Goal: Task Accomplishment & Management: Manage account settings

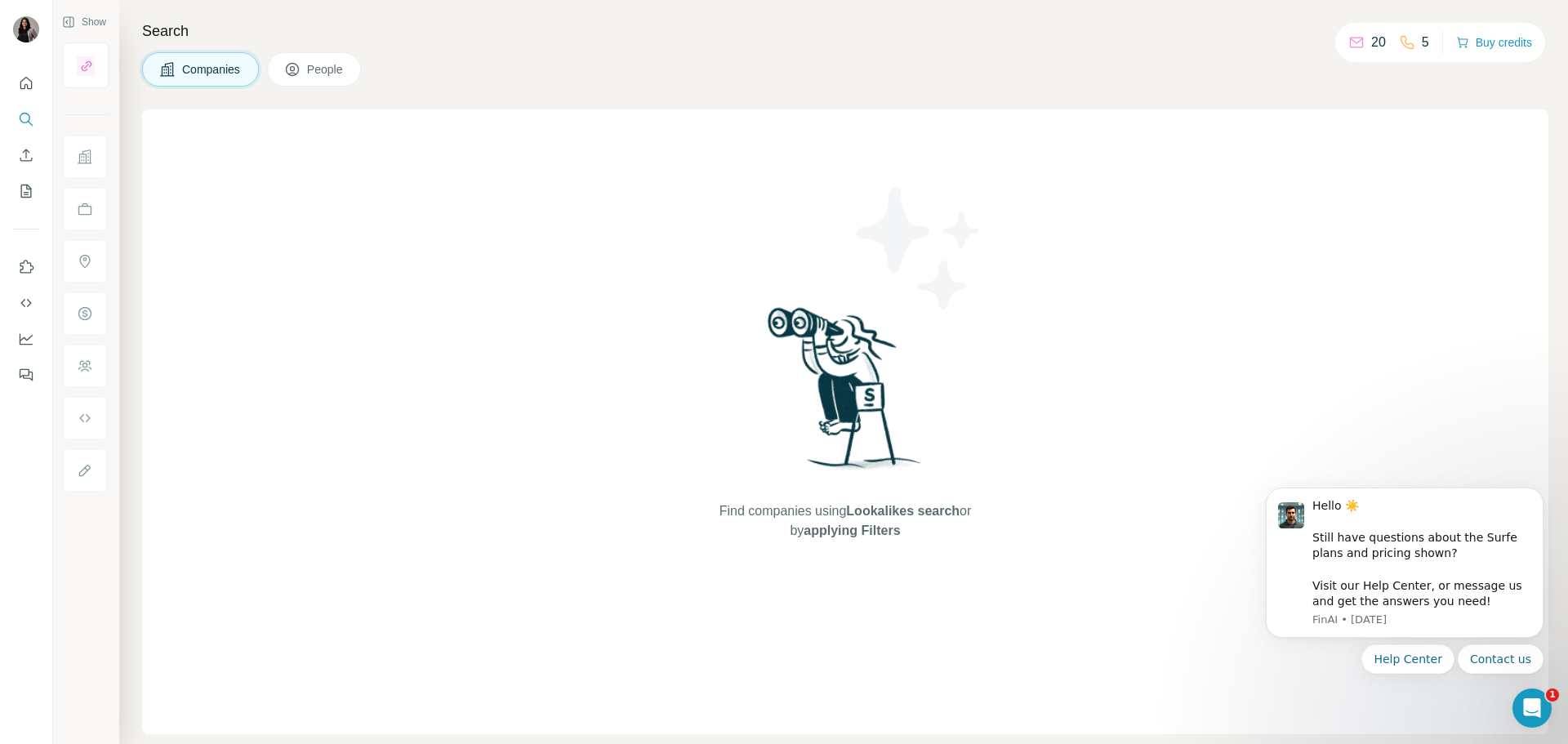
click at [102, 161] on div at bounding box center [84, 156] width 44 height 44
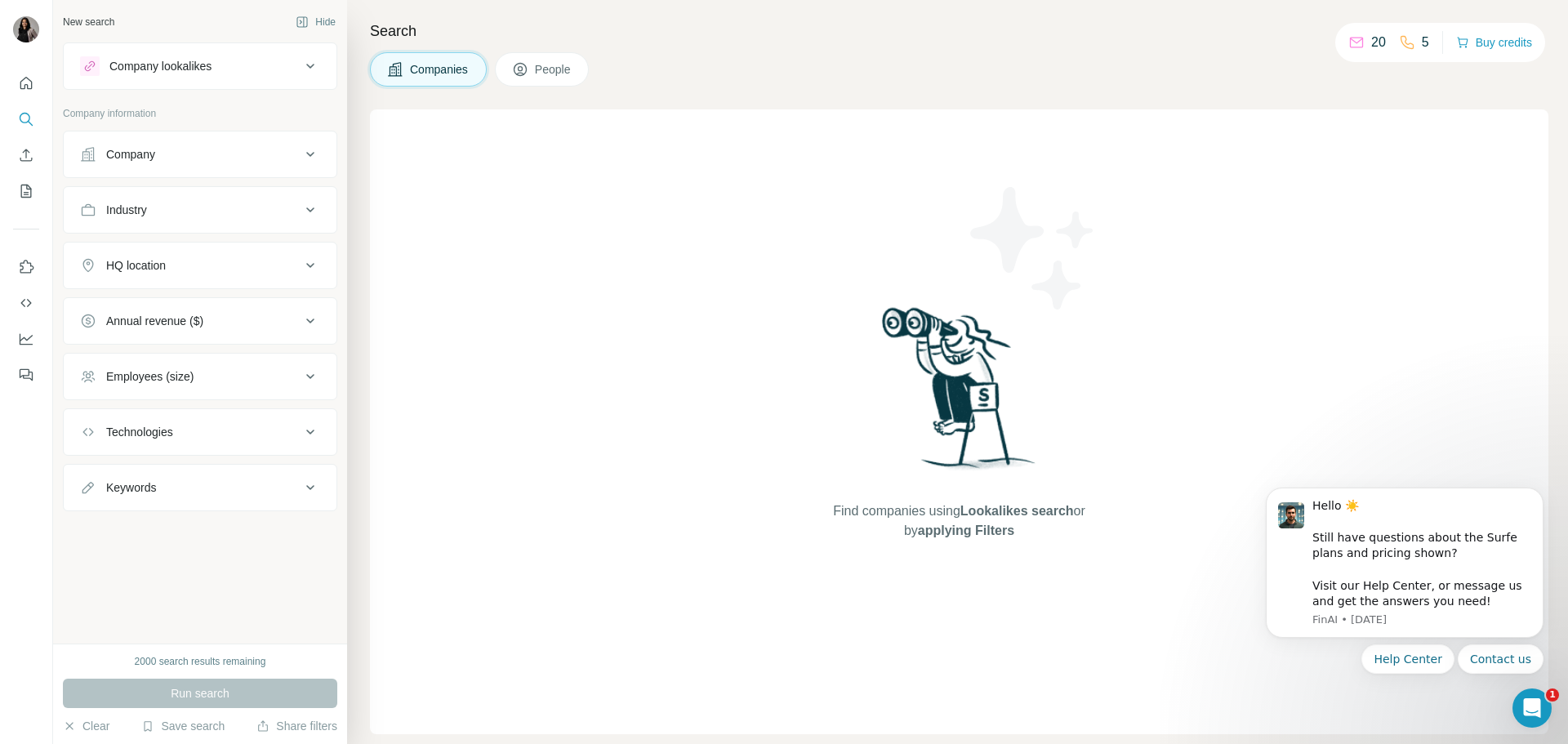
click at [102, 161] on div "Company" at bounding box center [190, 154] width 220 height 16
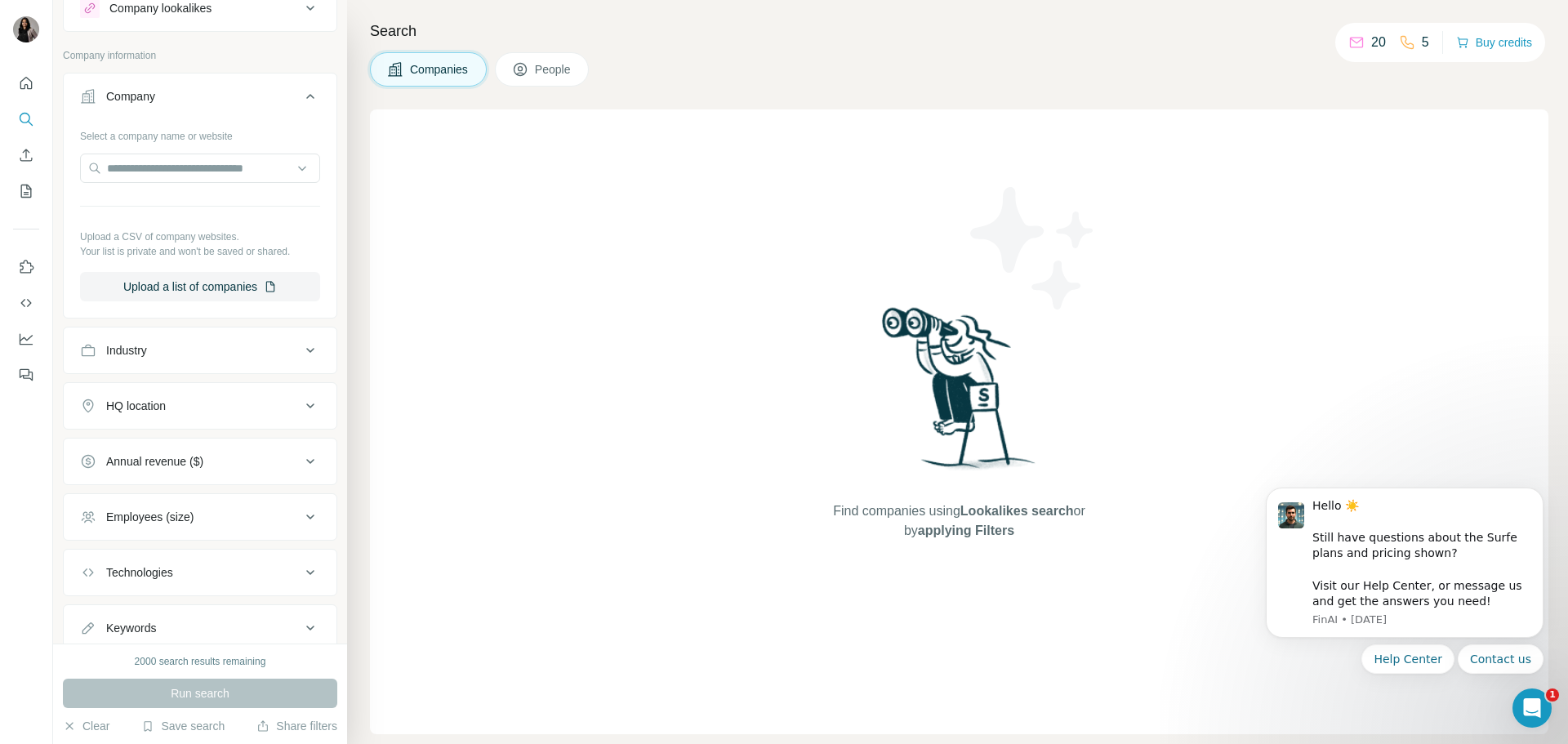
scroll to position [30, 0]
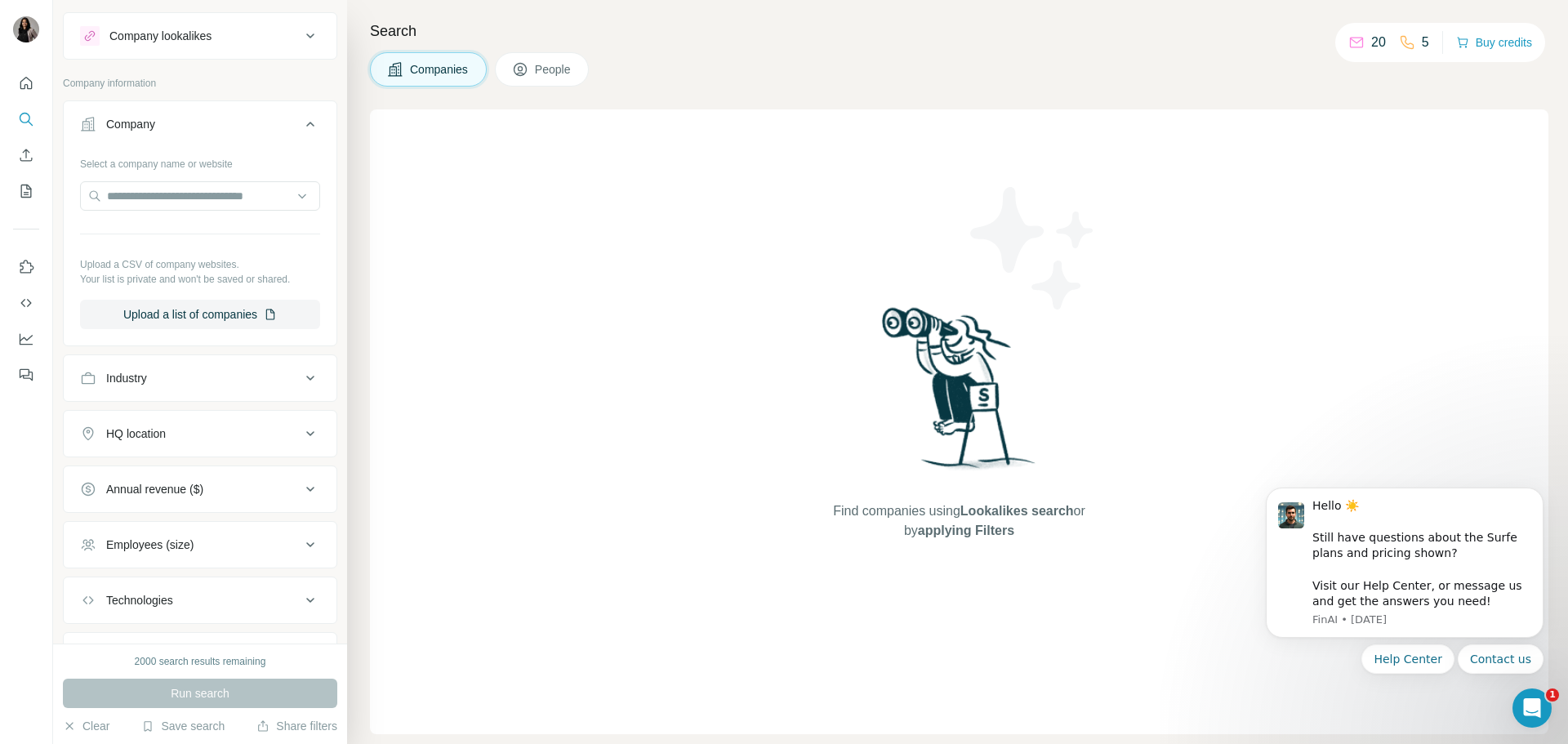
click at [301, 44] on icon at bounding box center [311, 36] width 20 height 20
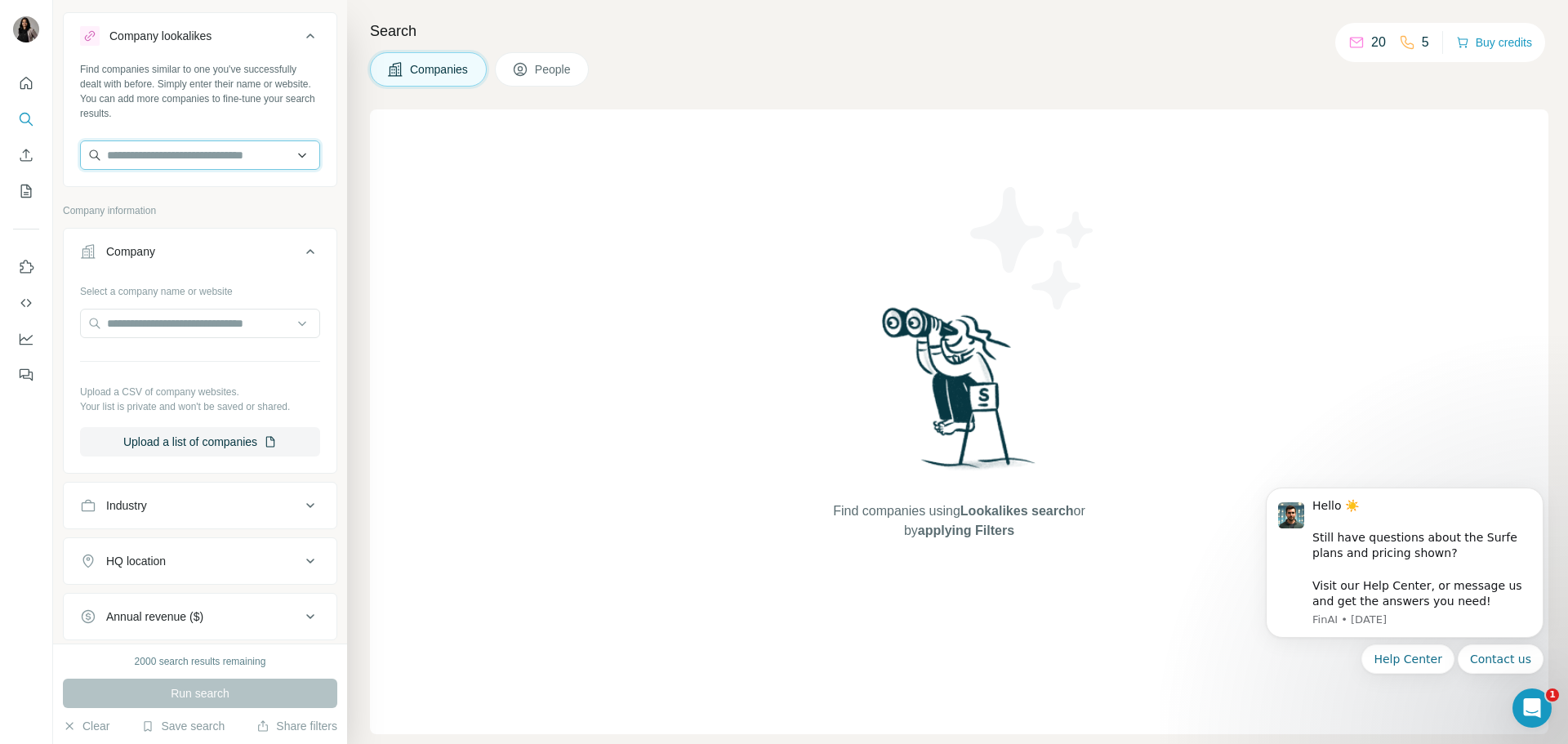
click at [263, 152] on input "text" at bounding box center [200, 154] width 240 height 29
click at [34, 79] on icon "Quick start" at bounding box center [26, 83] width 16 height 16
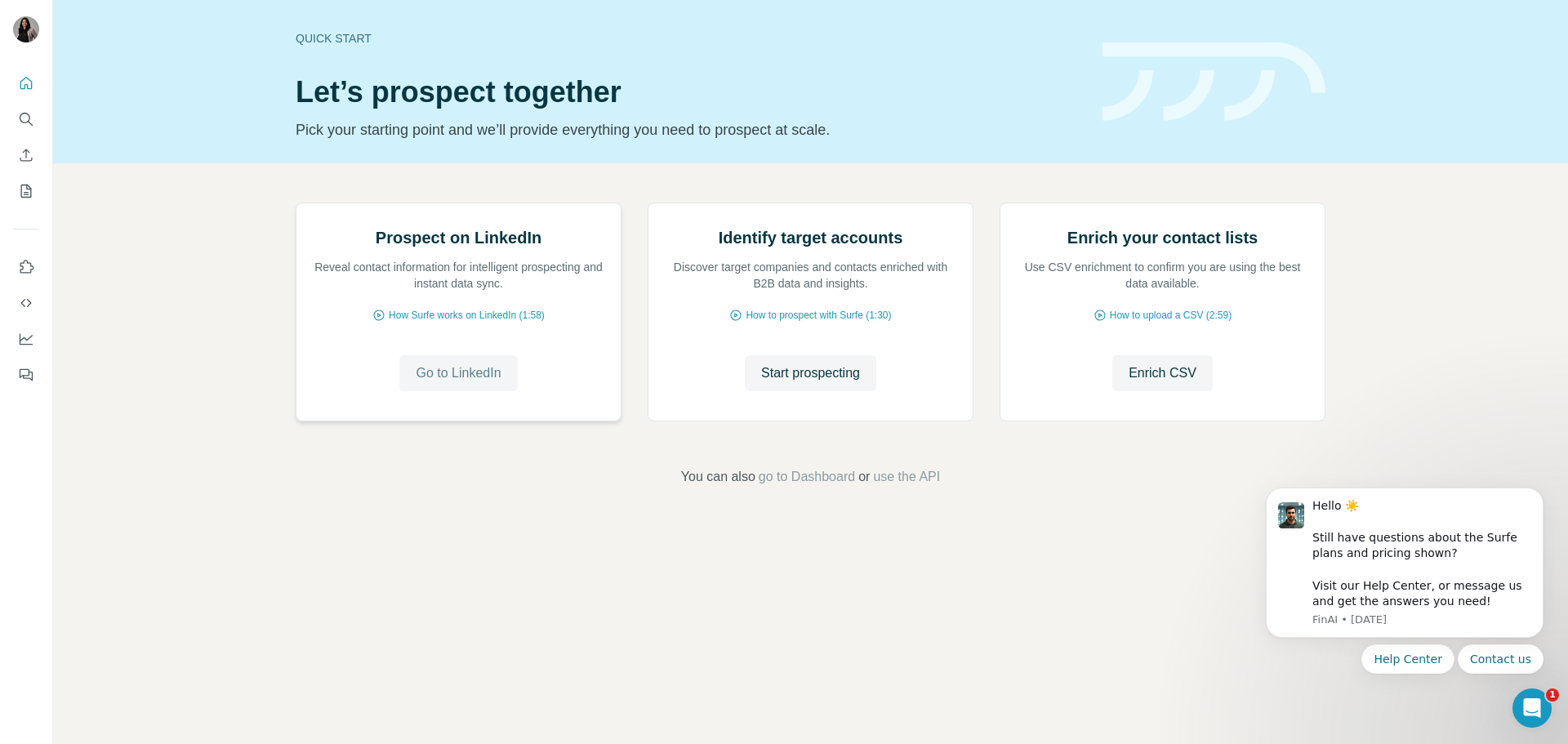
click at [426, 383] on span "Go to LinkedIn" at bounding box center [458, 373] width 85 height 20
click at [814, 383] on span "Start prospecting" at bounding box center [810, 373] width 99 height 20
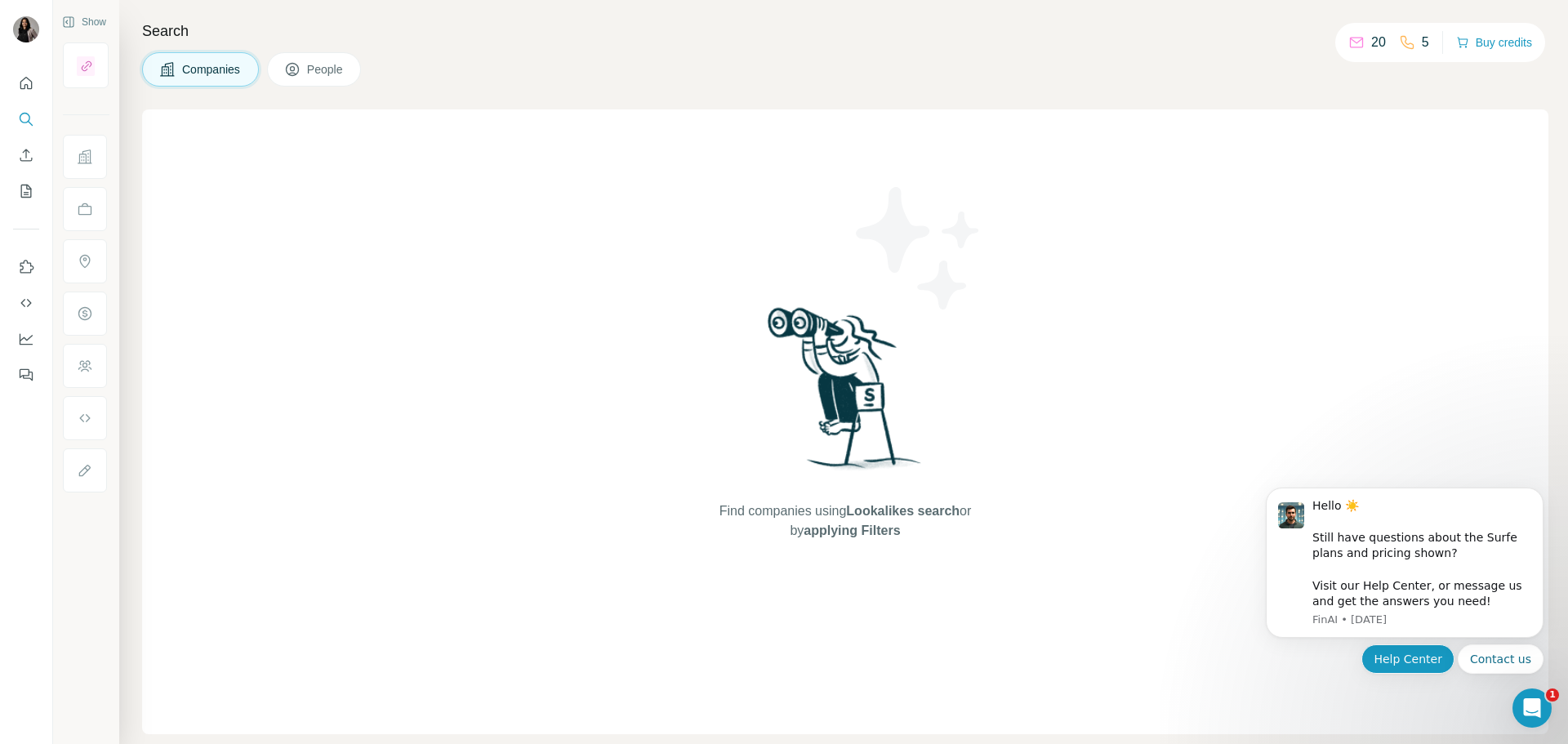
click at [1441, 667] on button "Help Center" at bounding box center [1407, 658] width 93 height 29
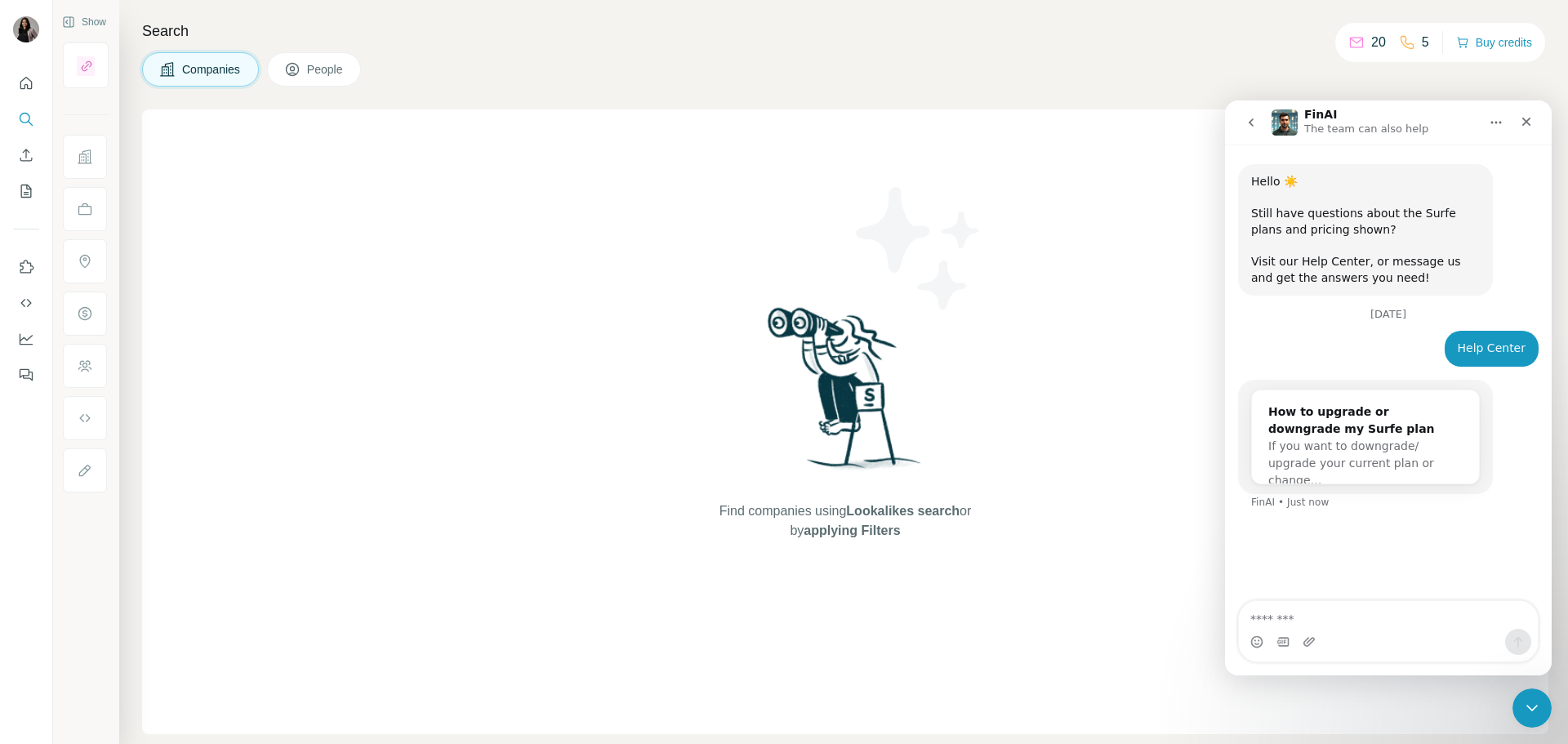
click at [1388, 620] on textarea "Message…" at bounding box center [1388, 614] width 299 height 28
type textarea "**********"
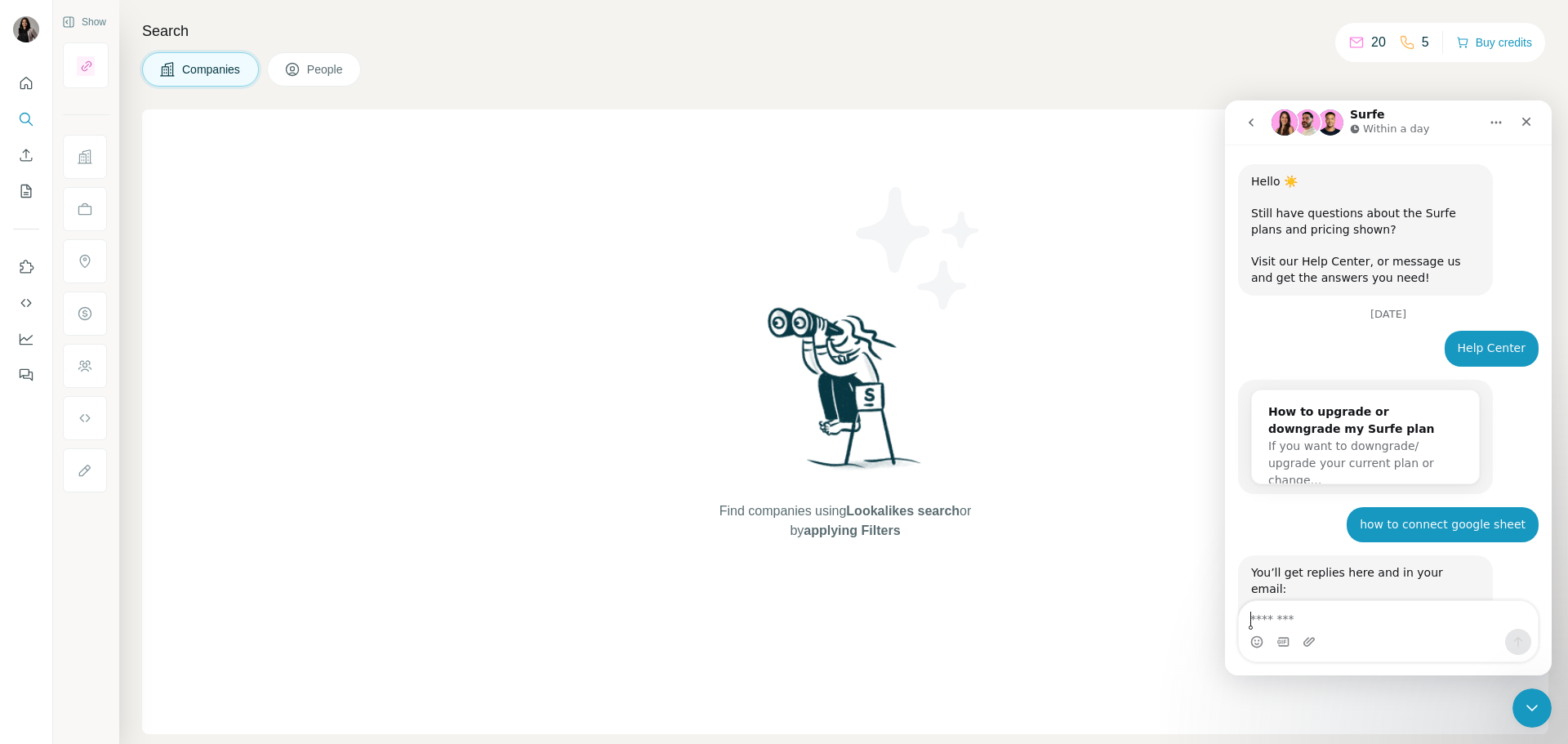
scroll to position [127, 0]
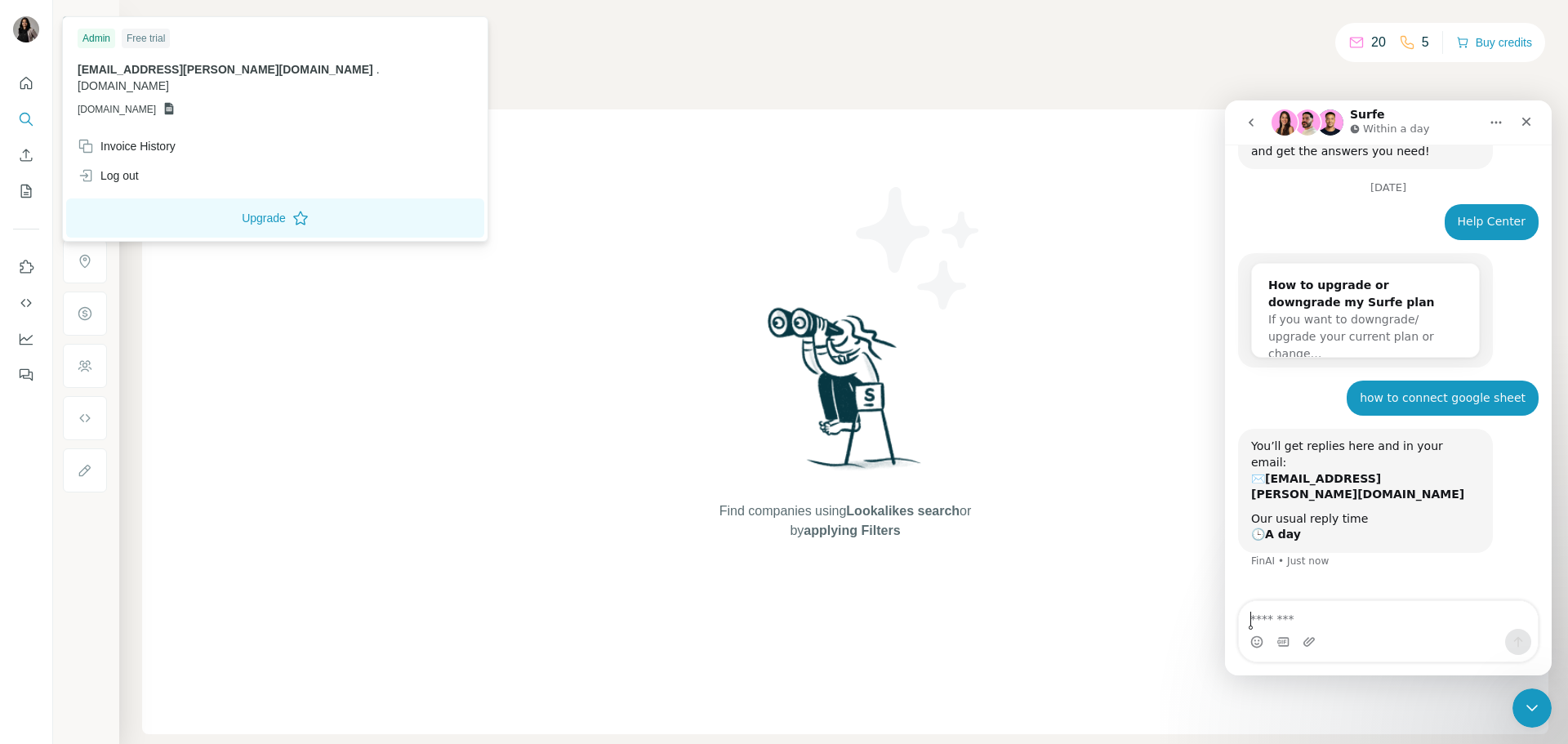
click at [174, 103] on icon at bounding box center [170, 109] width 9 height 12
click at [156, 102] on span "GSHEETSOMC.COM" at bounding box center [117, 109] width 79 height 14
click at [108, 36] on div "Admin" at bounding box center [96, 38] width 37 height 20
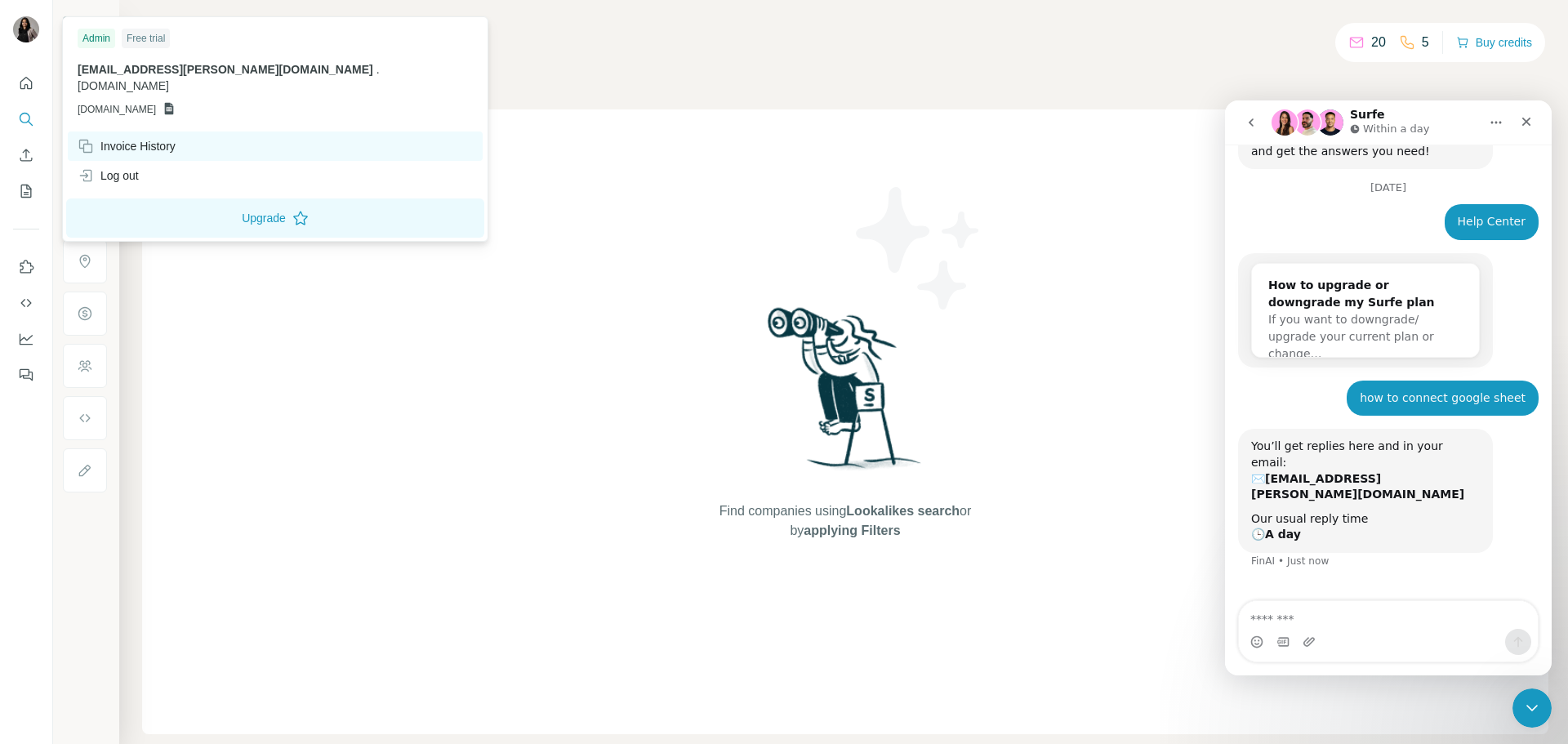
click at [128, 138] on div "Invoice History" at bounding box center [127, 146] width 98 height 16
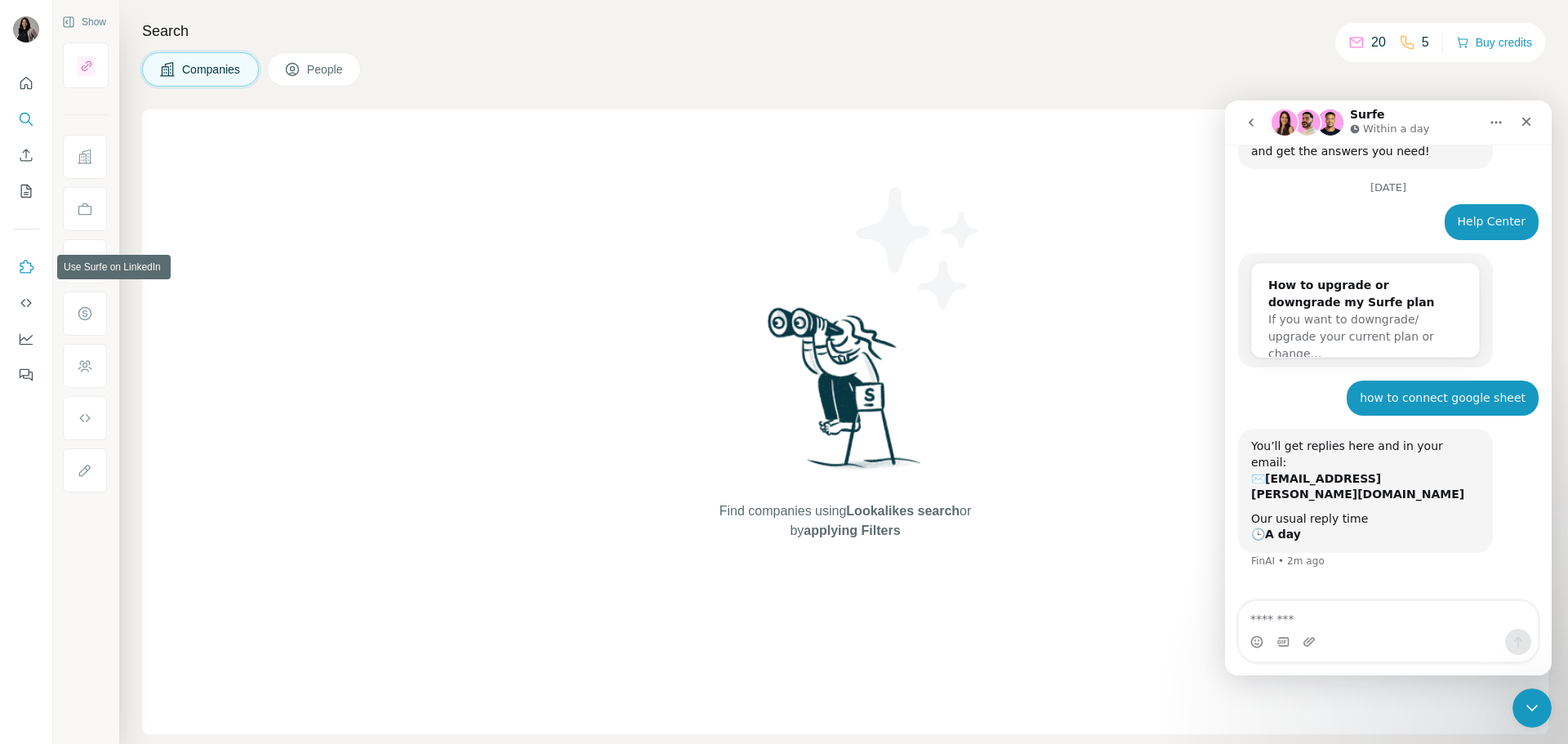
click at [26, 266] on icon "Use Surfe on LinkedIn" at bounding box center [26, 267] width 16 height 16
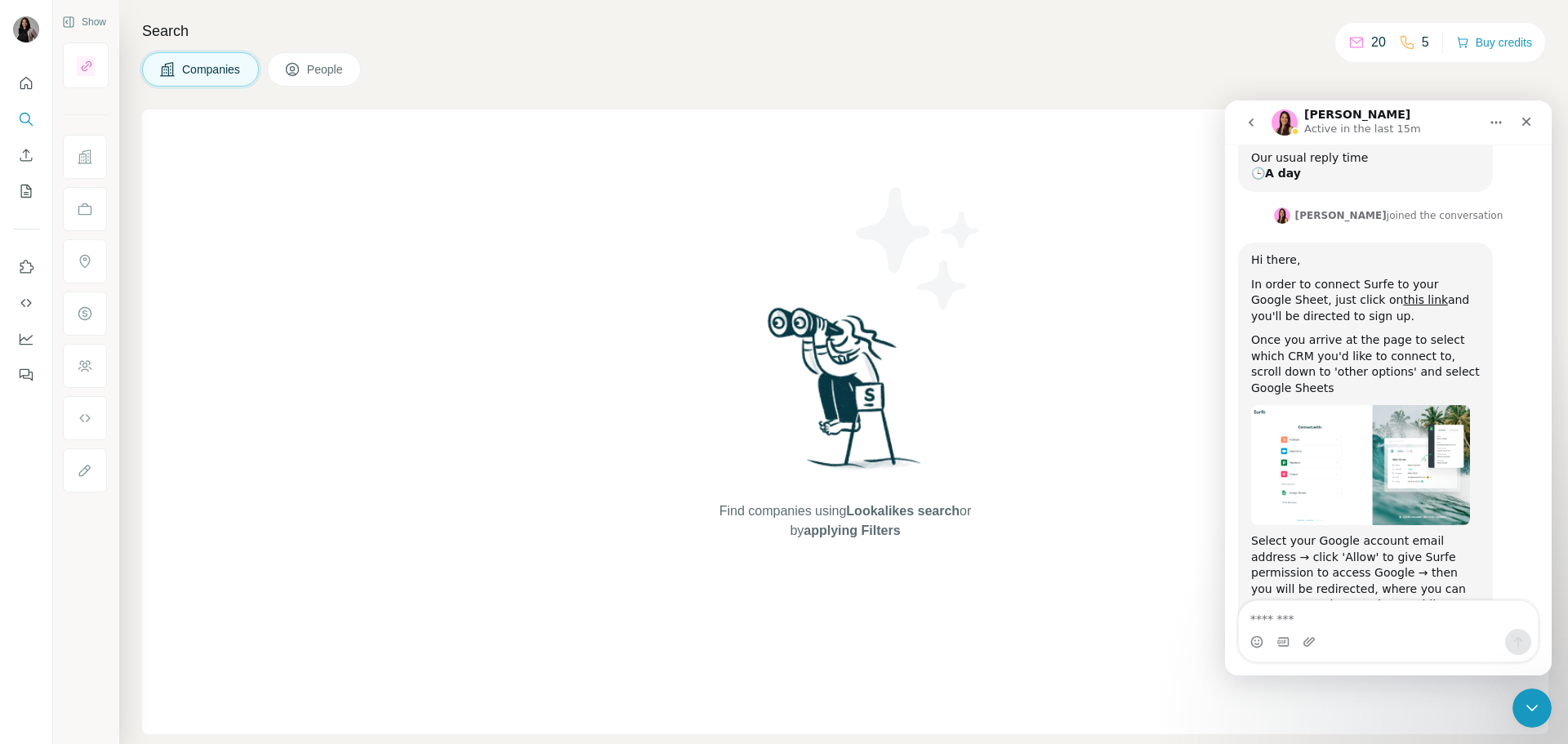
scroll to position [496, 0]
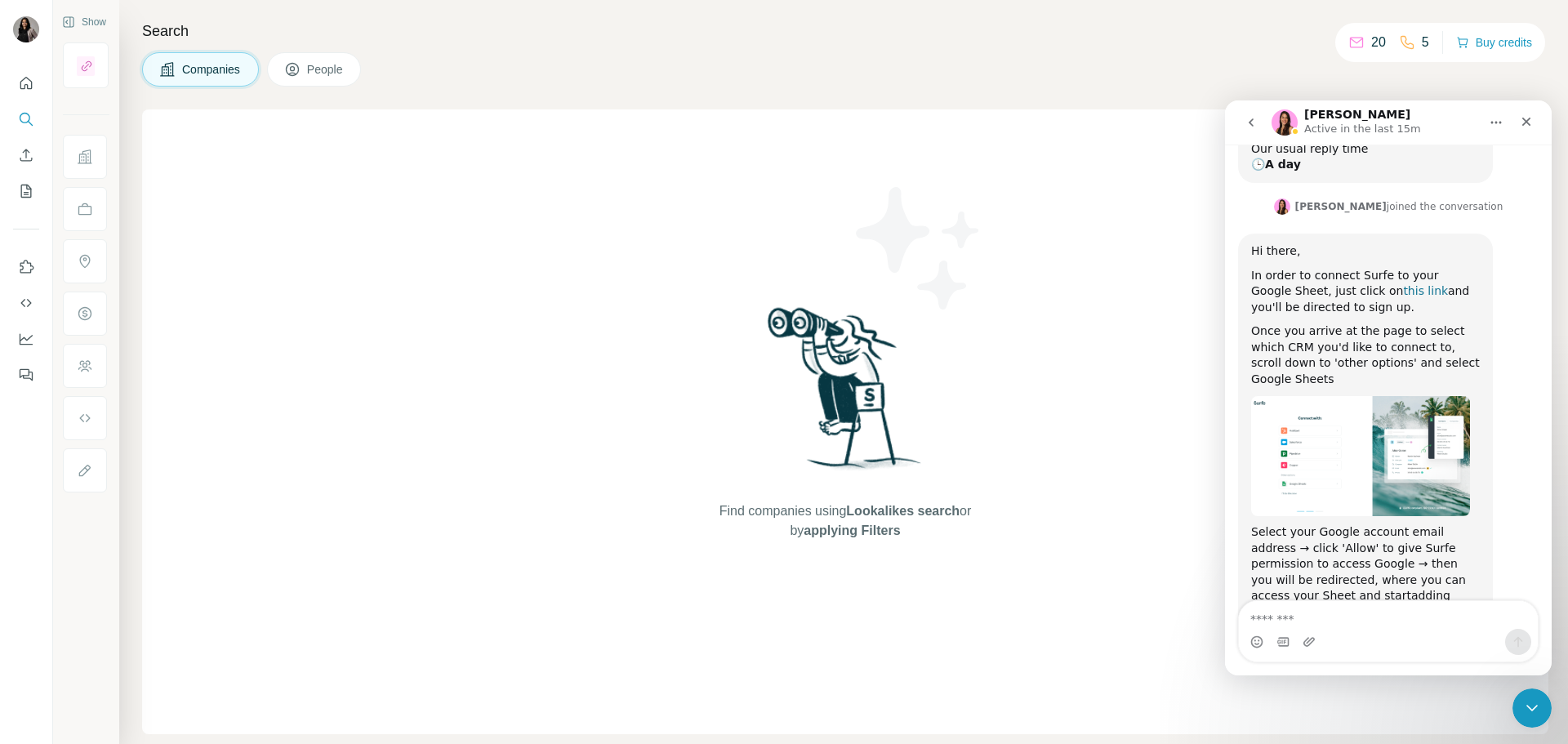
click at [1403, 284] on link "this link" at bounding box center [1425, 290] width 45 height 13
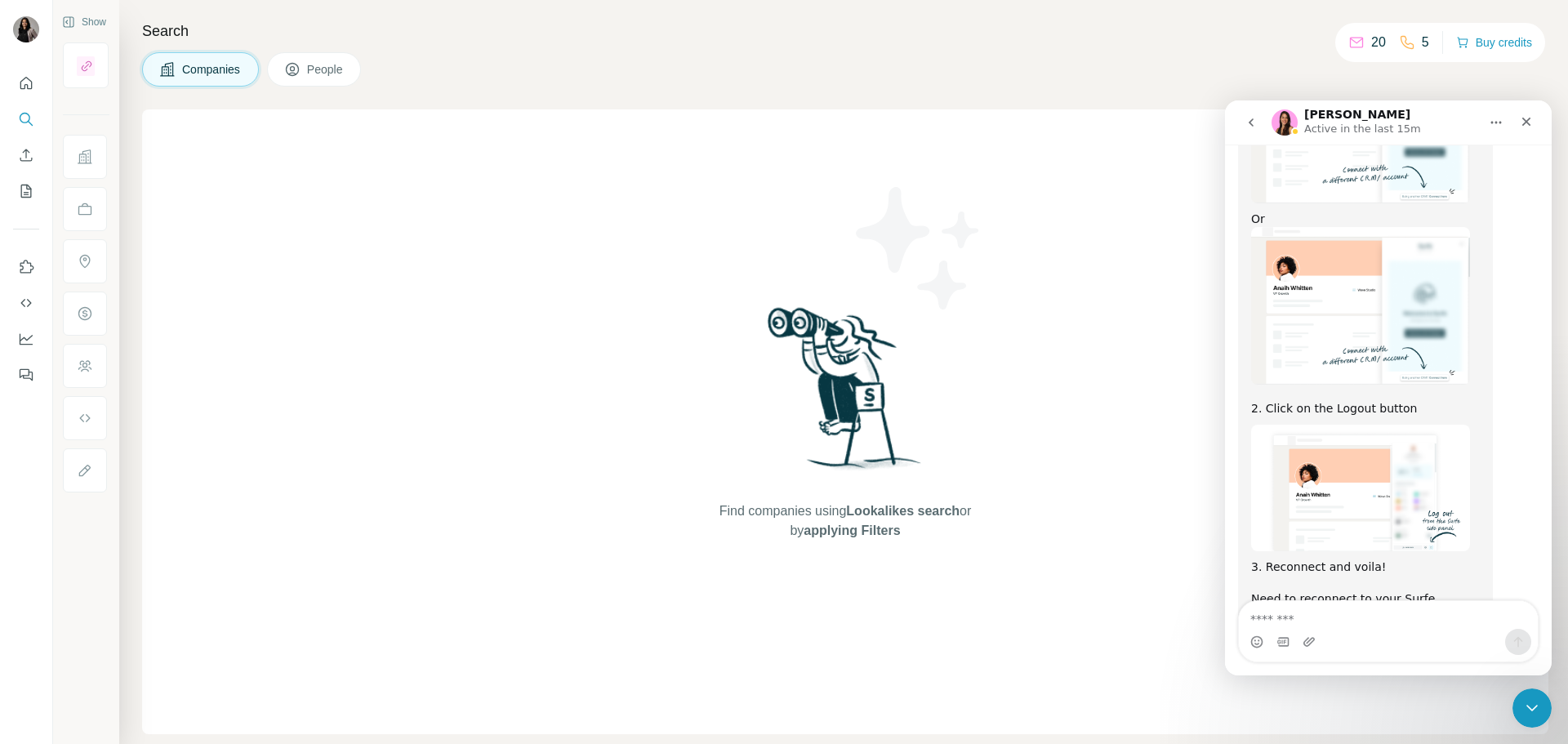
scroll to position [1463, 0]
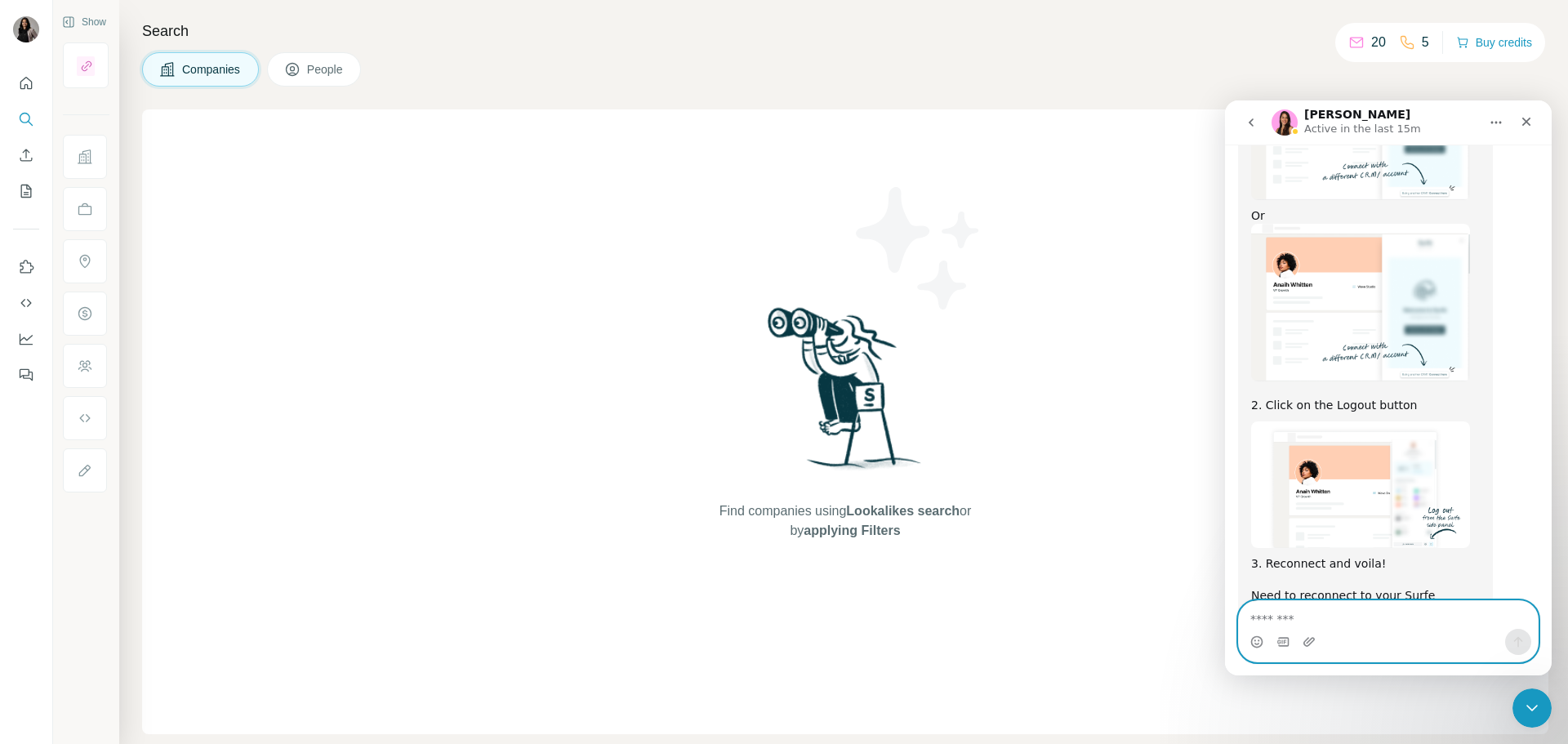
click at [1317, 615] on textarea "Message…" at bounding box center [1388, 614] width 299 height 28
type textarea "**********"
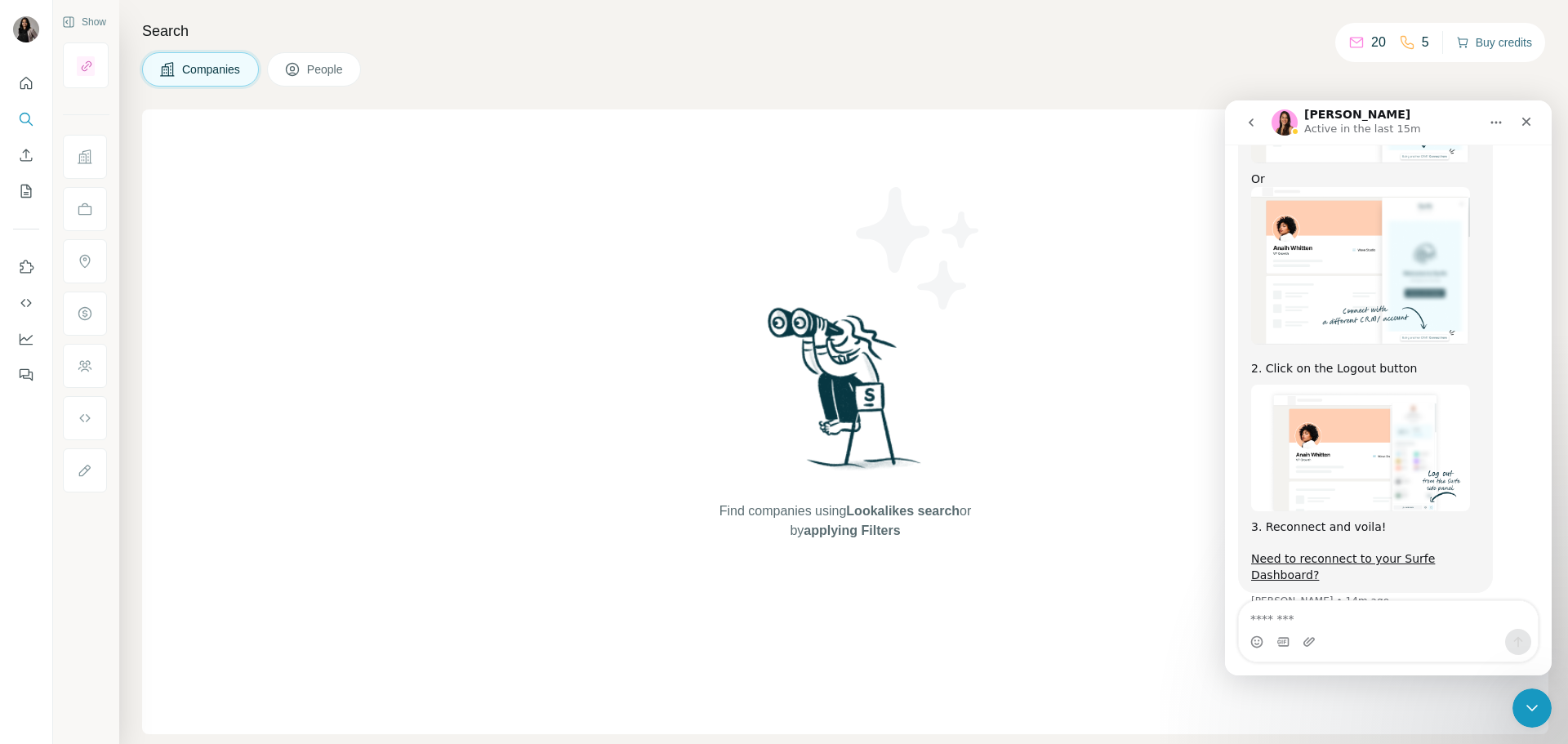
click at [1479, 42] on button "Buy credits" at bounding box center [1494, 43] width 76 height 23
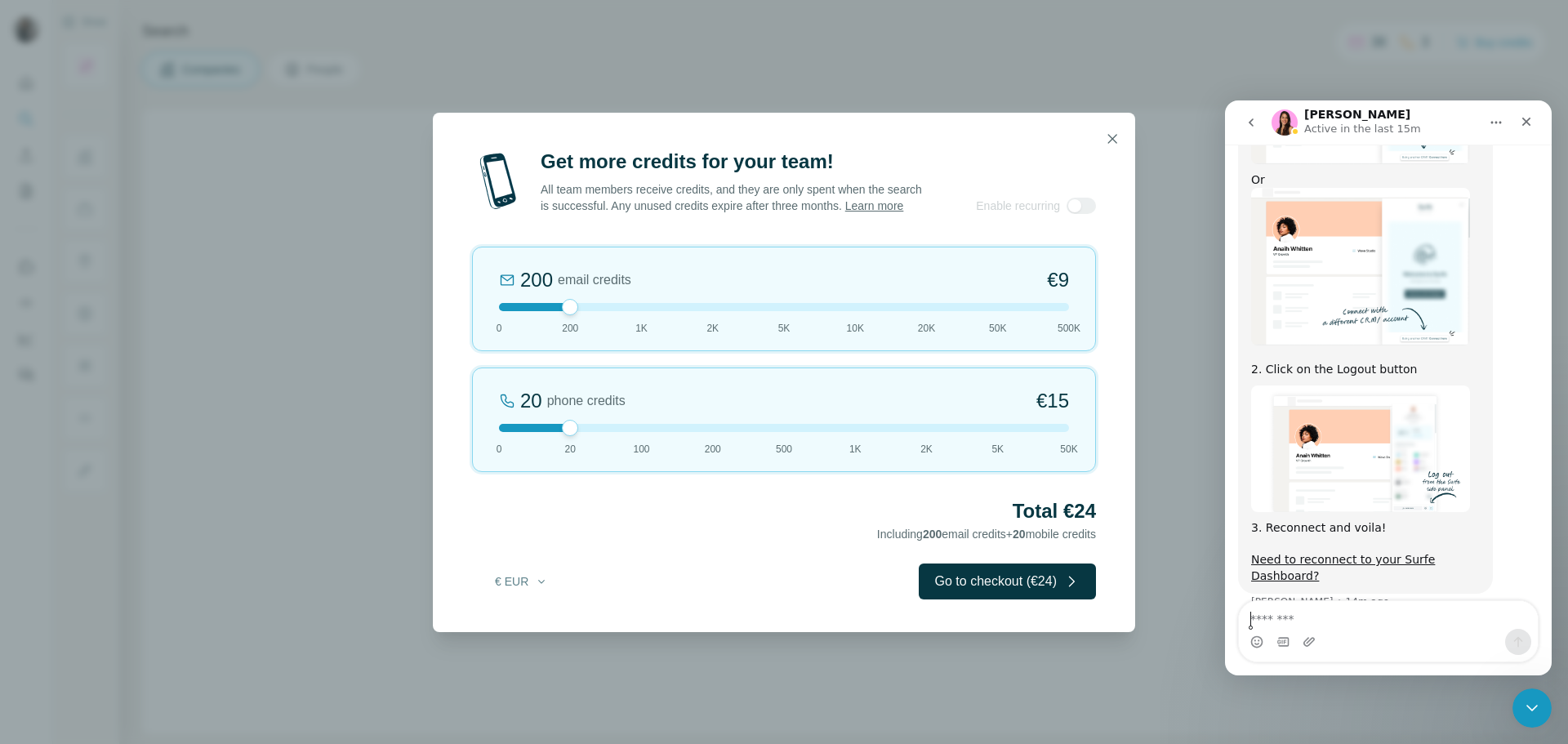
scroll to position [1484, 0]
click at [1106, 130] on icon "button" at bounding box center [1112, 138] width 16 height 16
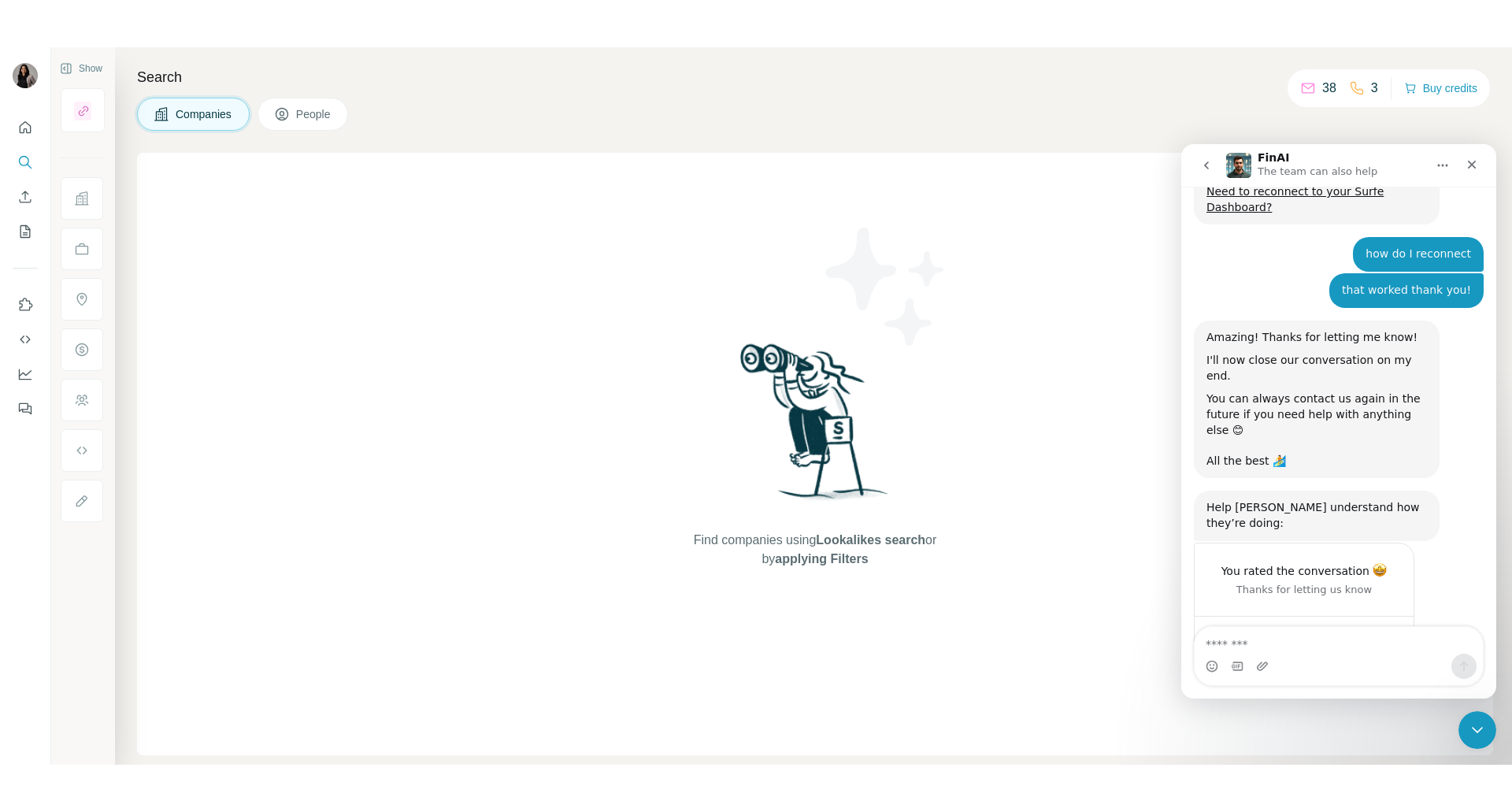
scroll to position [1837, 0]
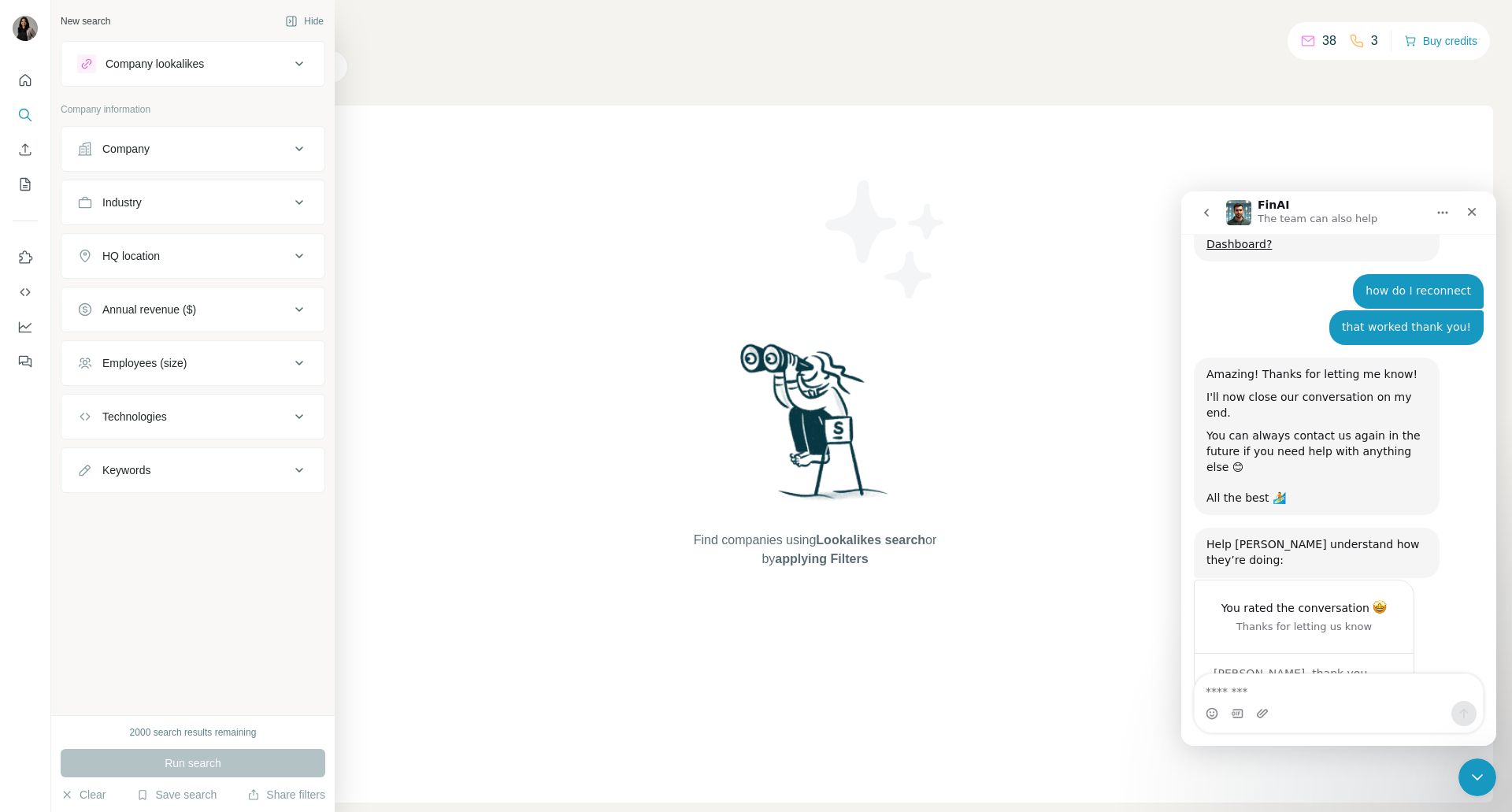
click at [101, 71] on div "Company lookalikes" at bounding box center [183, 64] width 213 height 19
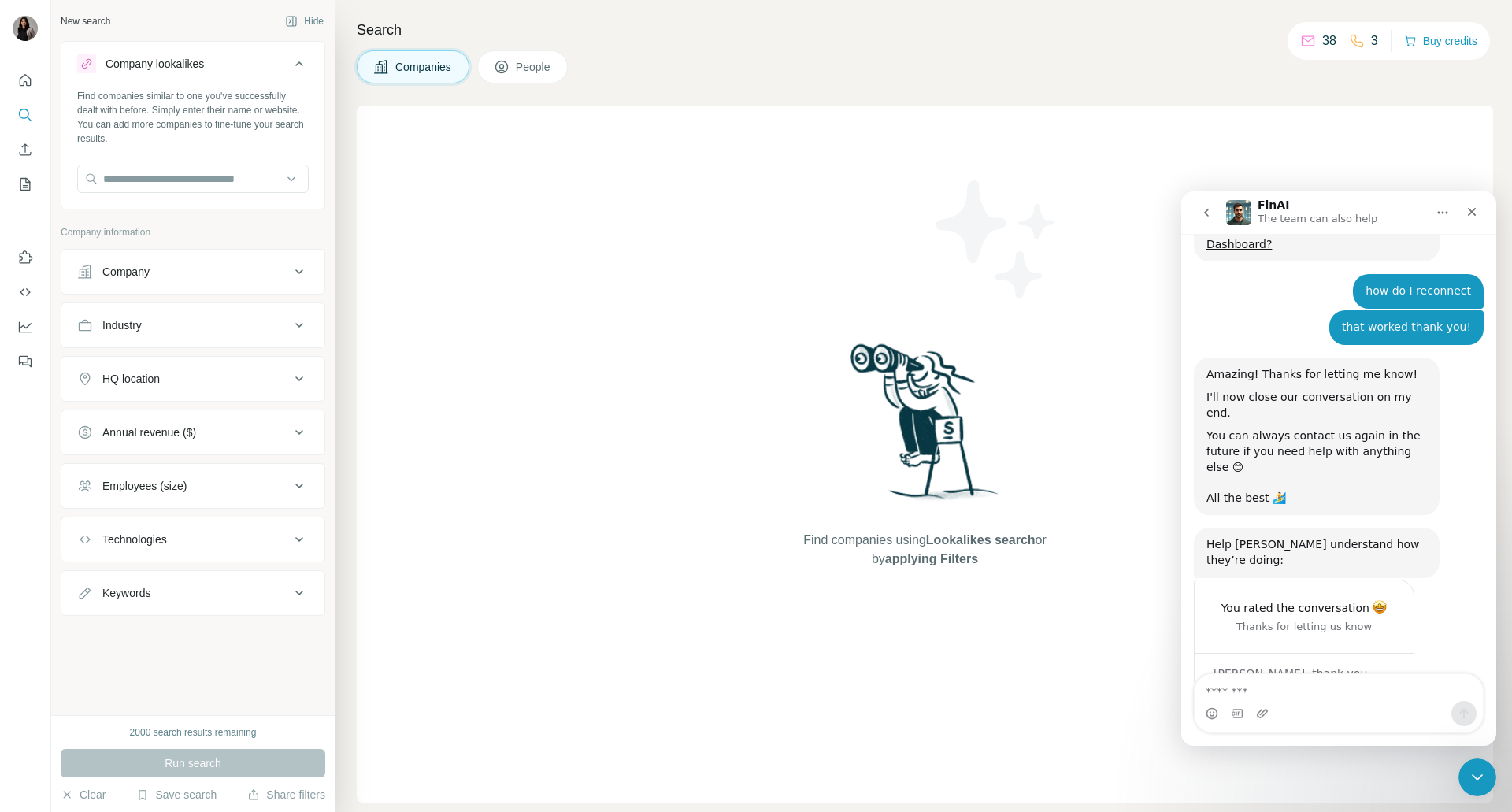
click at [161, 277] on div "Company" at bounding box center [183, 272] width 213 height 15
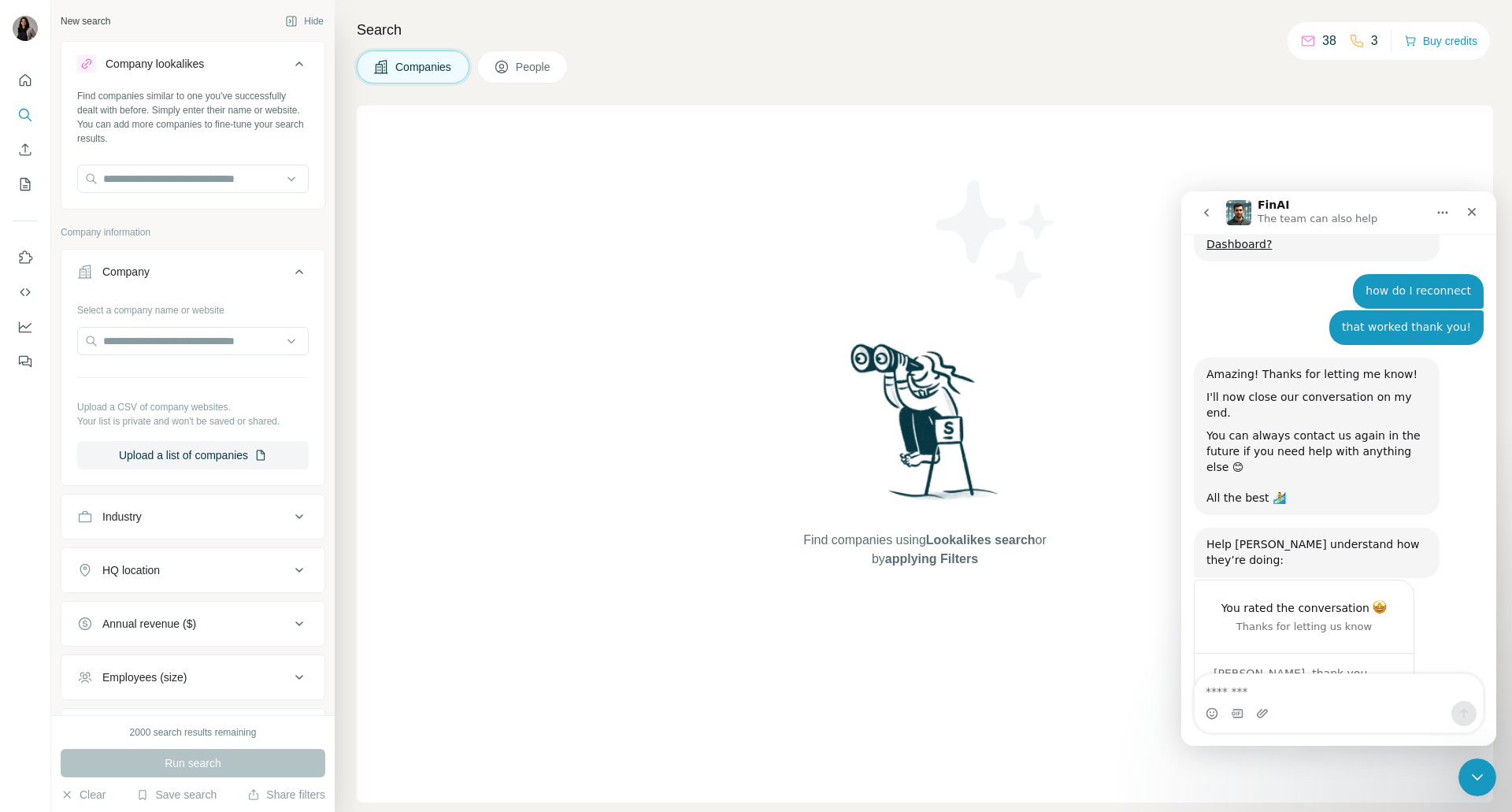
click at [202, 530] on button "Industry" at bounding box center [193, 517] width 263 height 38
click at [290, 65] on icon at bounding box center [299, 64] width 19 height 19
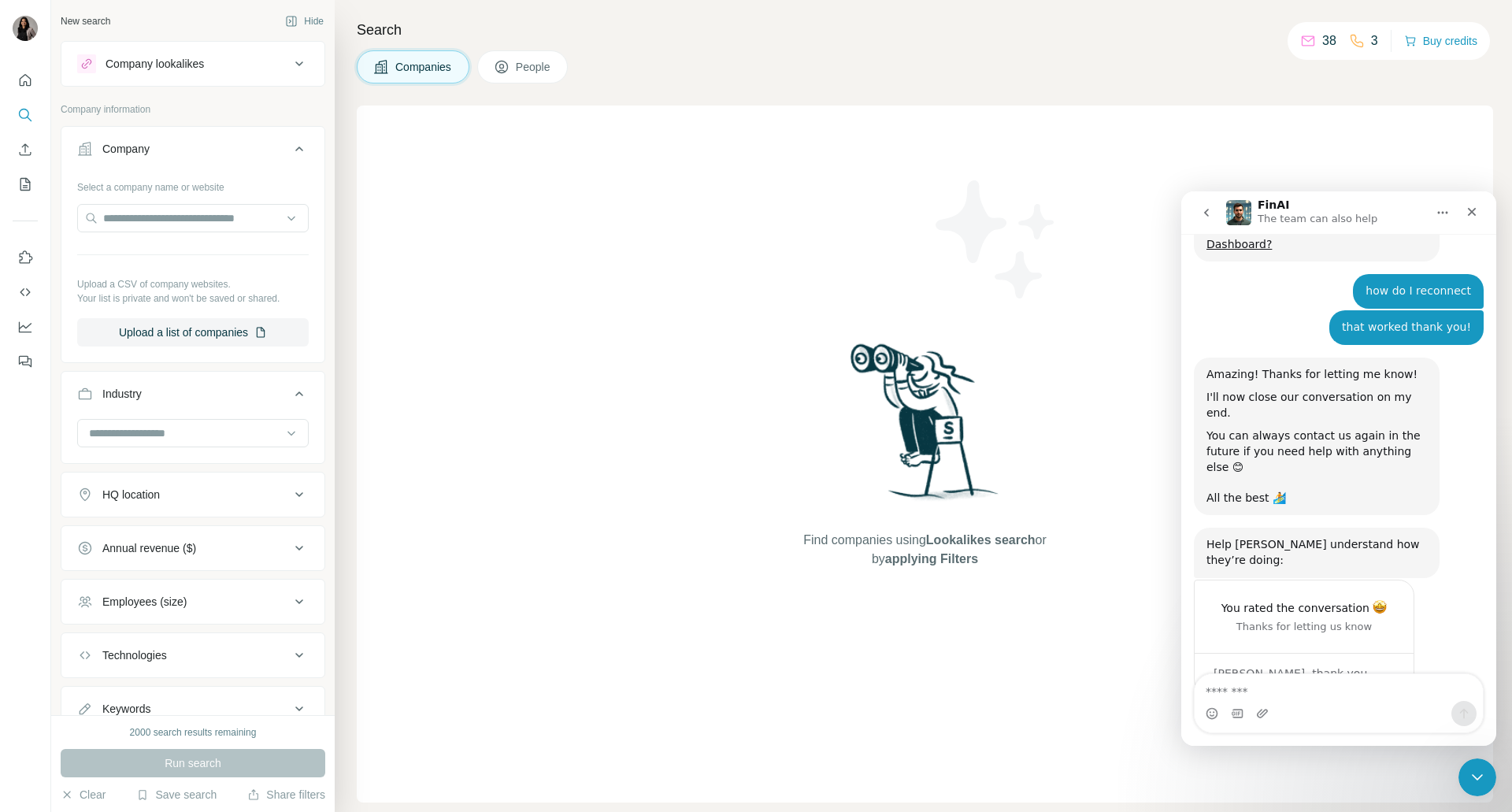
click at [231, 80] on button "Company lookalikes" at bounding box center [193, 64] width 263 height 38
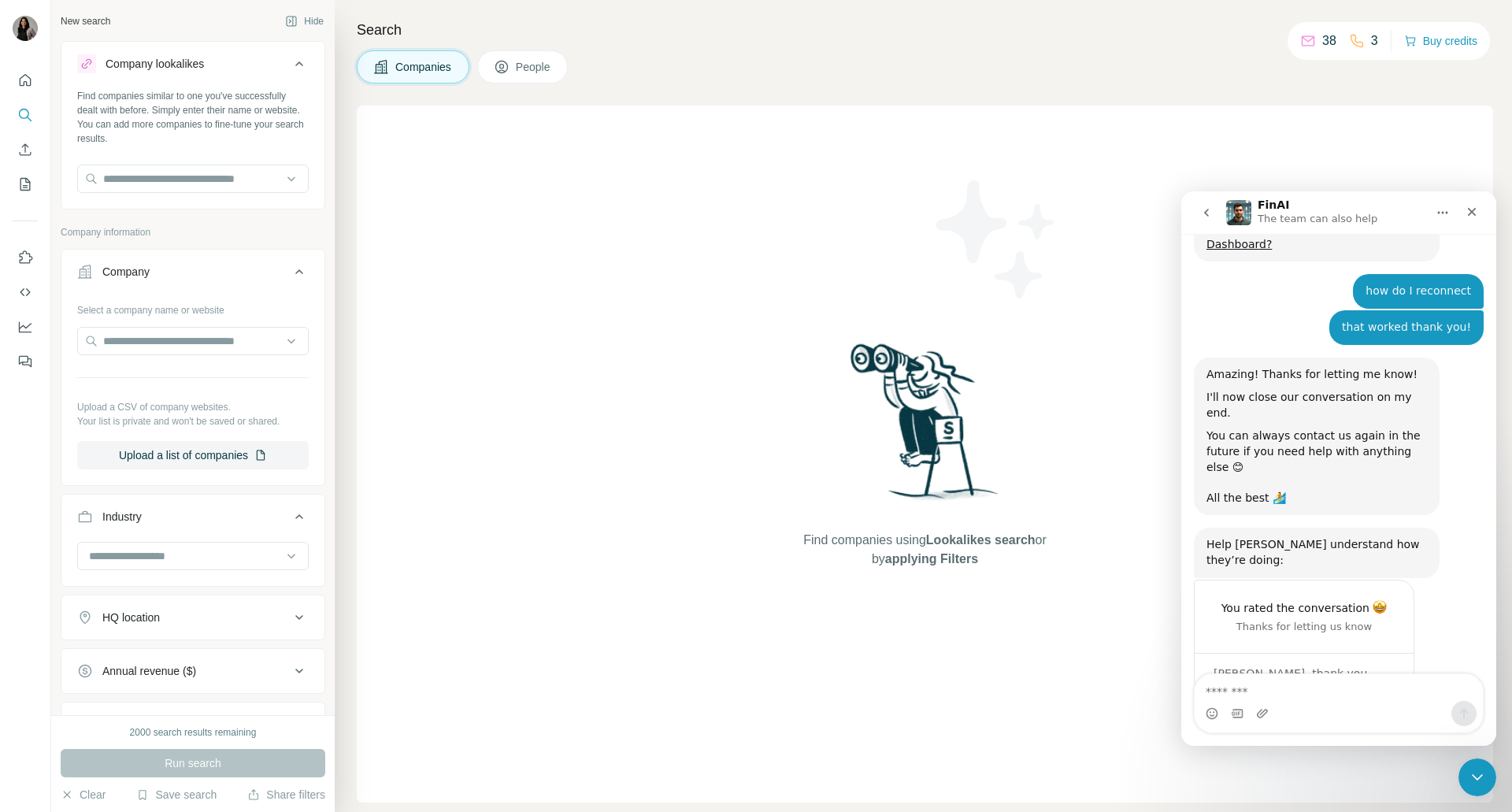
click at [255, 70] on div "Company lookalikes" at bounding box center [183, 64] width 213 height 19
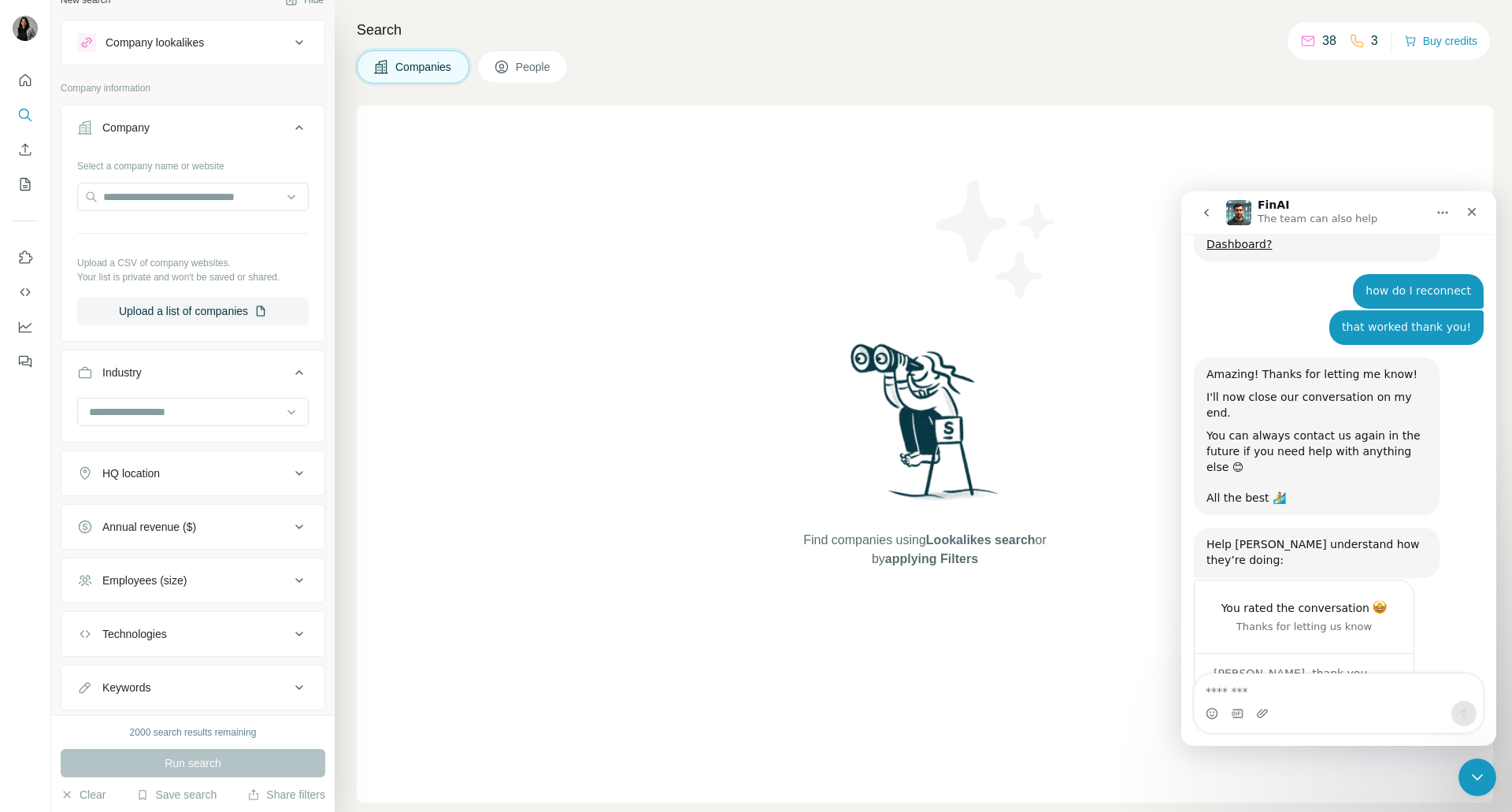
scroll to position [0, 0]
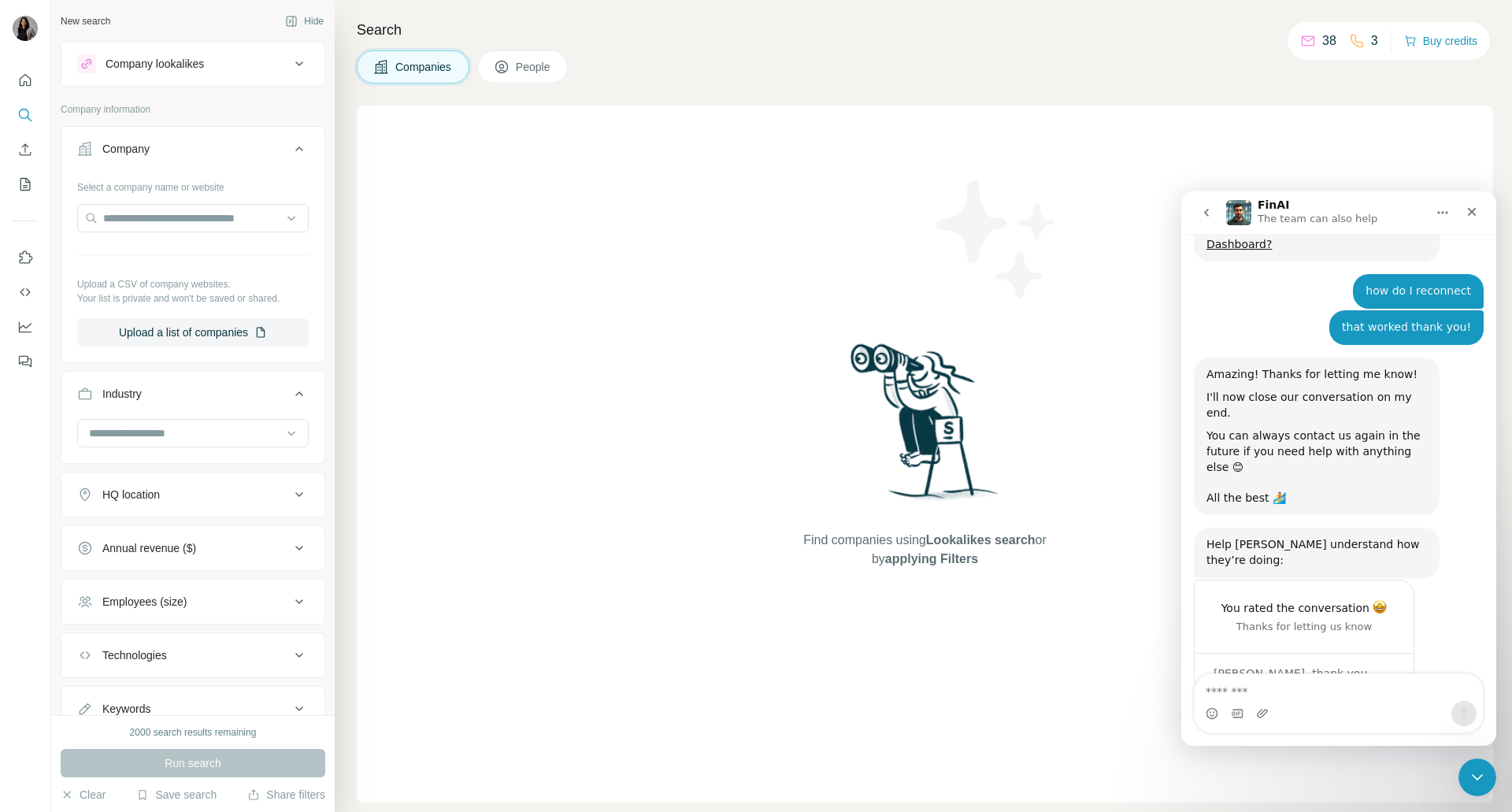
click at [294, 59] on icon at bounding box center [299, 64] width 19 height 19
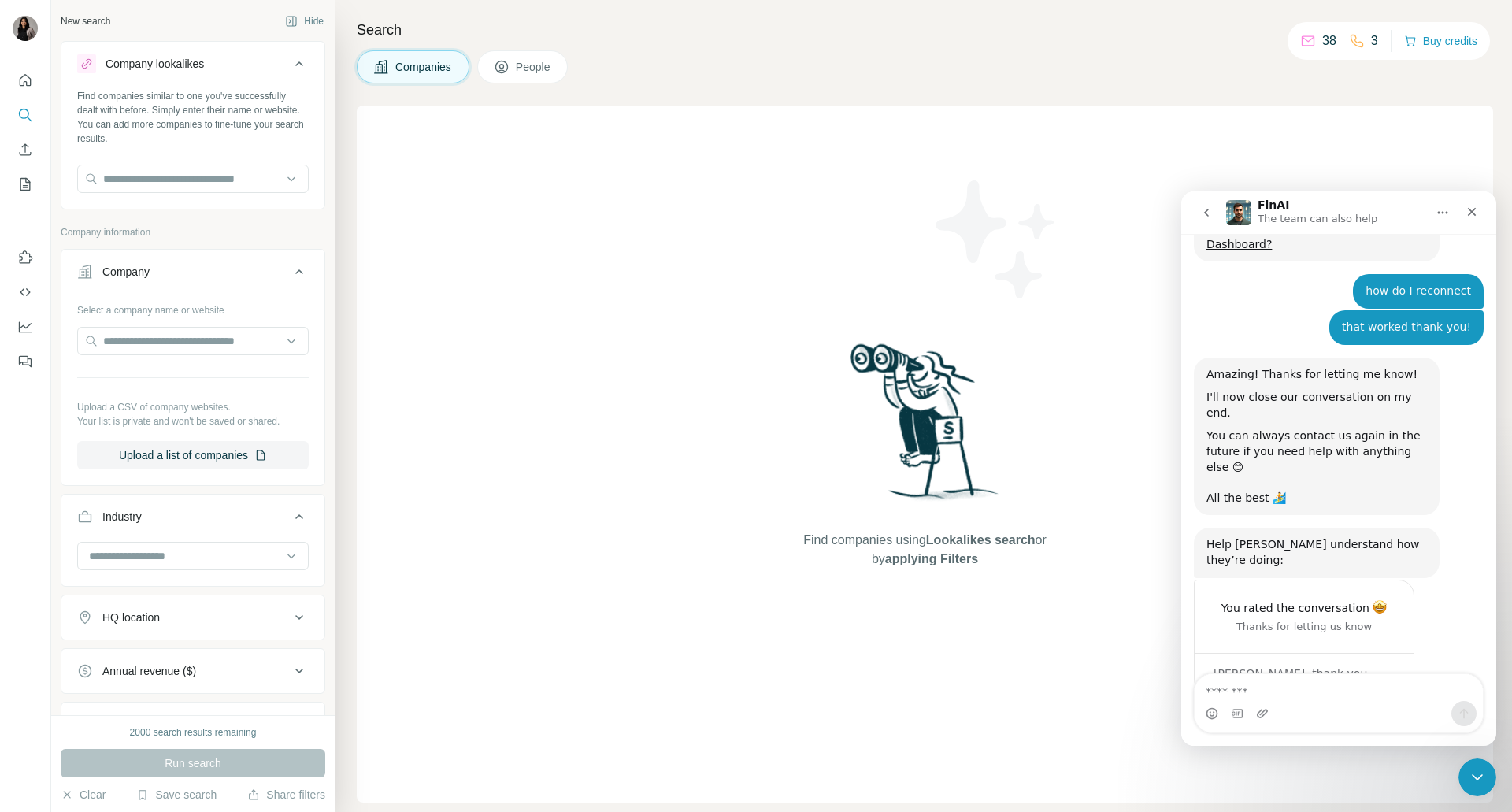
click at [294, 59] on icon at bounding box center [299, 64] width 19 height 19
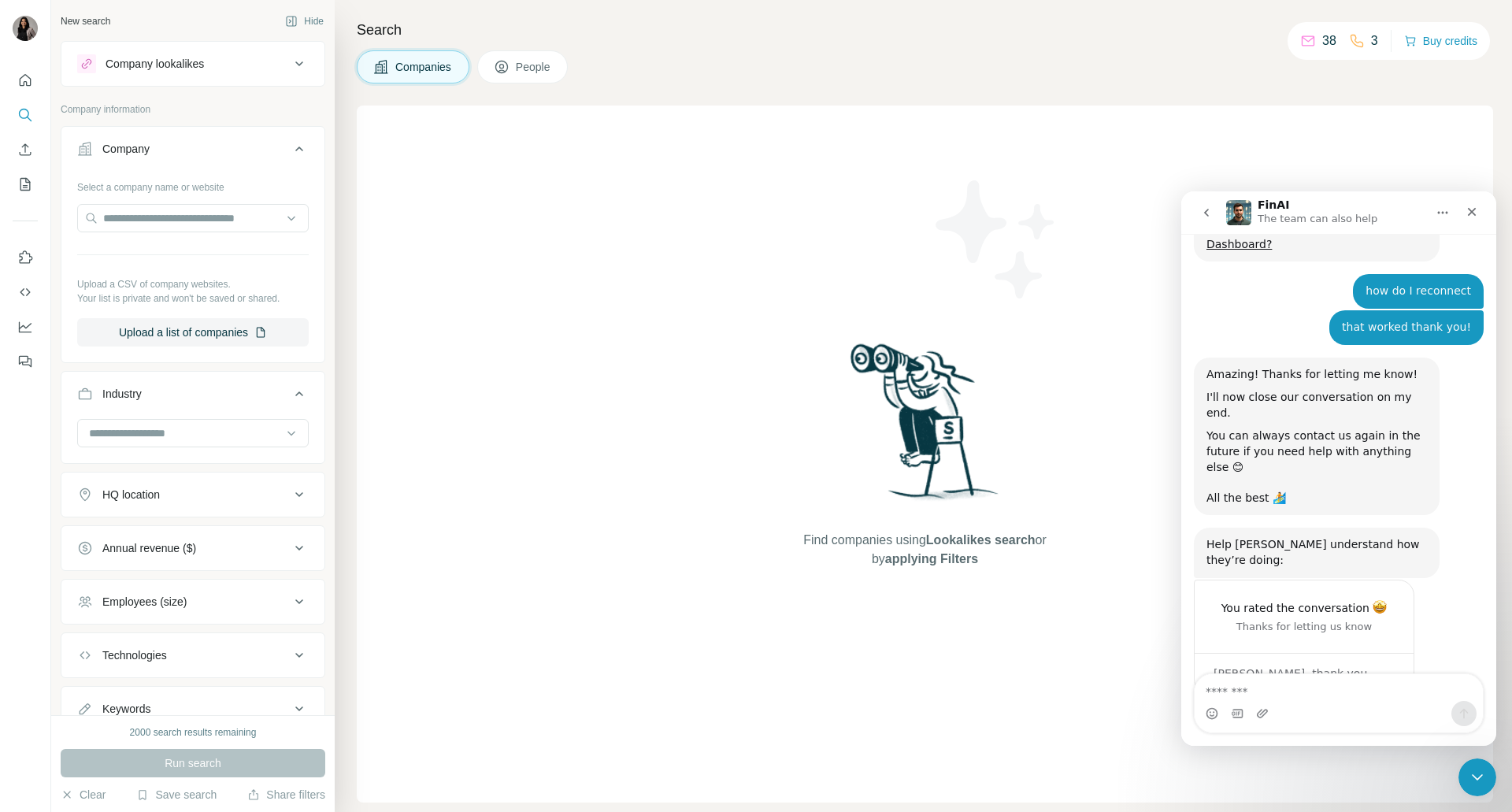
click at [290, 153] on icon at bounding box center [299, 149] width 19 height 19
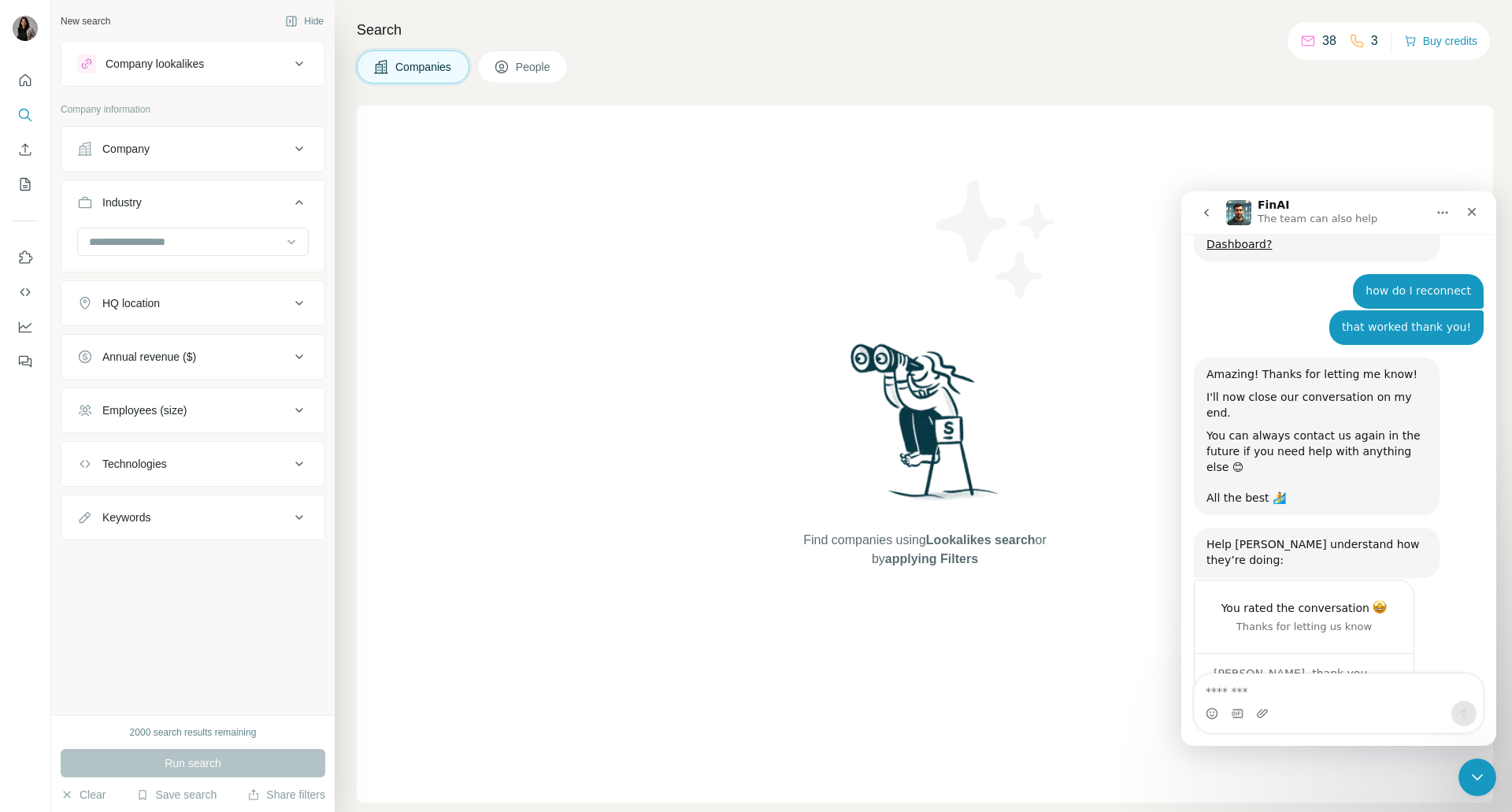
click at [256, 418] on button "Employees (size)" at bounding box center [193, 411] width 263 height 38
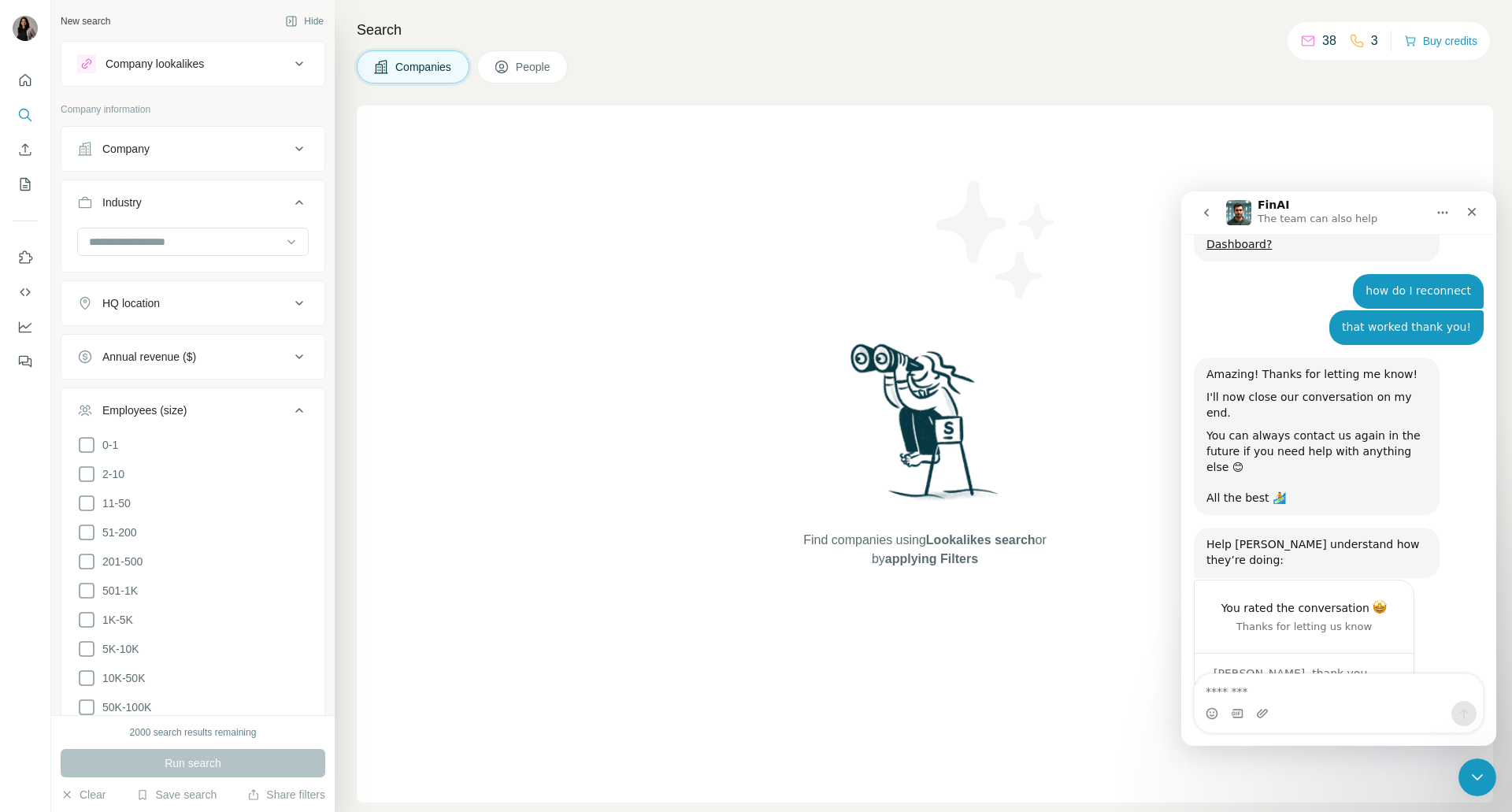
click at [256, 418] on button "Employees (size)" at bounding box center [193, 413] width 263 height 44
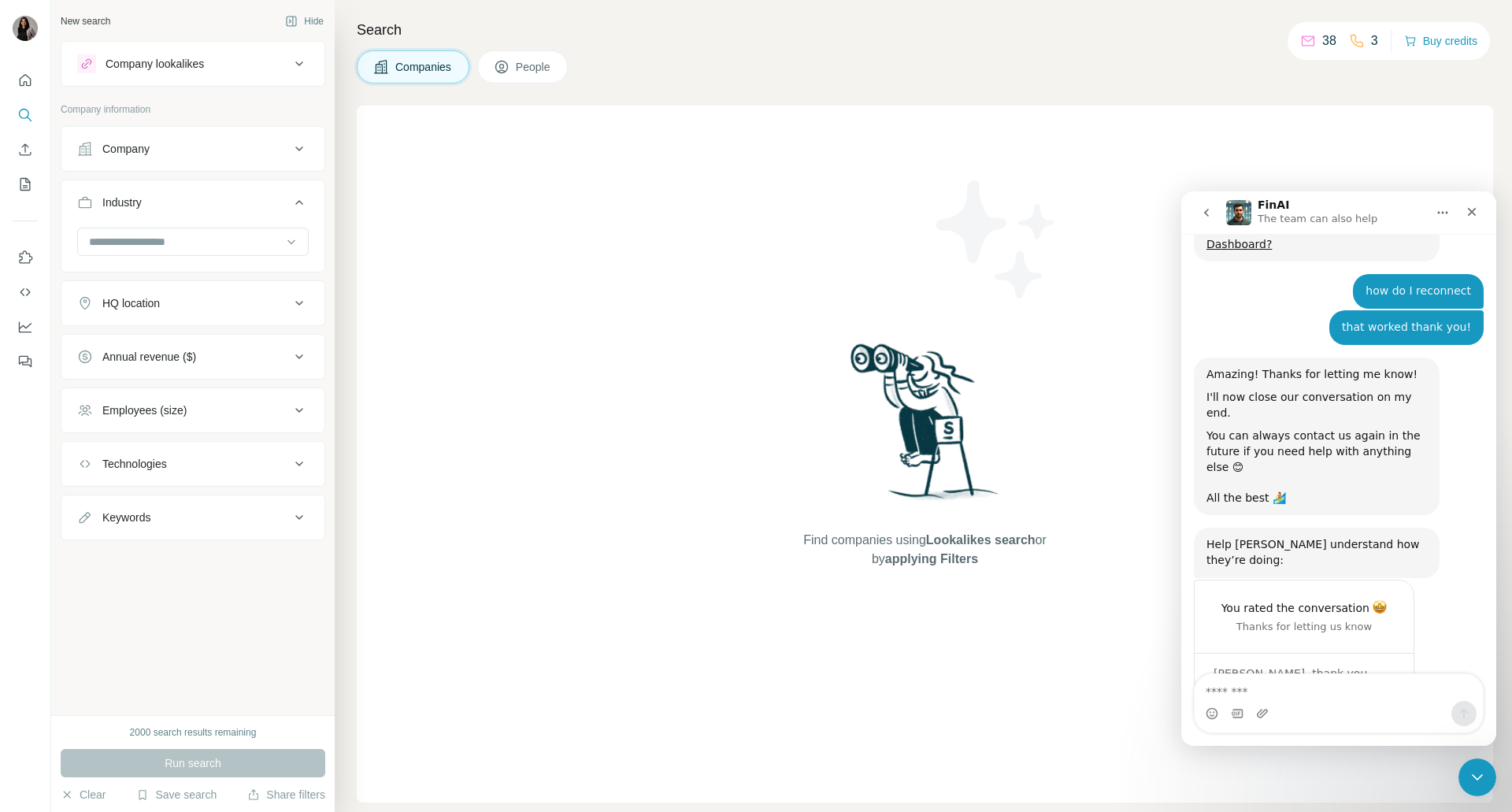
click at [516, 61] on button "People" at bounding box center [523, 67] width 91 height 33
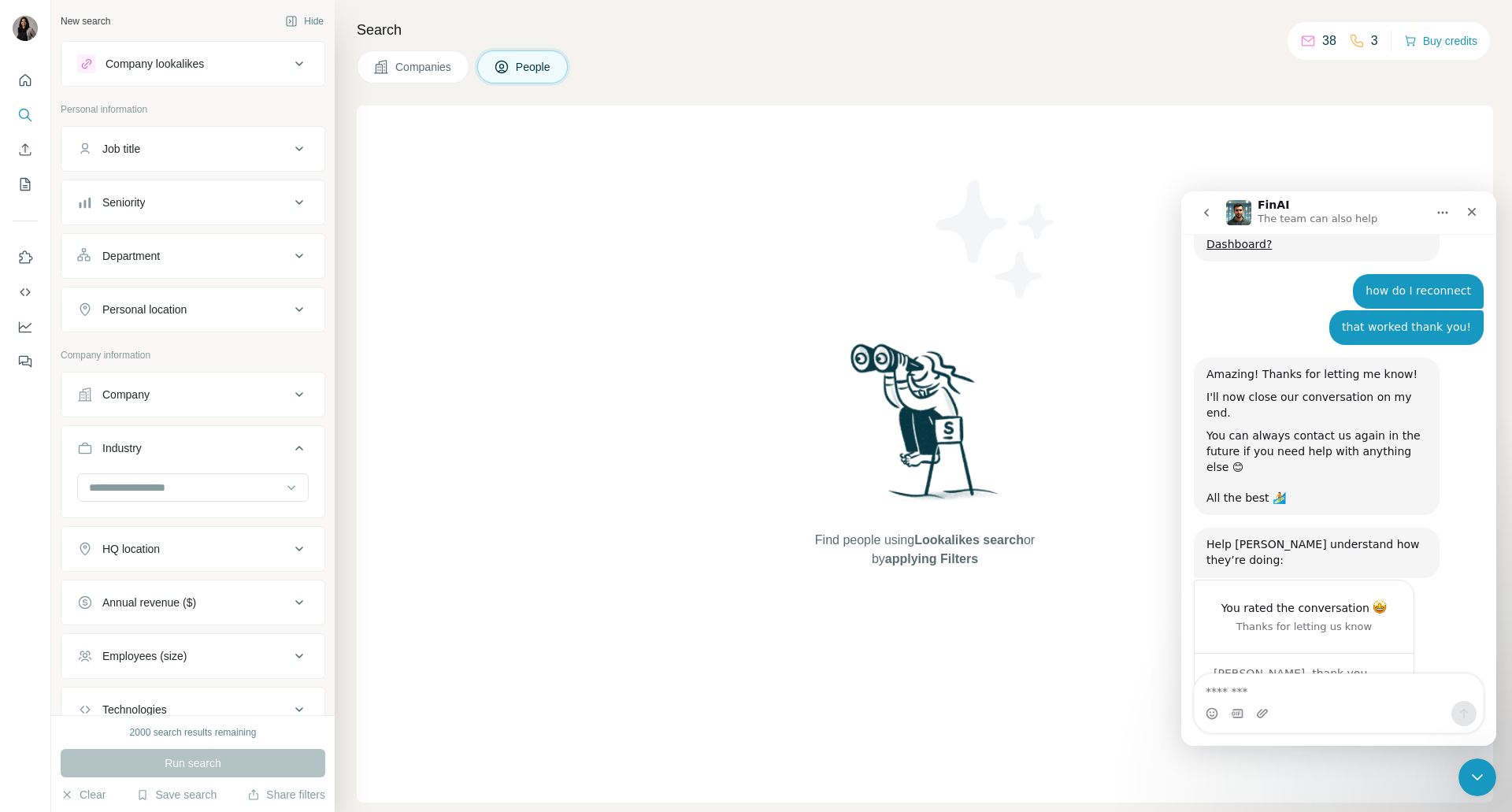
click at [528, 70] on span "People" at bounding box center [534, 67] width 36 height 15
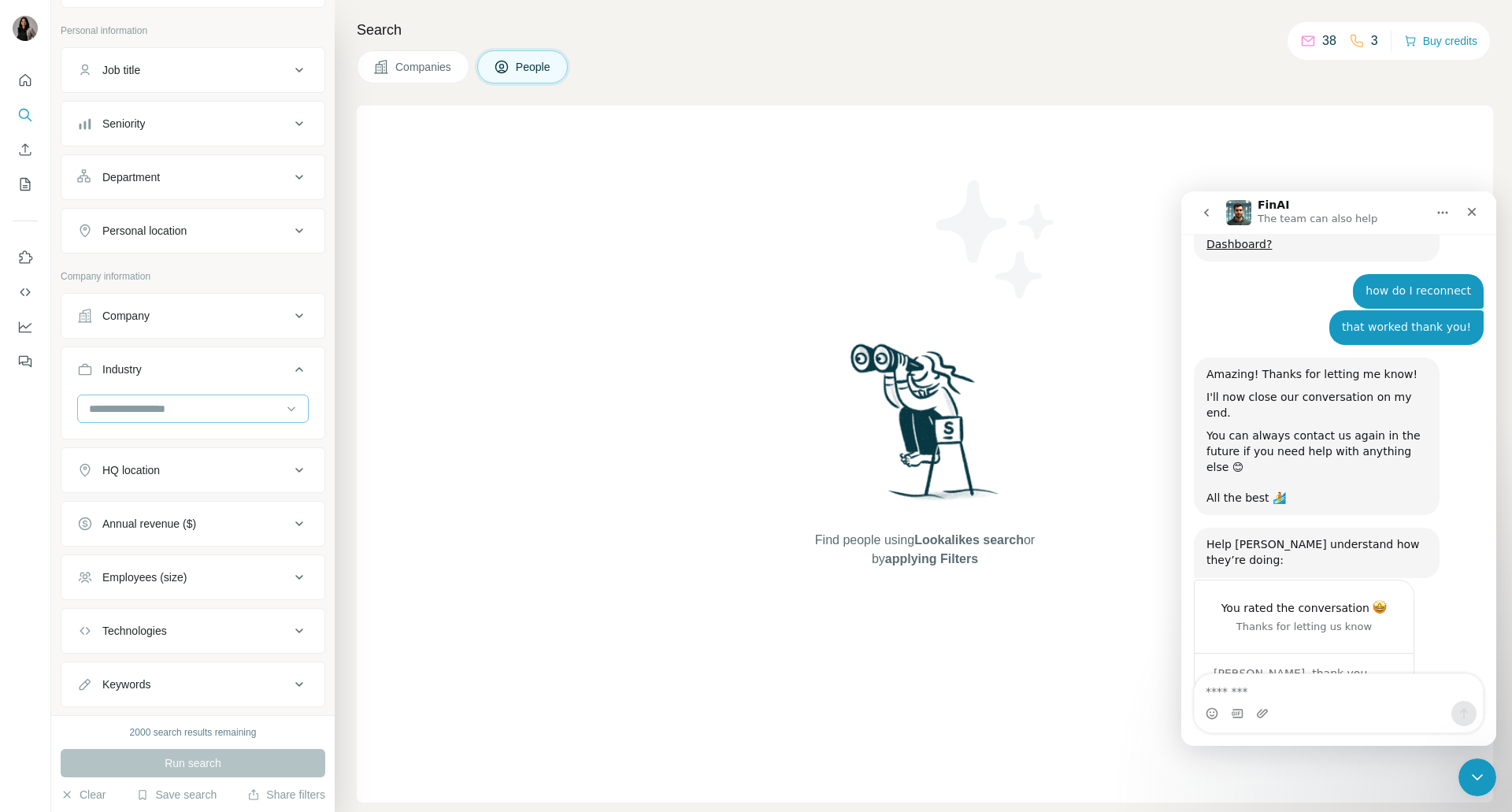
scroll to position [115, 0]
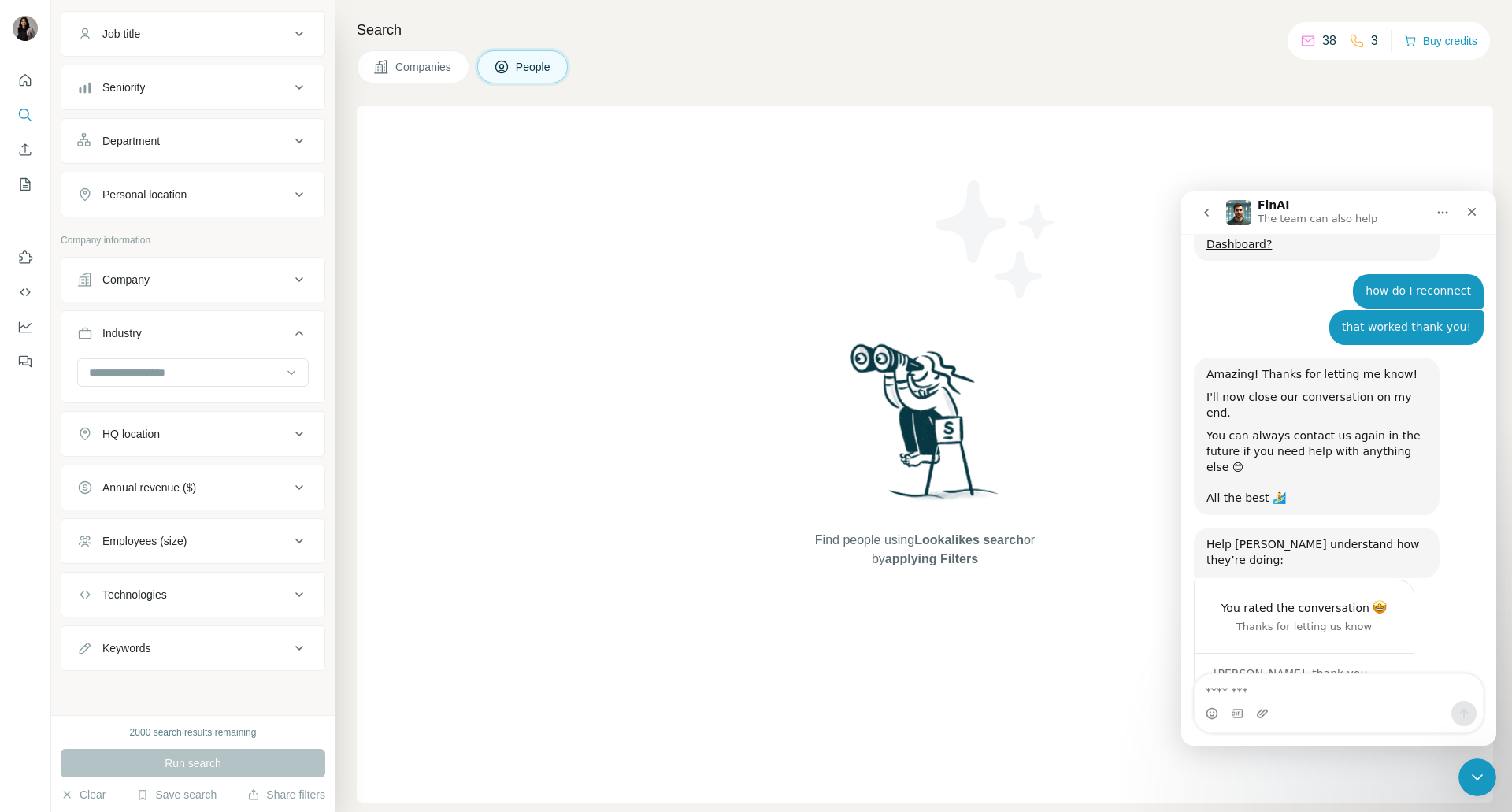
click at [210, 609] on button "Technologies" at bounding box center [193, 595] width 263 height 38
click at [210, 609] on button "Technologies" at bounding box center [193, 598] width 263 height 44
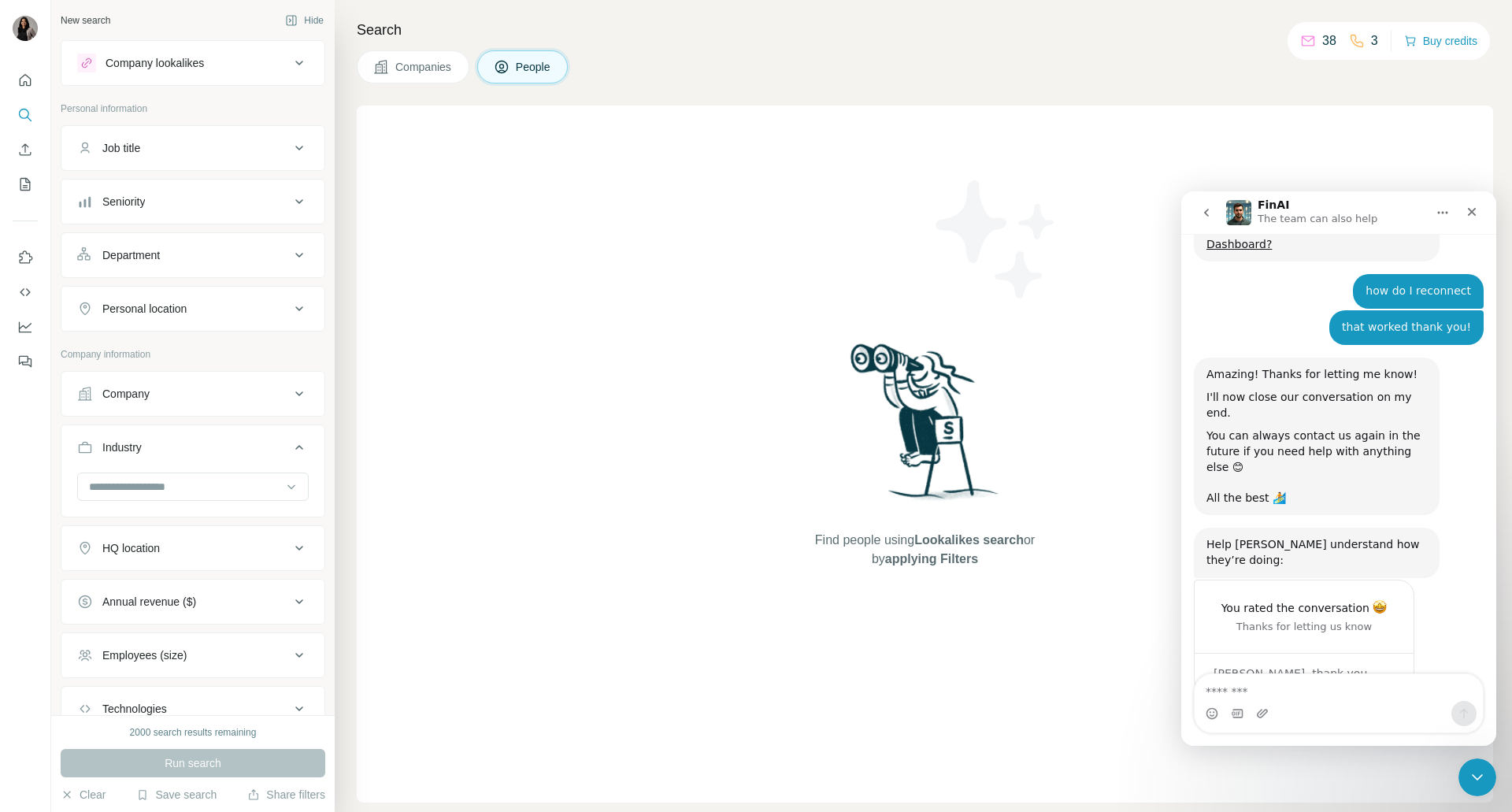
scroll to position [0, 0]
click at [202, 323] on button "Personal location" at bounding box center [193, 310] width 263 height 38
click at [219, 270] on button "Department" at bounding box center [193, 256] width 263 height 38
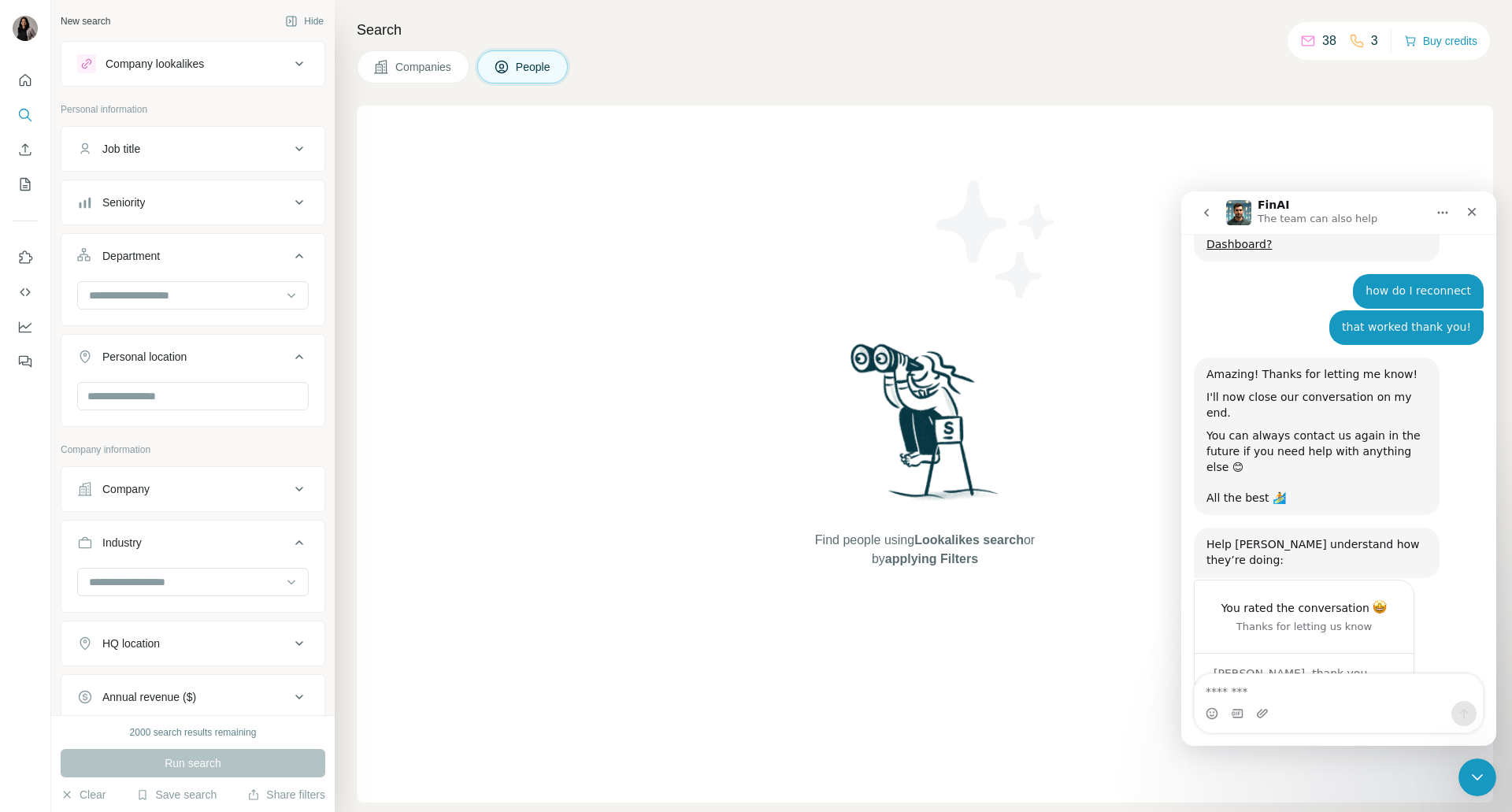
click at [220, 211] on button "Seniority" at bounding box center [193, 202] width 263 height 38
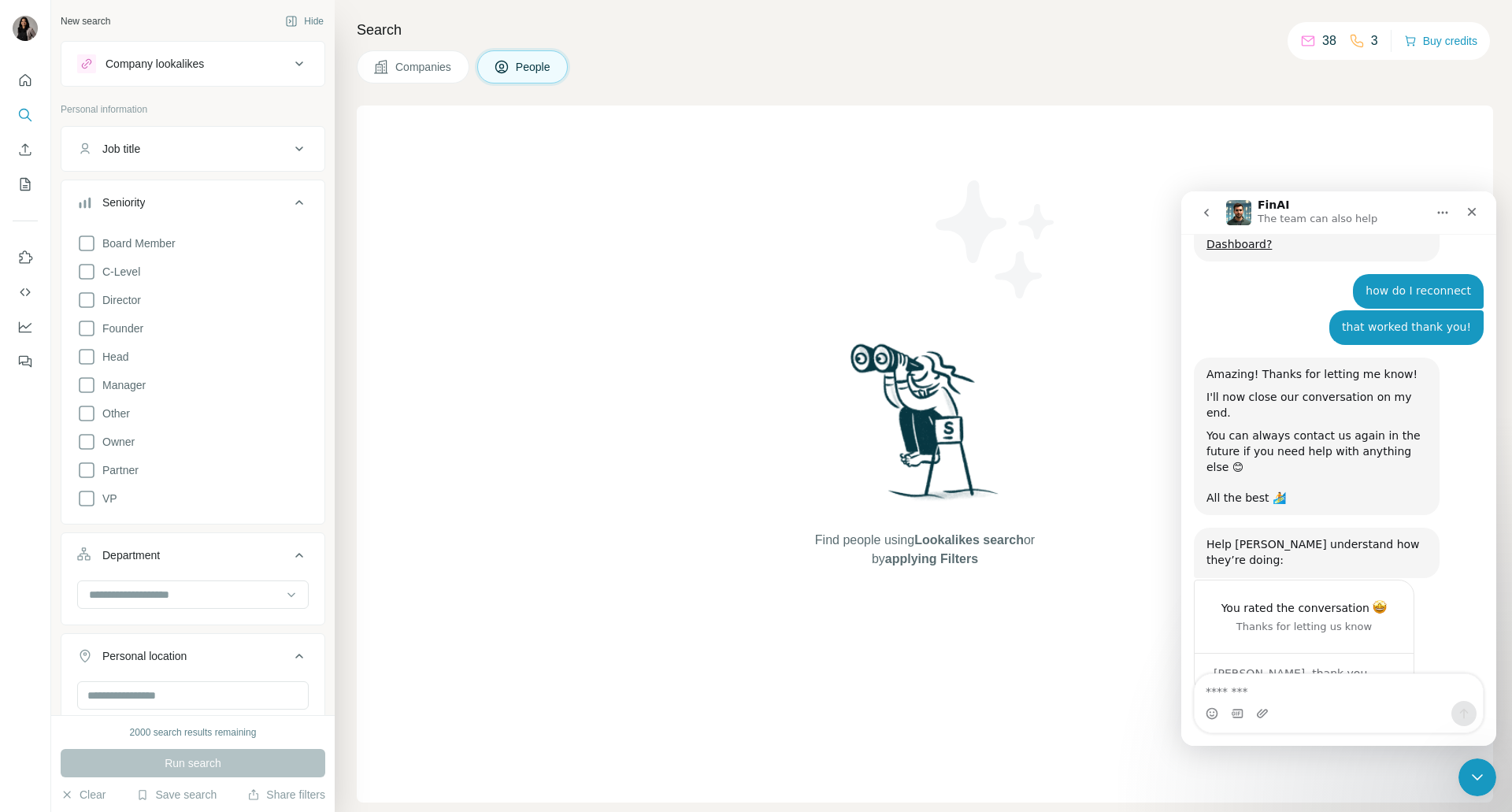
click at [1329, 40] on p "38" at bounding box center [1329, 41] width 14 height 19
click at [1322, 40] on p "38" at bounding box center [1329, 41] width 14 height 19
click at [1301, 40] on icon at bounding box center [1308, 40] width 15 height 15
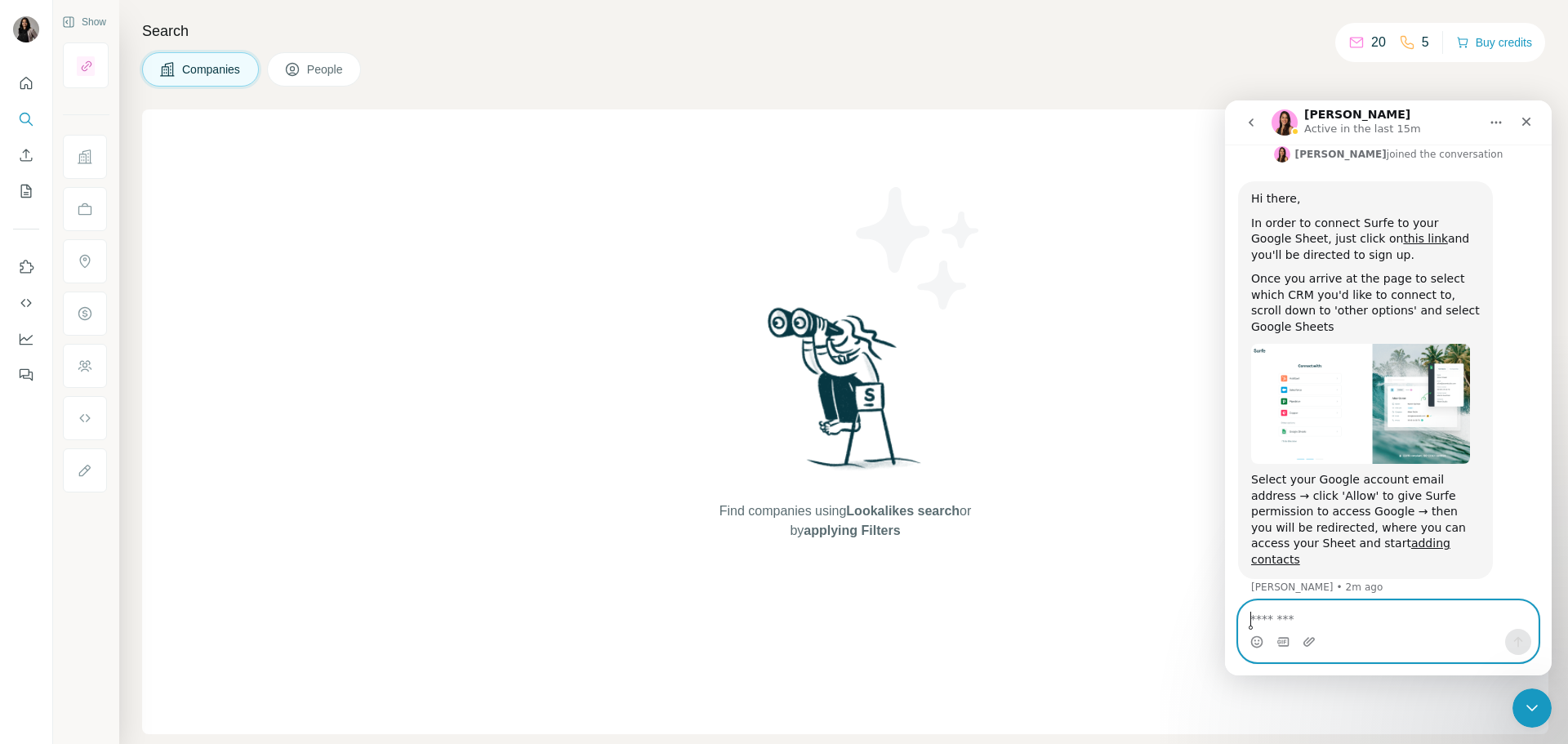
scroll to position [711, 0]
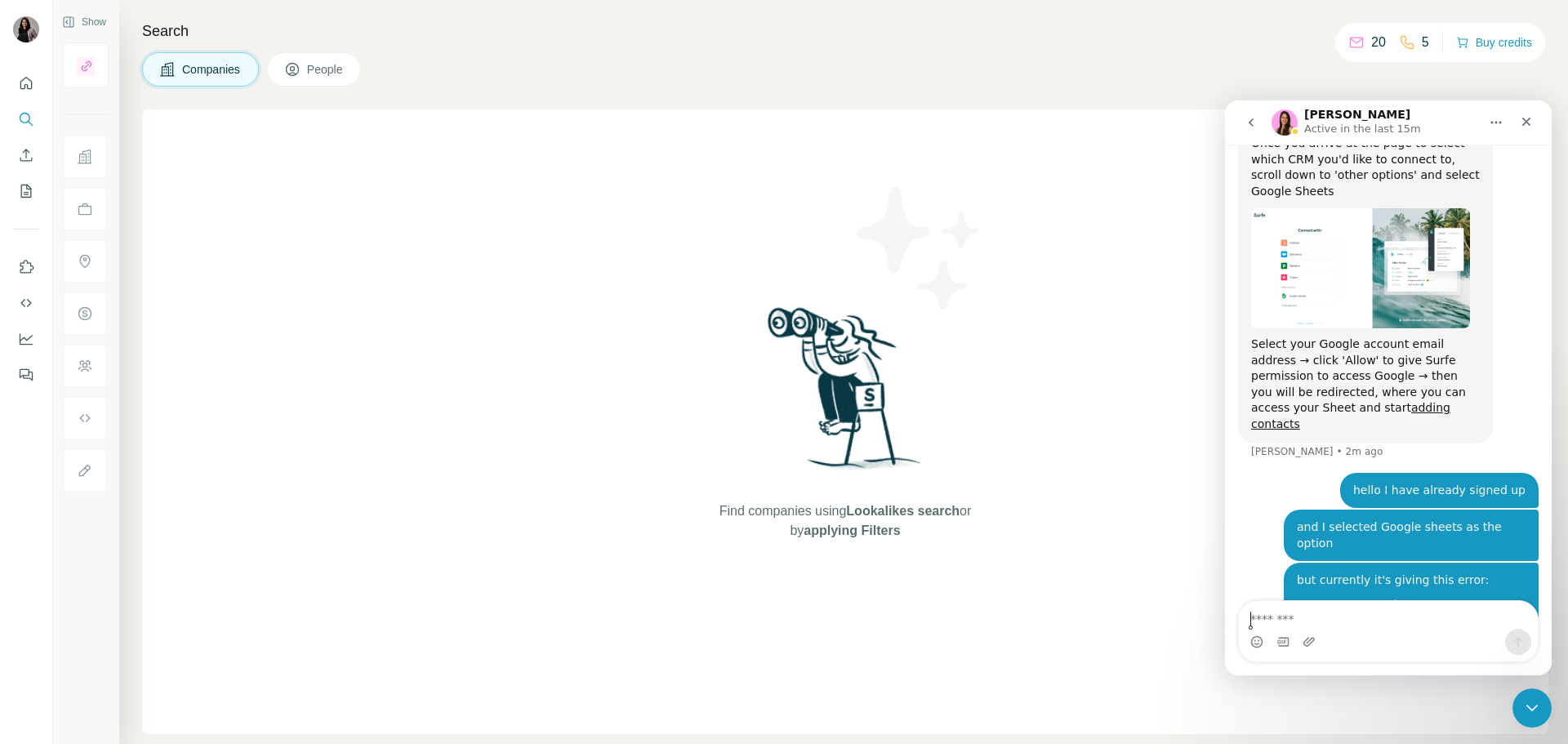
click at [352, 67] on button "People" at bounding box center [314, 70] width 95 height 34
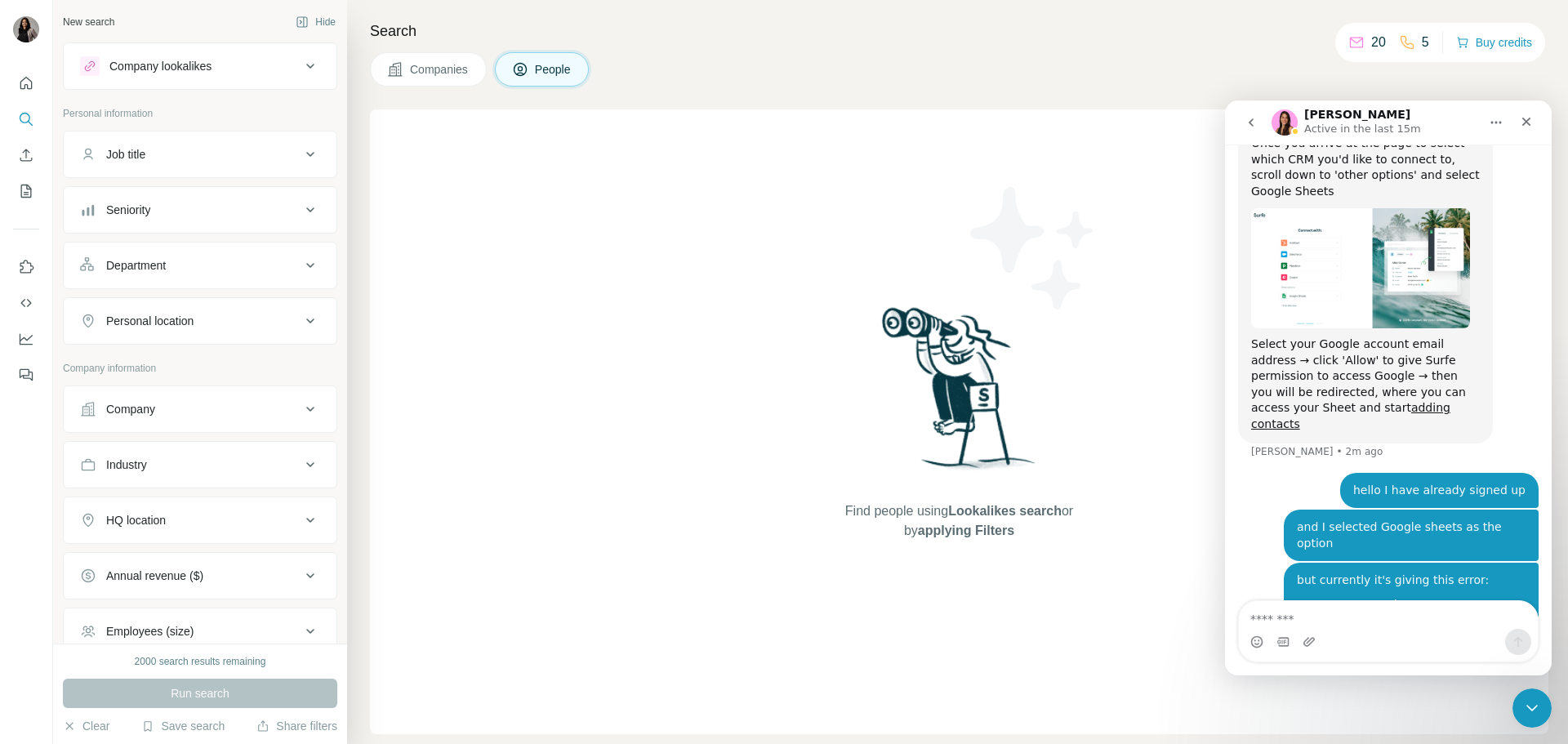
click at [223, 76] on button "Company lookalikes" at bounding box center [200, 66] width 273 height 39
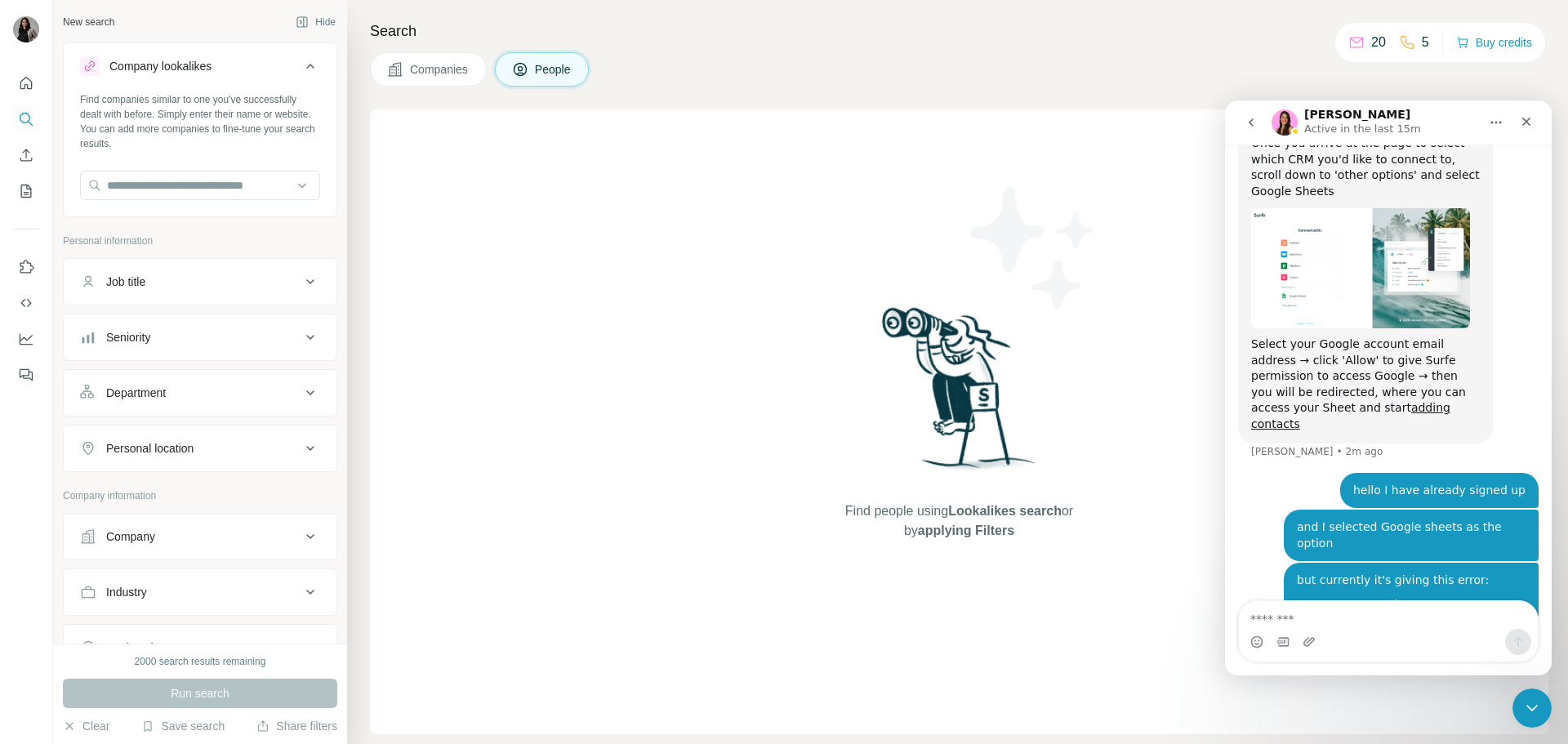
click at [223, 76] on button "Company lookalikes" at bounding box center [200, 69] width 273 height 45
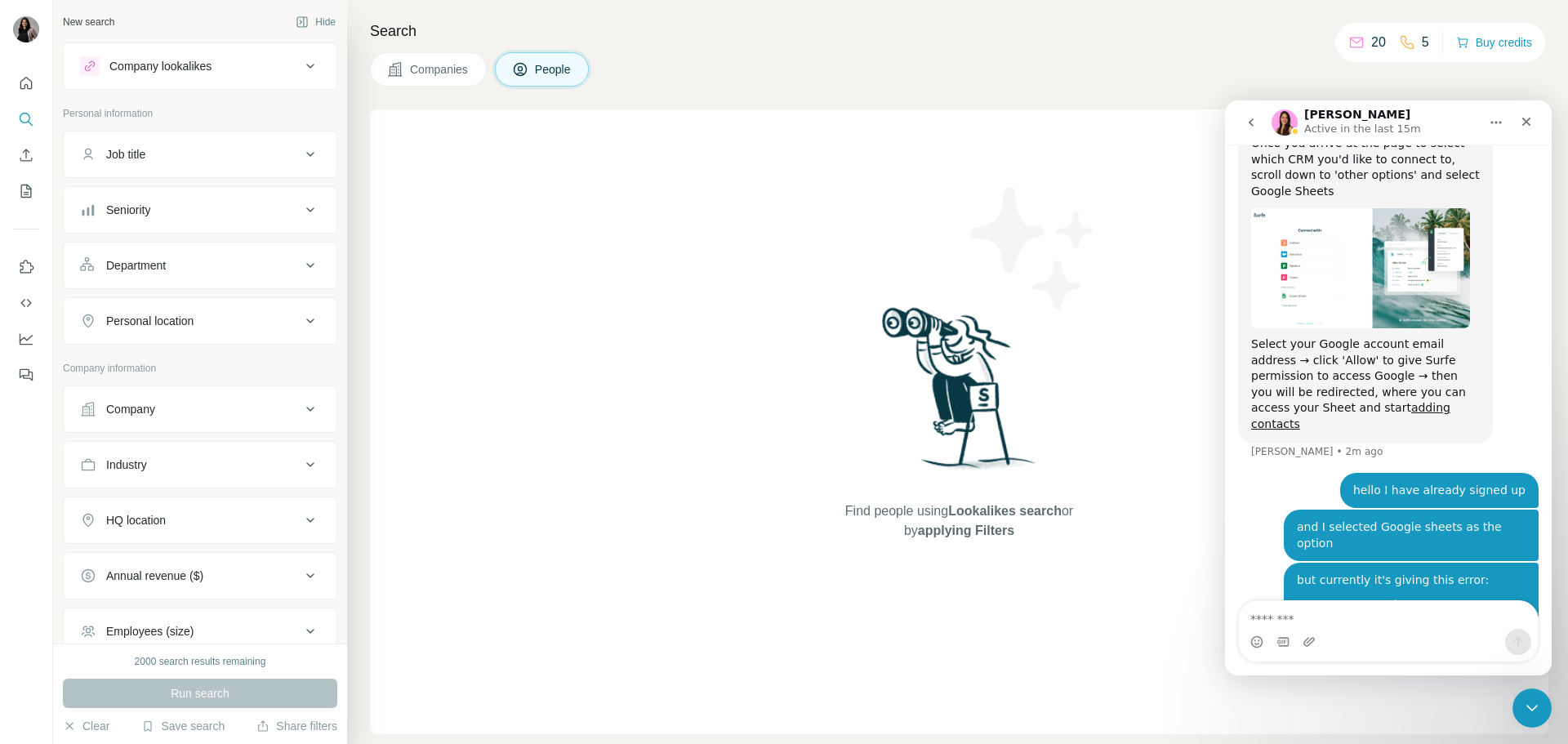
click at [220, 171] on button "Job title" at bounding box center [200, 154] width 273 height 39
click at [228, 150] on div "Job title" at bounding box center [190, 154] width 220 height 16
click at [233, 324] on div "Personal location" at bounding box center [190, 320] width 220 height 16
click at [233, 323] on div "Personal location" at bounding box center [190, 320] width 220 height 16
click at [34, 88] on icon "Quick start" at bounding box center [26, 83] width 16 height 16
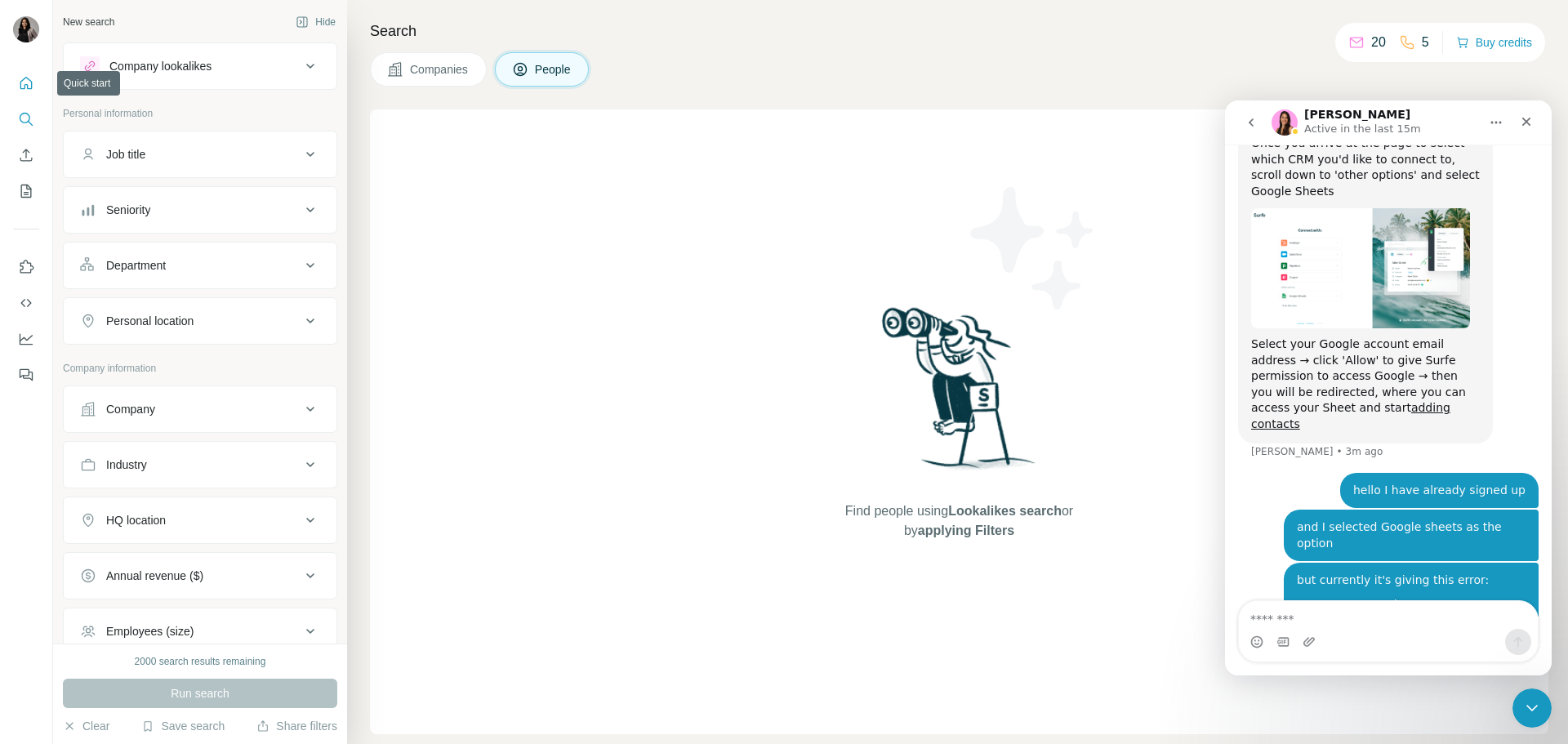
click at [26, 80] on icon "Quick start" at bounding box center [26, 83] width 16 height 16
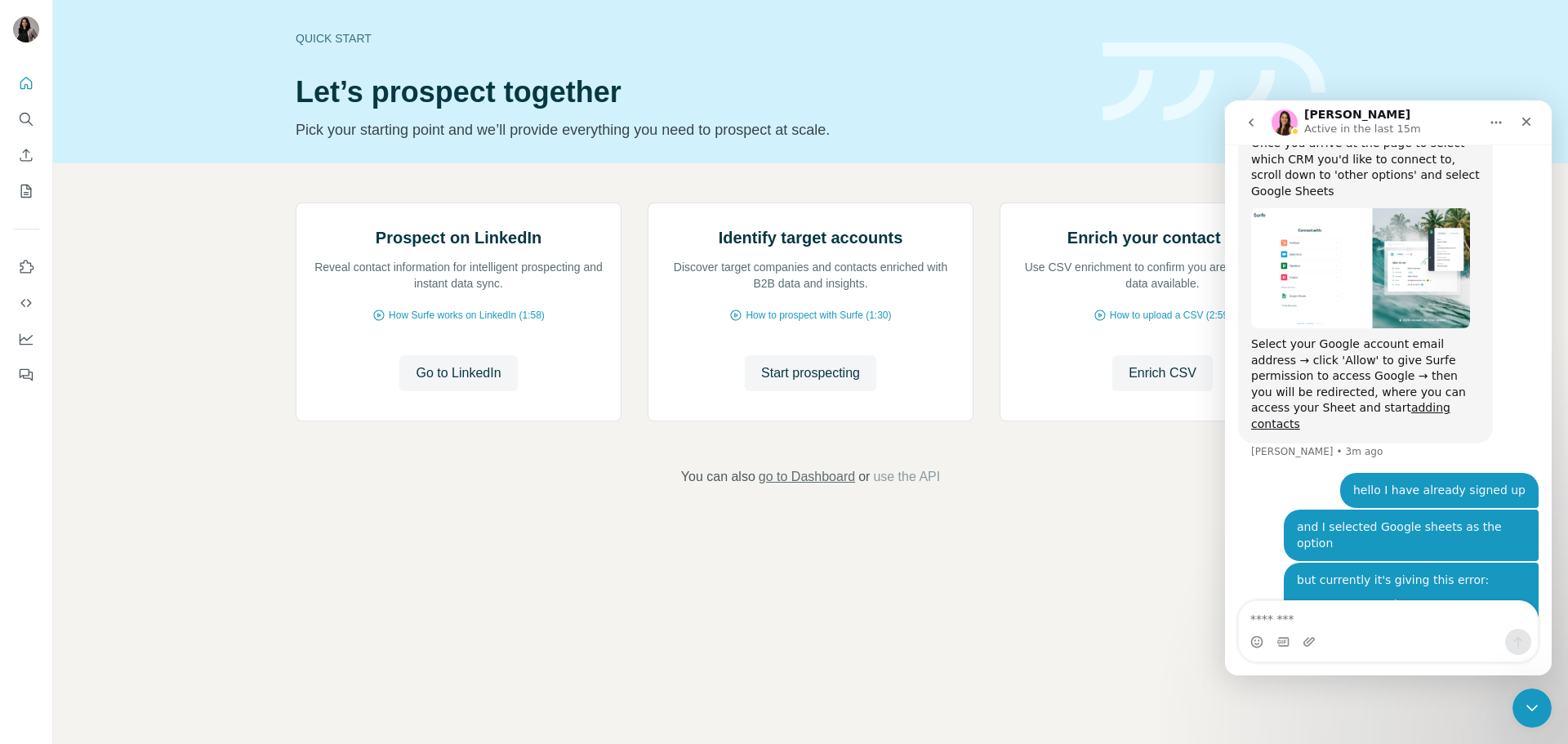
click at [811, 486] on span "go to Dashboard" at bounding box center [807, 476] width 96 height 20
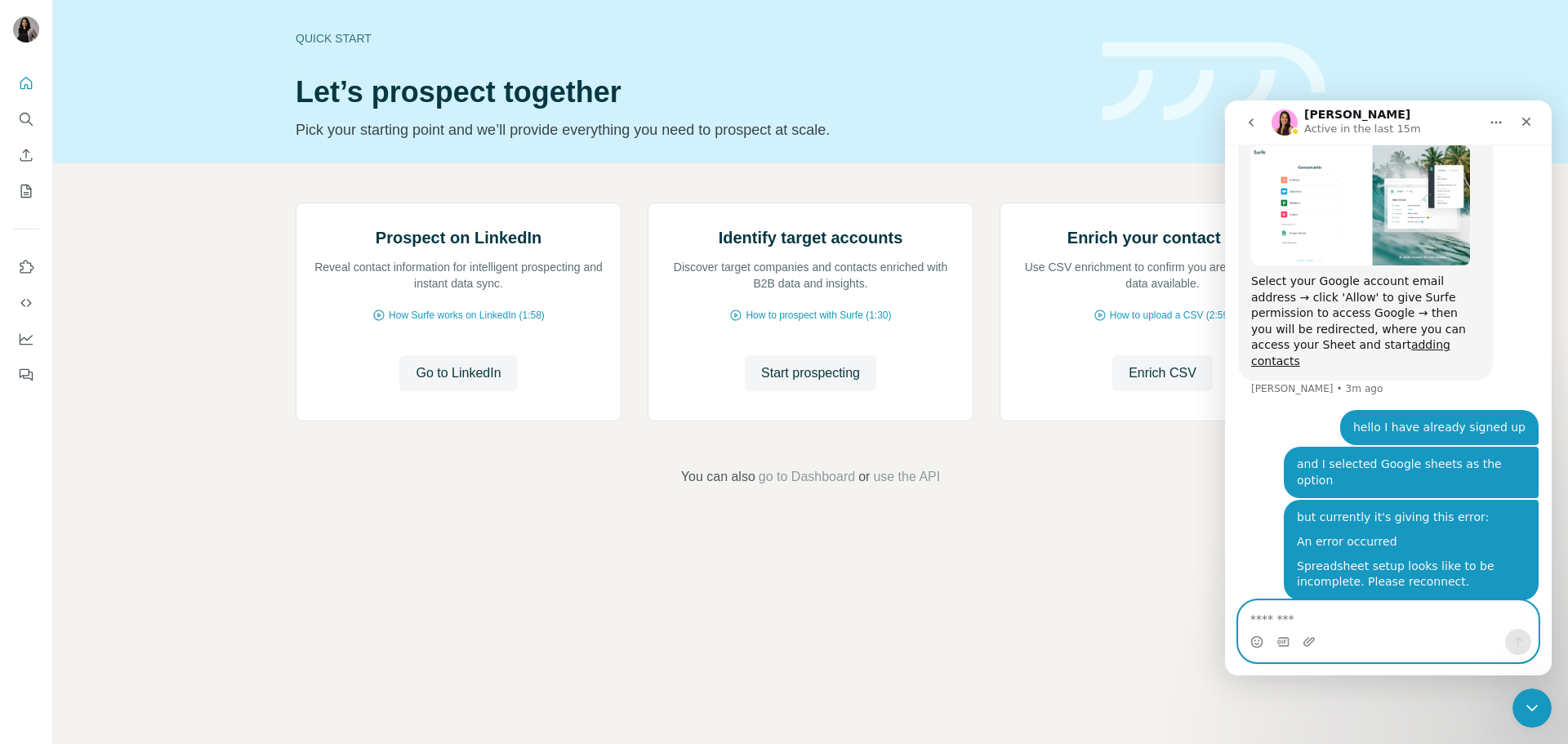
click at [1344, 614] on textarea "Message…" at bounding box center [1388, 614] width 299 height 28
type textarea "**********"
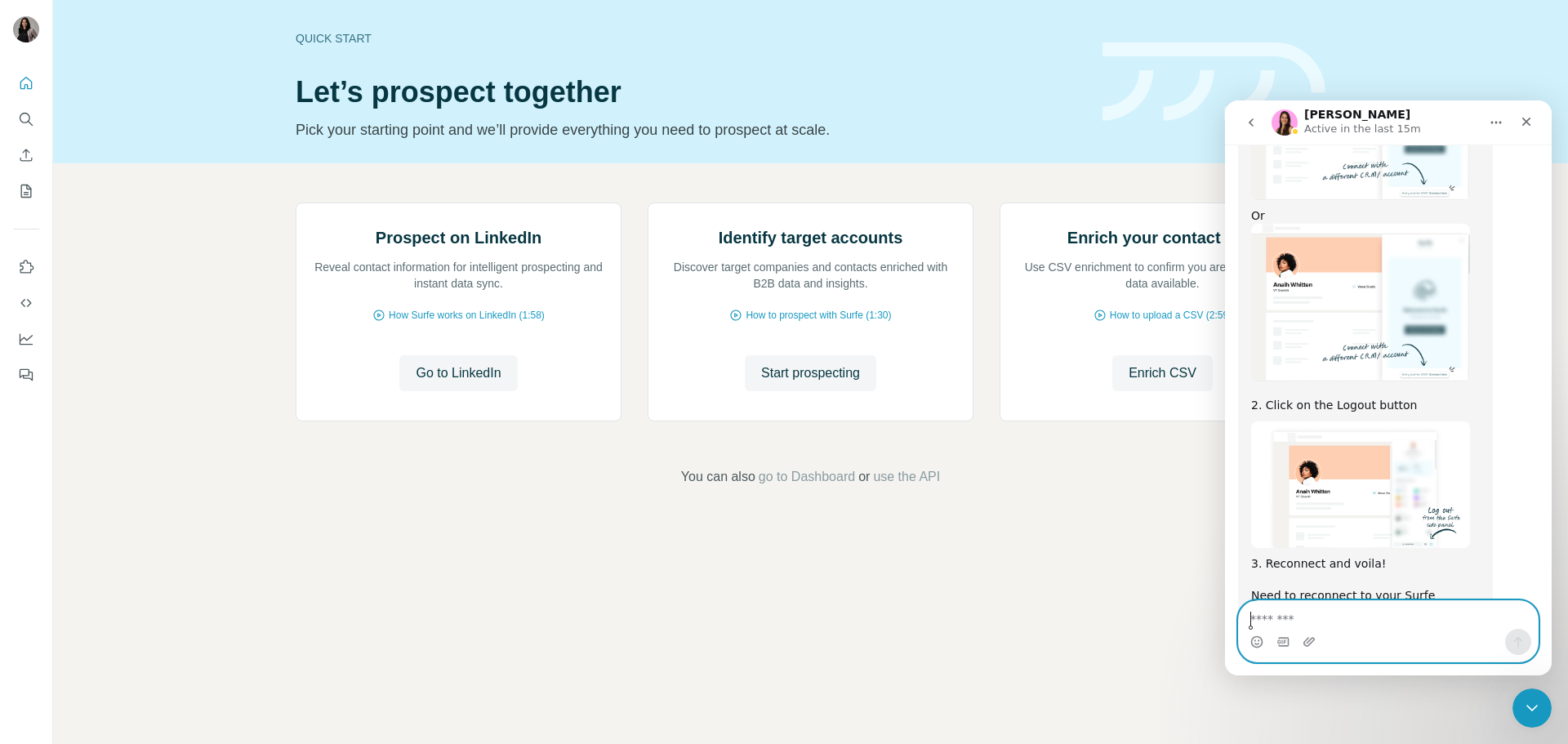
scroll to position [1038, 0]
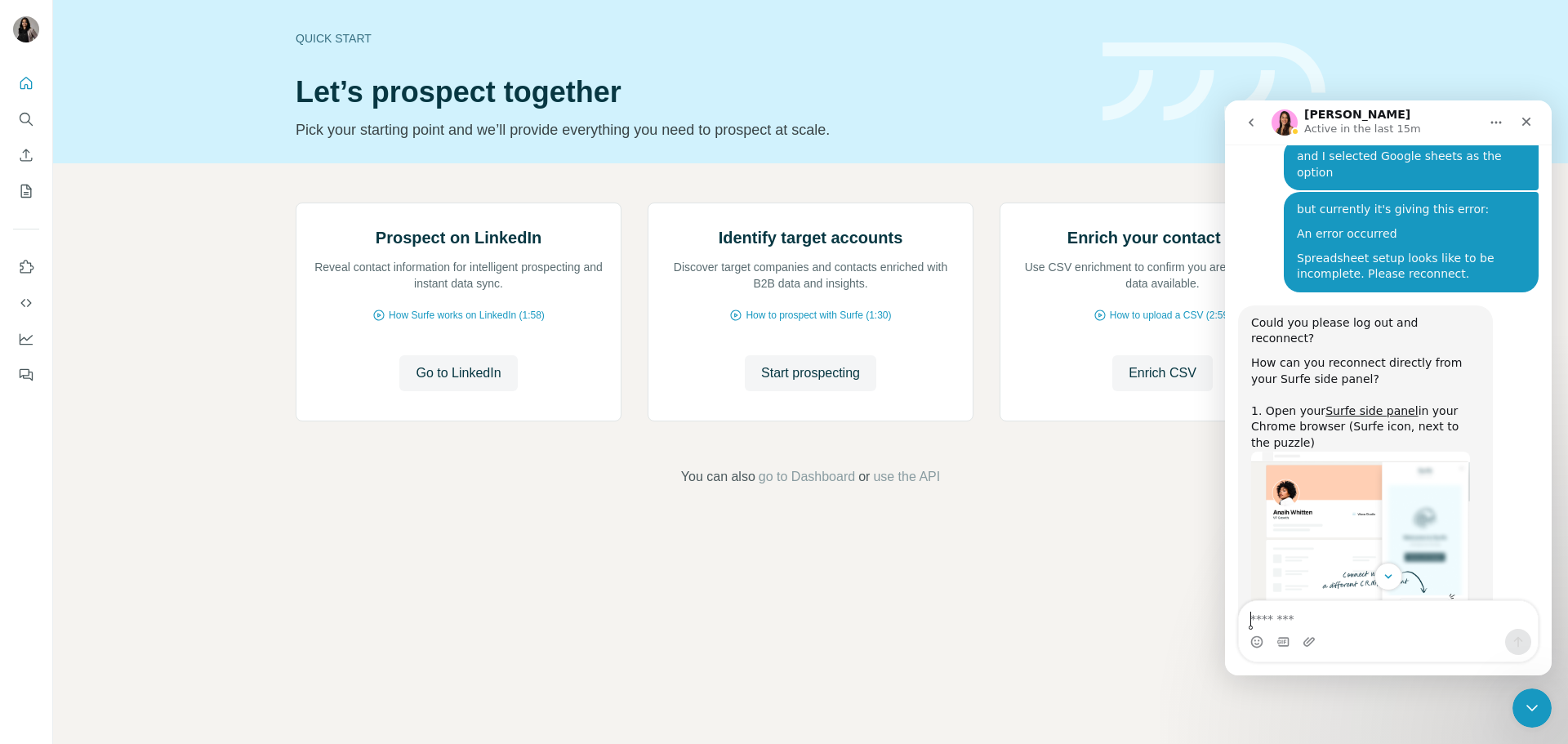
click at [1395, 480] on img "Aurélie says…" at bounding box center [1360, 530] width 219 height 157
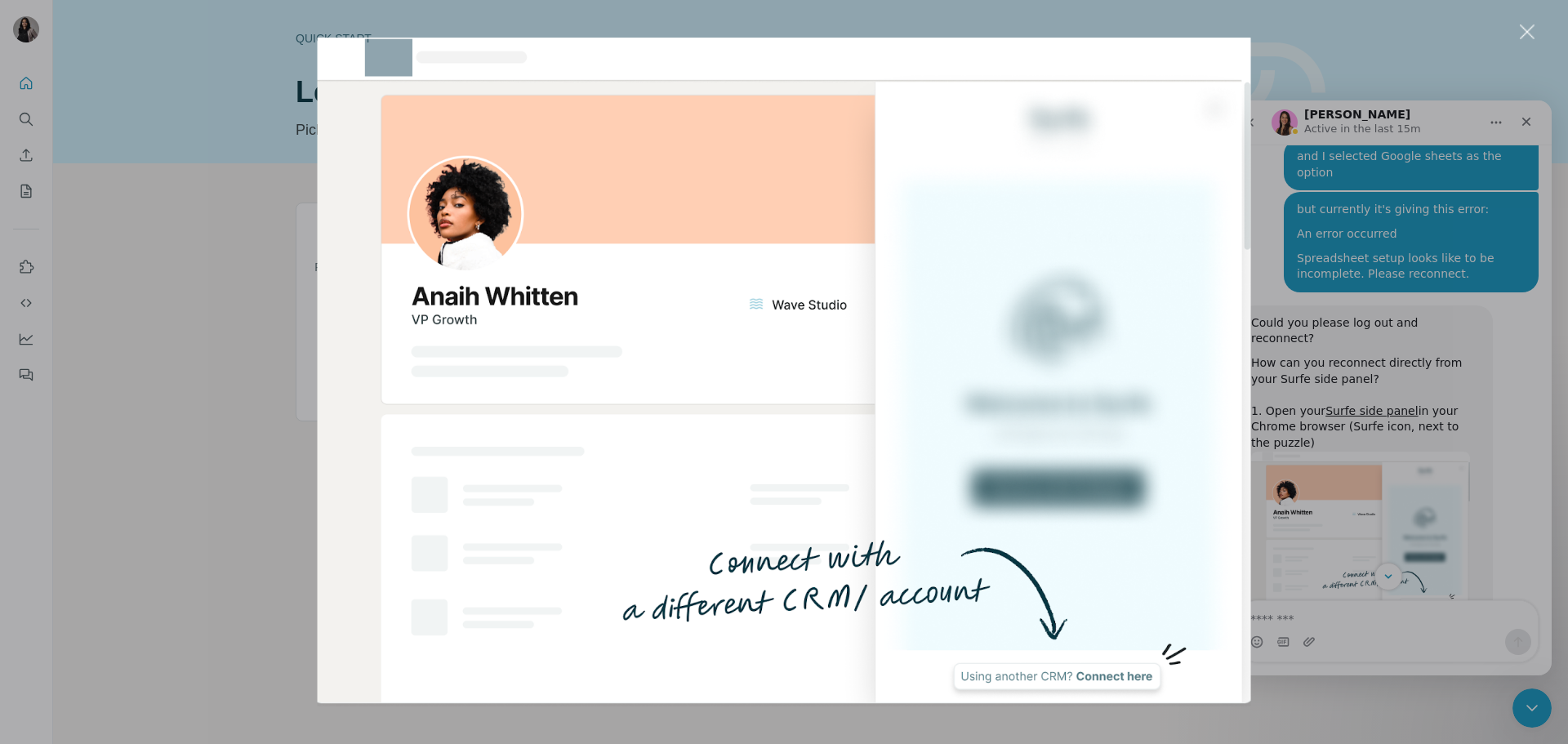
click at [1525, 366] on div "Intercom messenger" at bounding box center [784, 372] width 1568 height 744
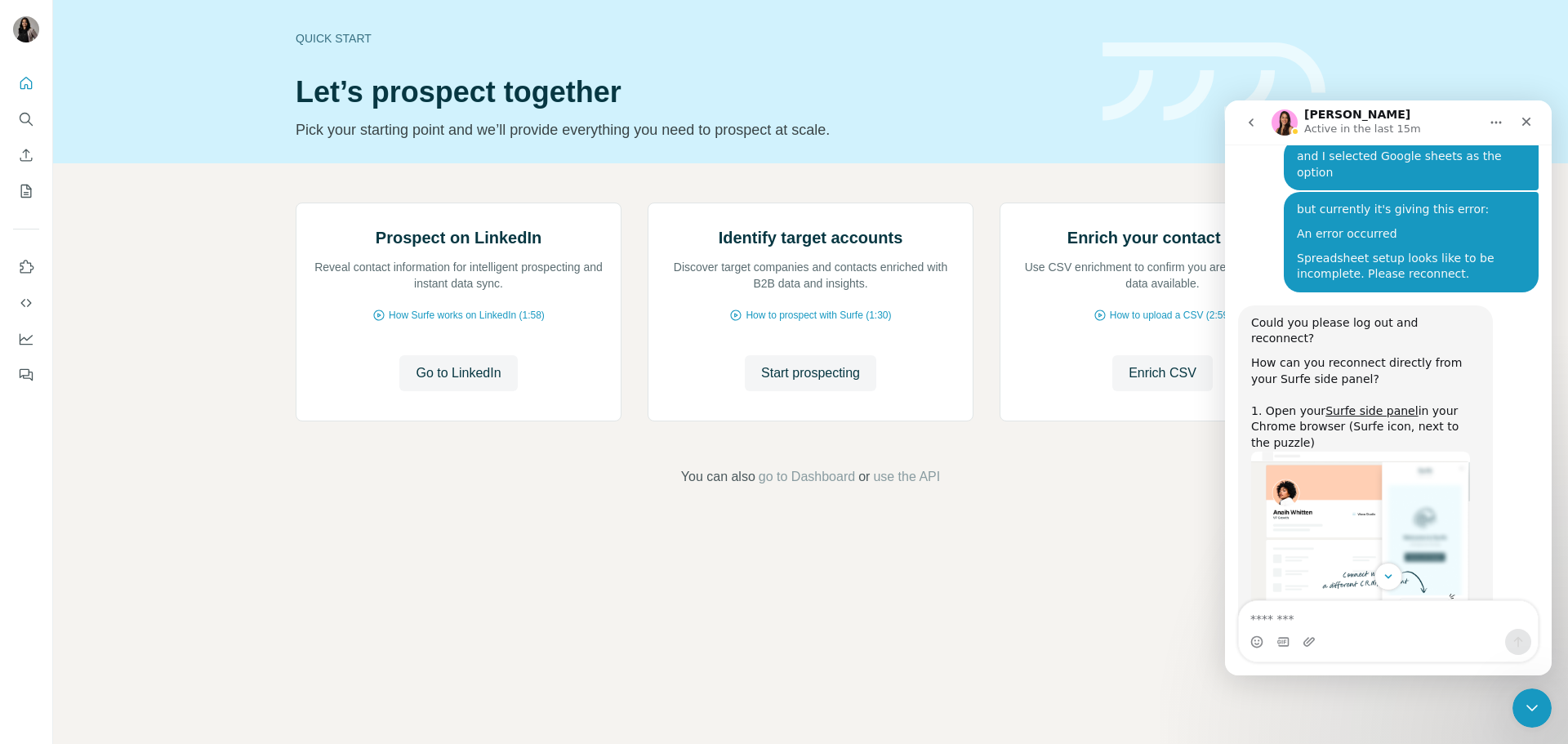
click at [1395, 632] on img "Aurélie says…" at bounding box center [1360, 710] width 219 height 157
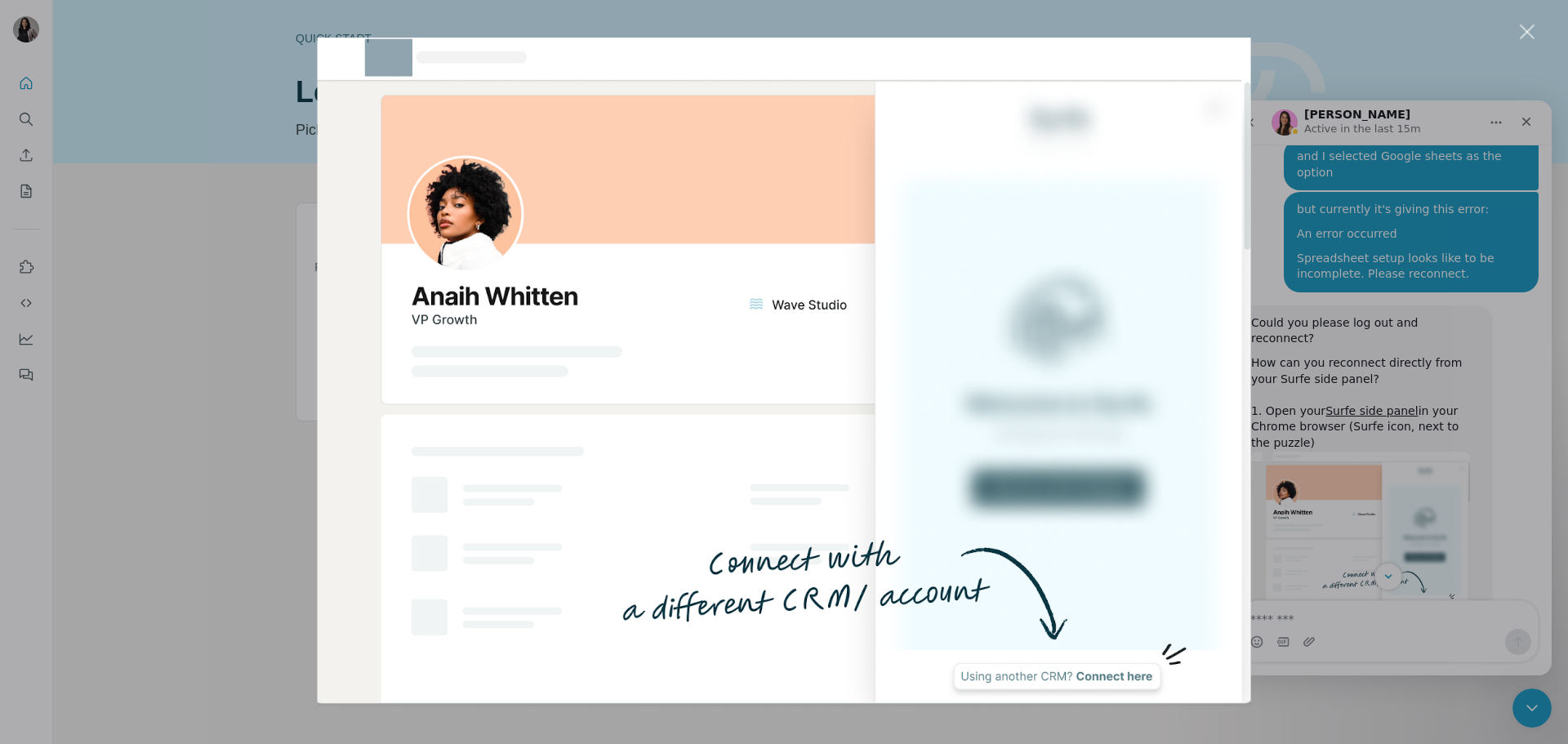
click at [1537, 443] on div "Intercom messenger" at bounding box center [784, 372] width 1568 height 744
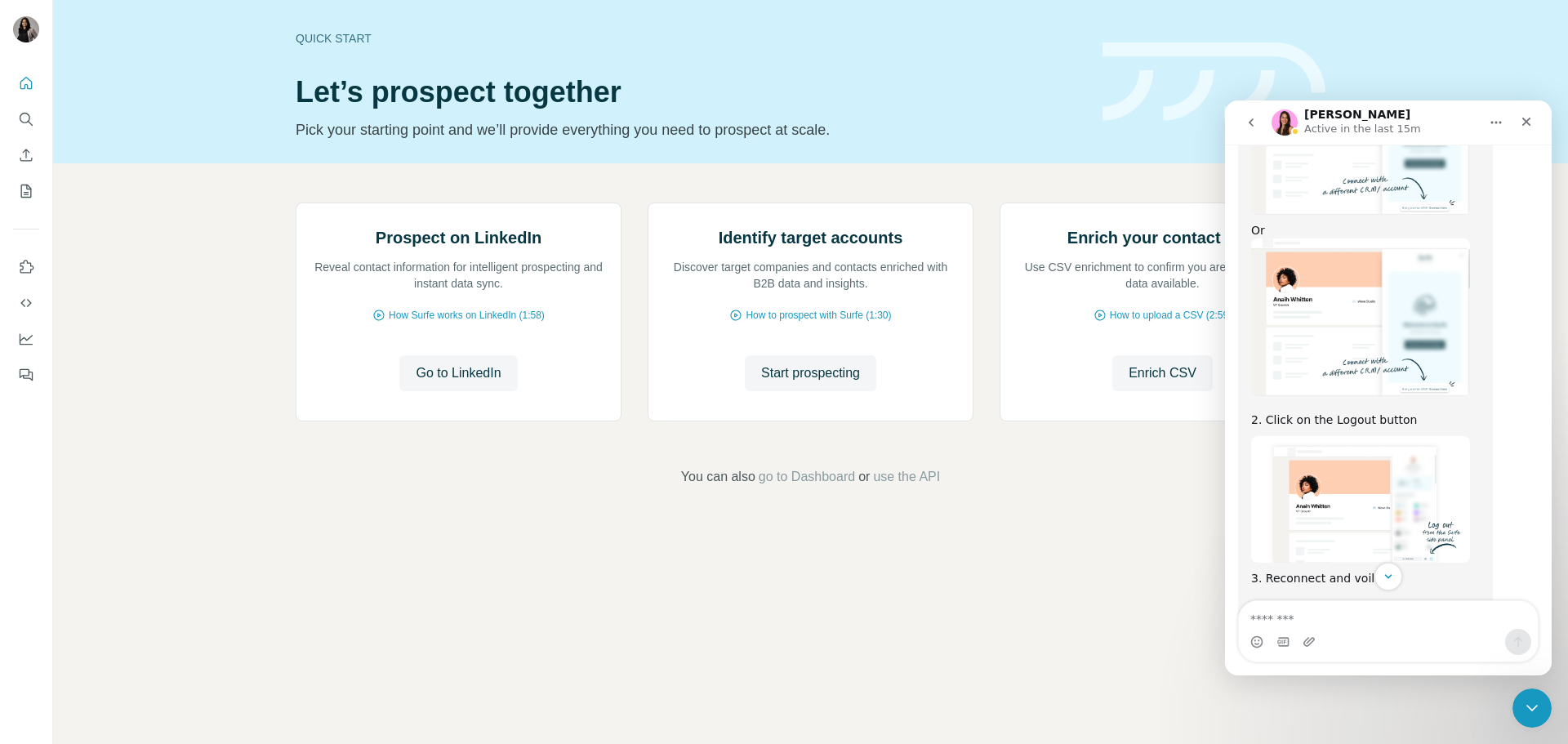
scroll to position [1438, 0]
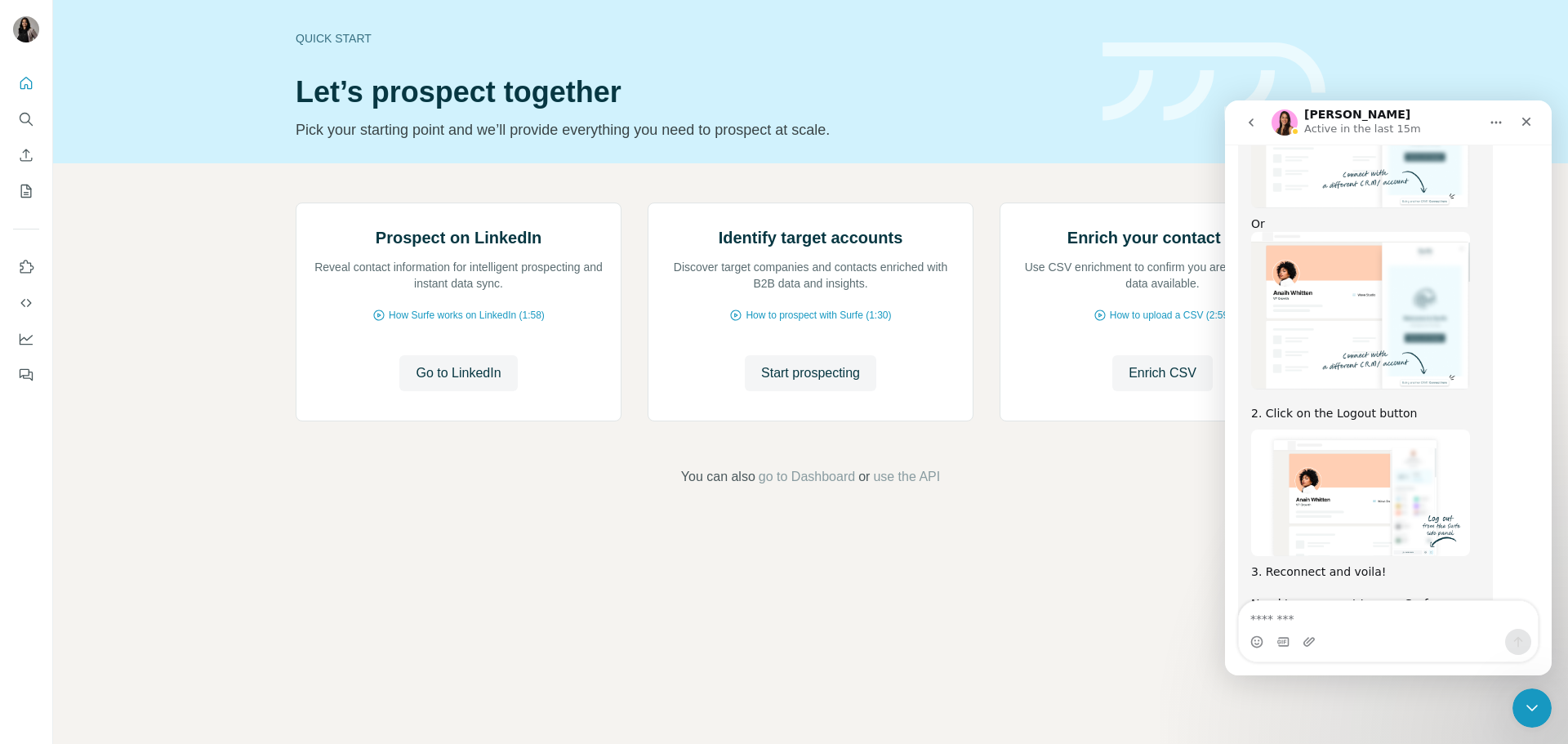
click at [1464, 429] on img "Aurélie says…" at bounding box center [1360, 492] width 219 height 127
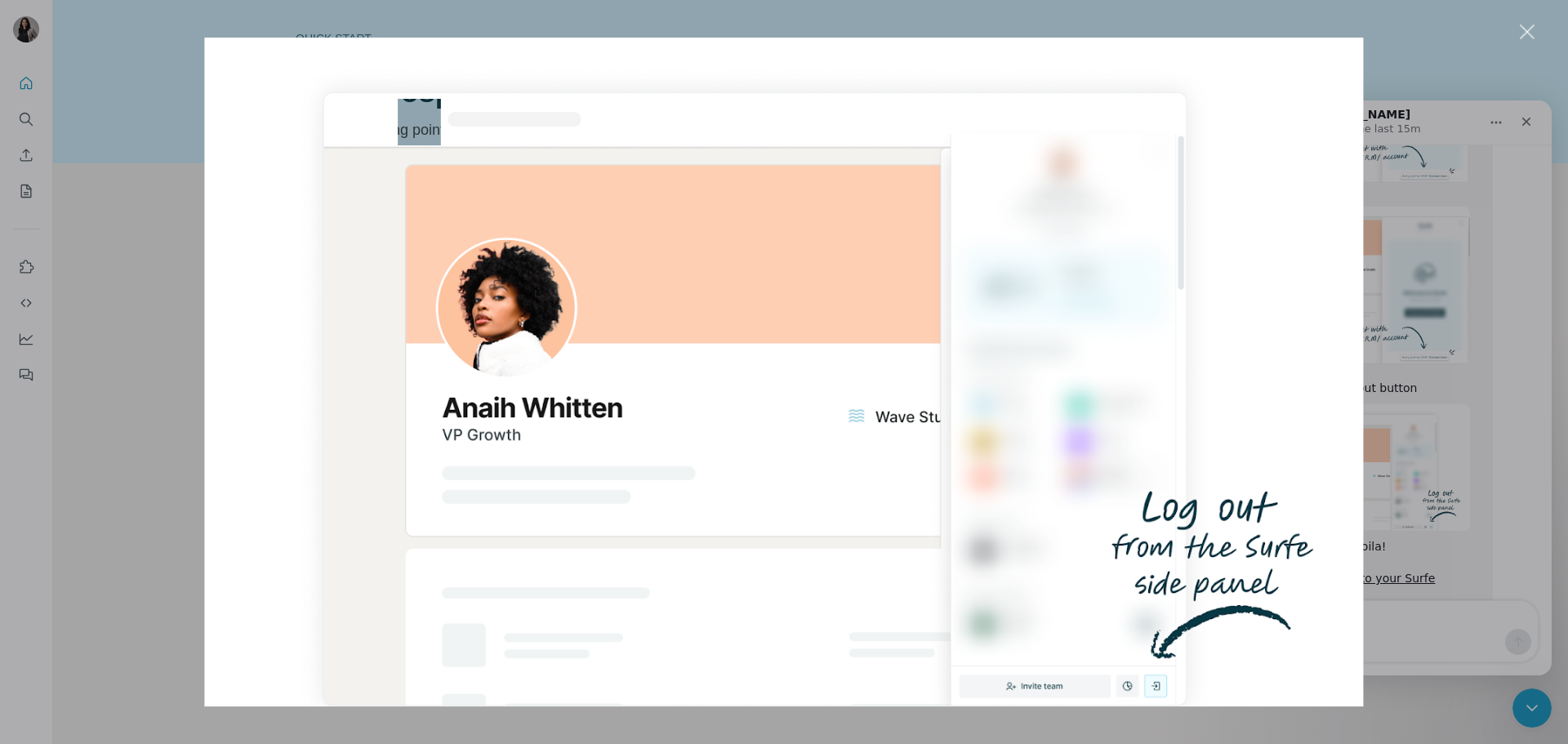
scroll to position [1484, 0]
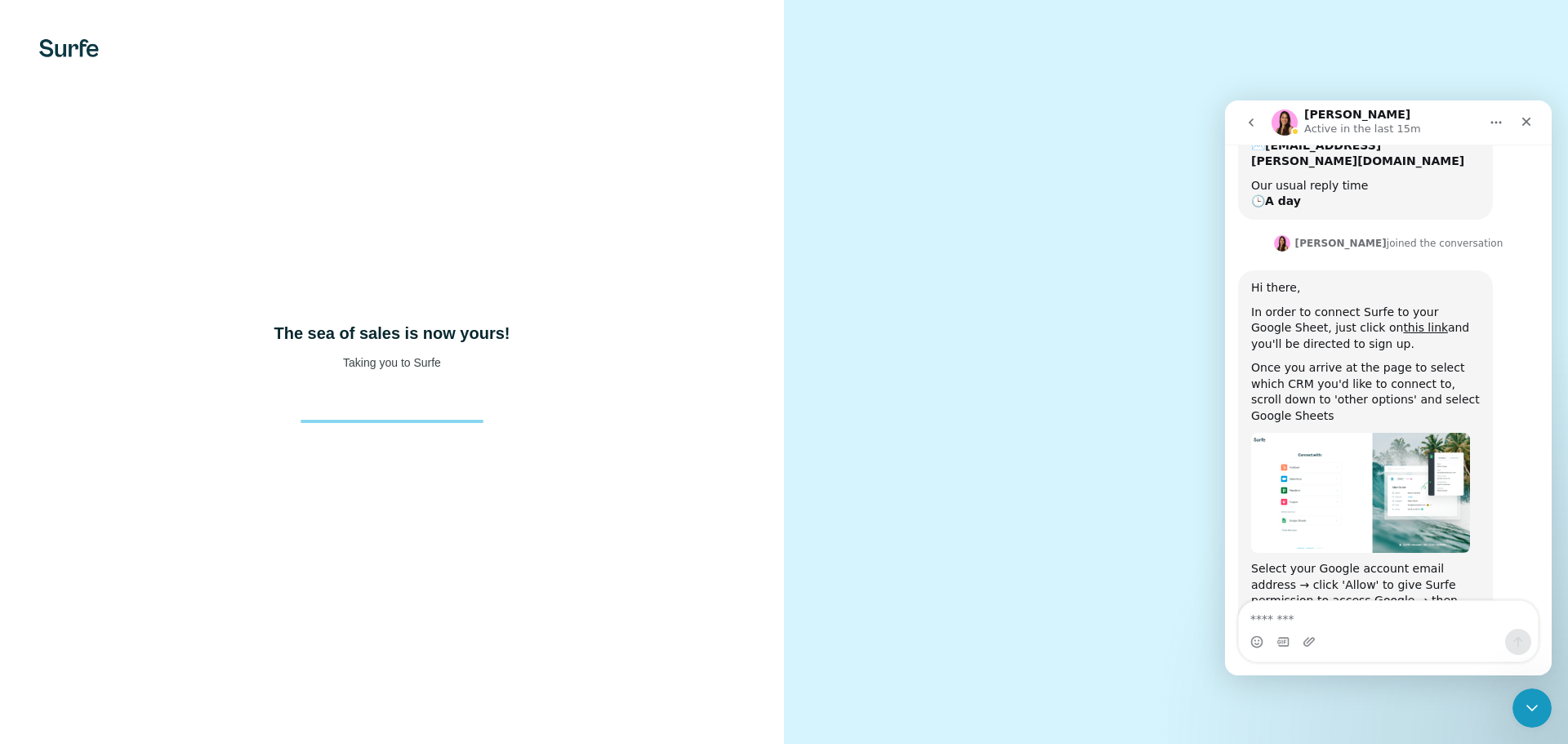
scroll to position [496, 0]
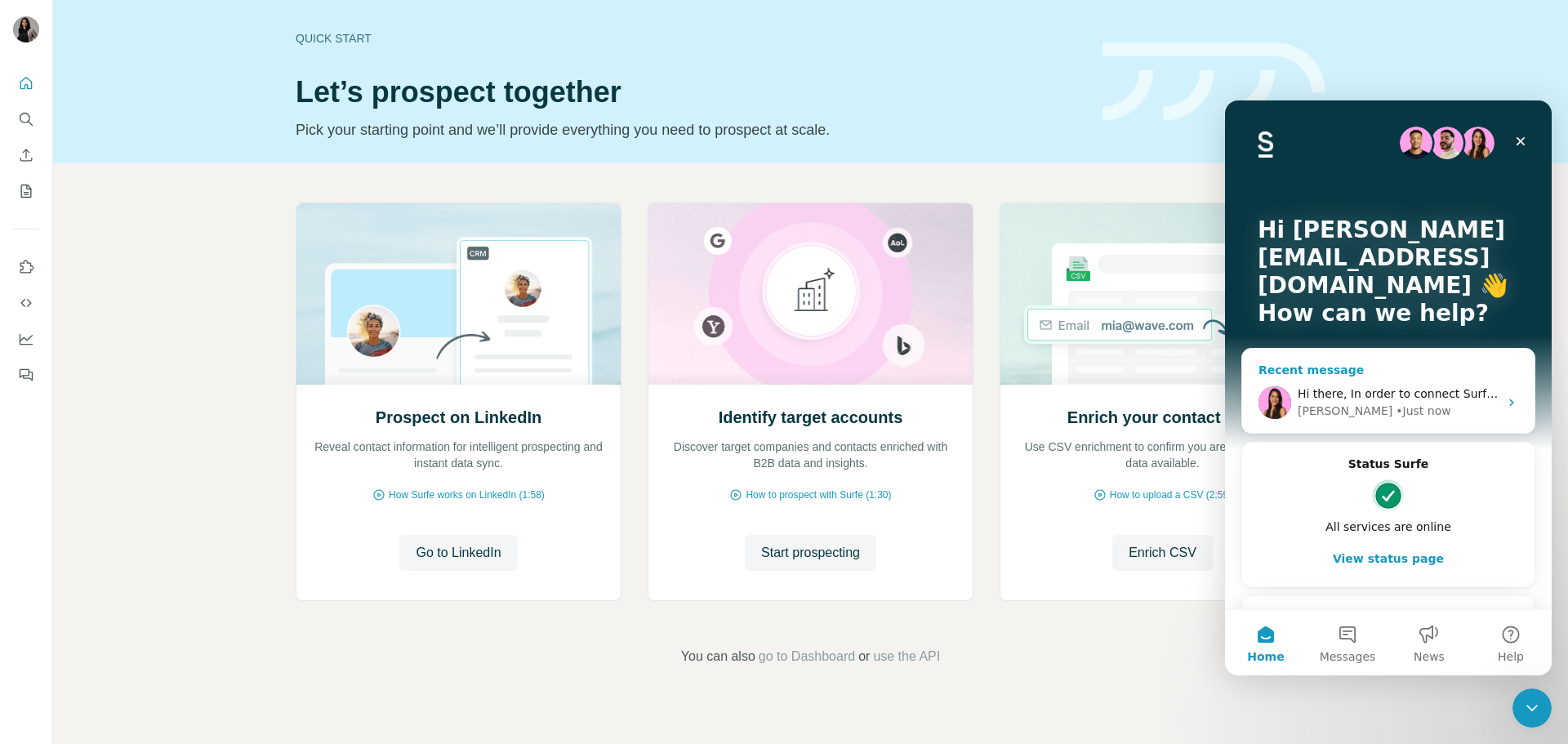
click at [1396, 403] on div "• Just now" at bounding box center [1423, 410] width 54 height 17
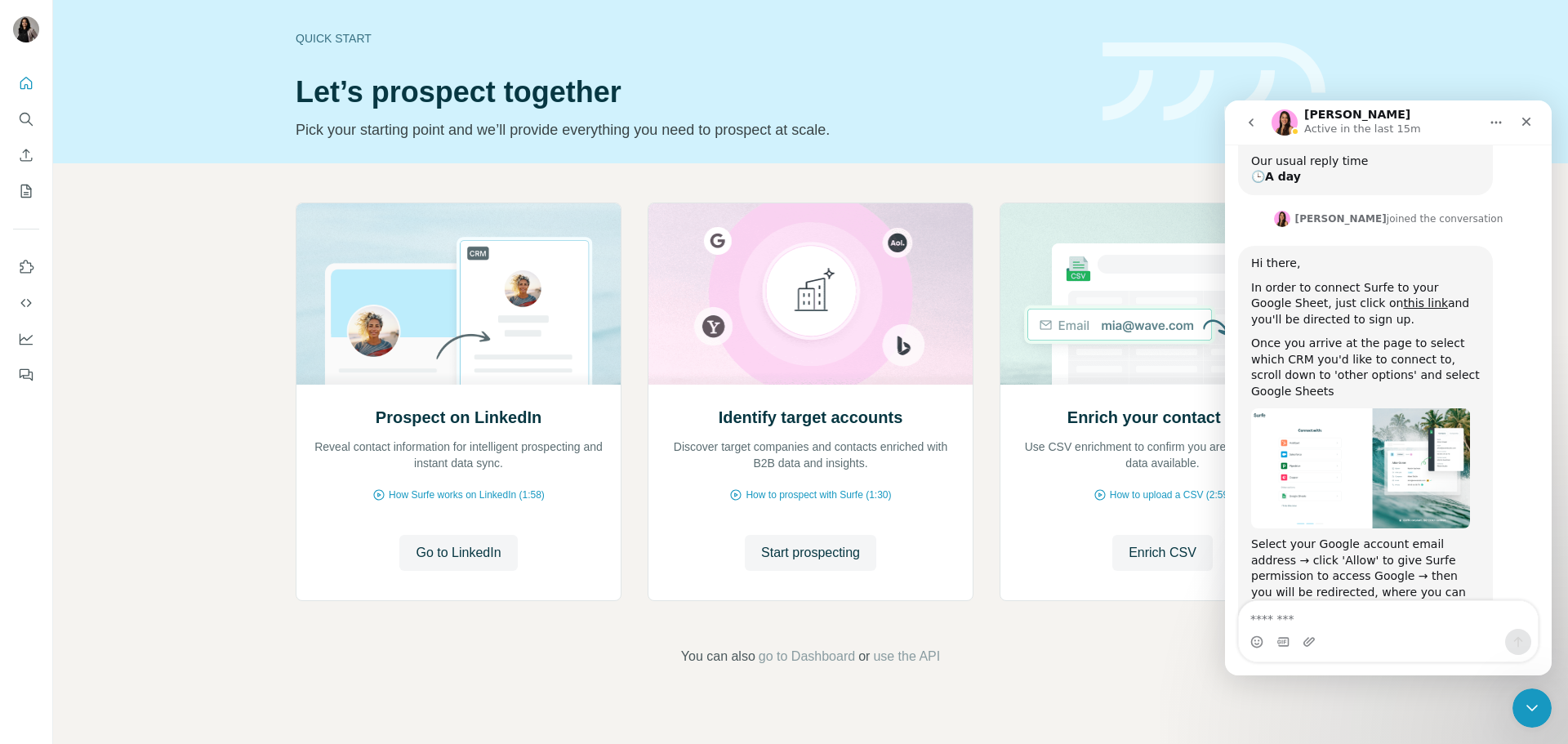
scroll to position [459, 0]
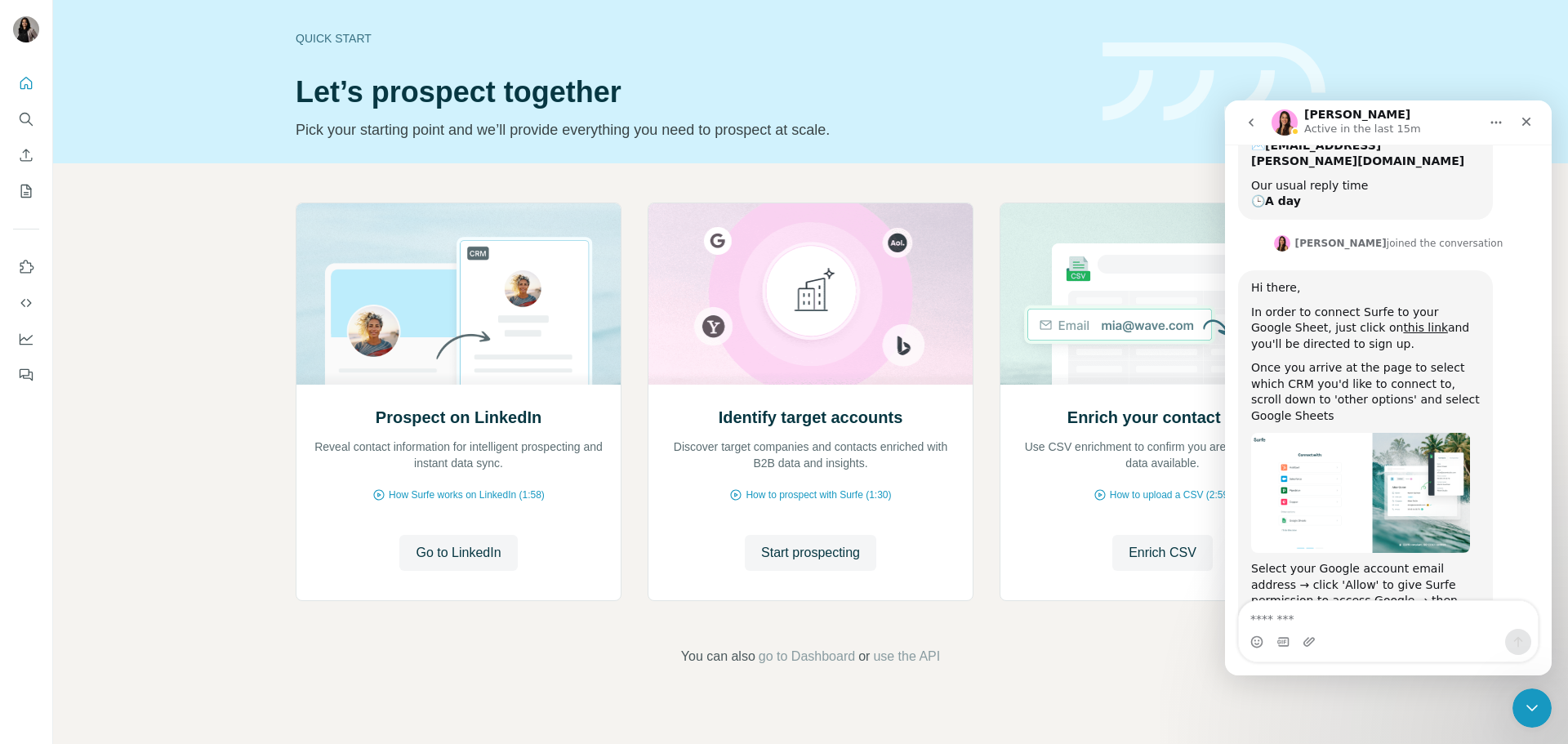
click at [1329, 613] on textarea "Message…" at bounding box center [1388, 614] width 299 height 28
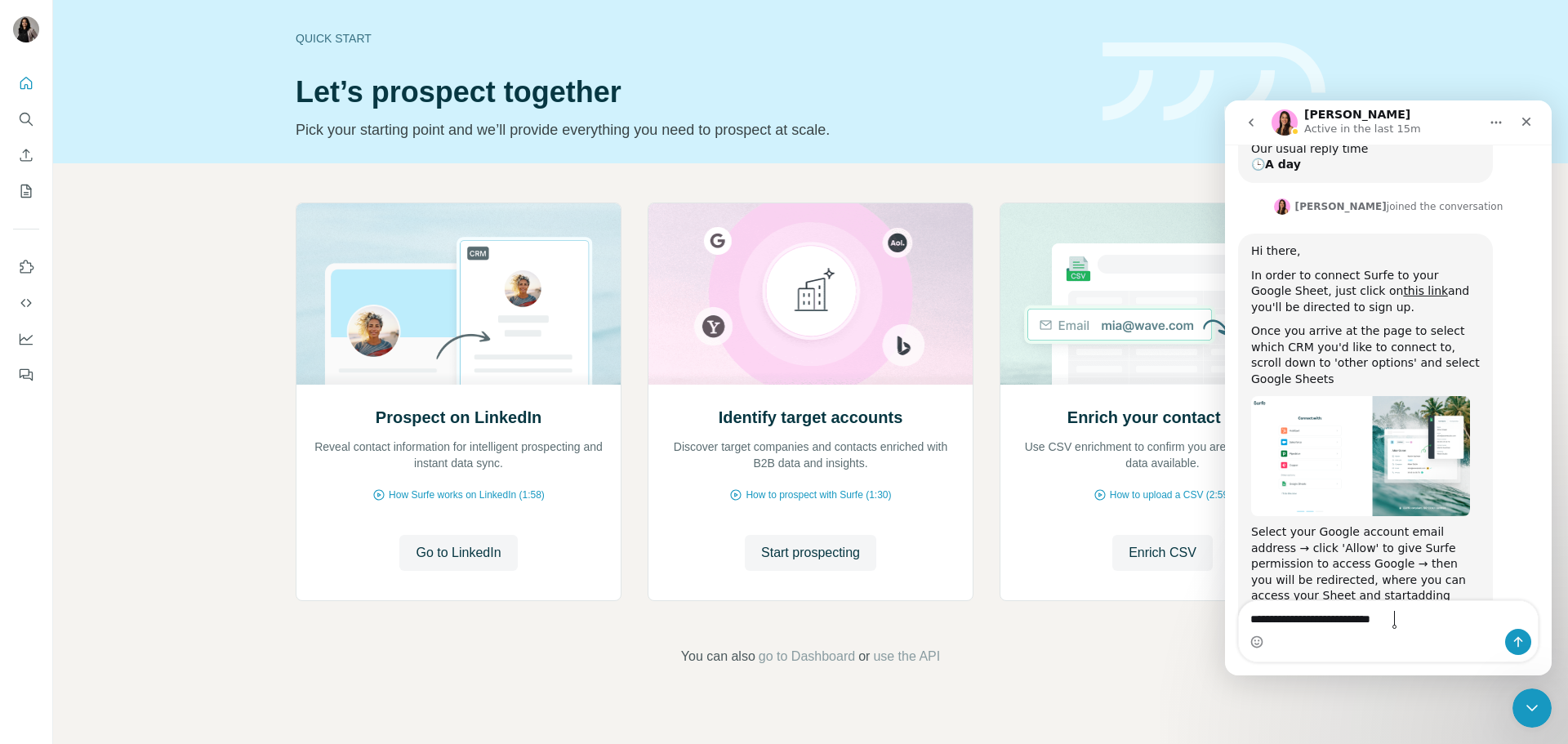
type textarea "**********"
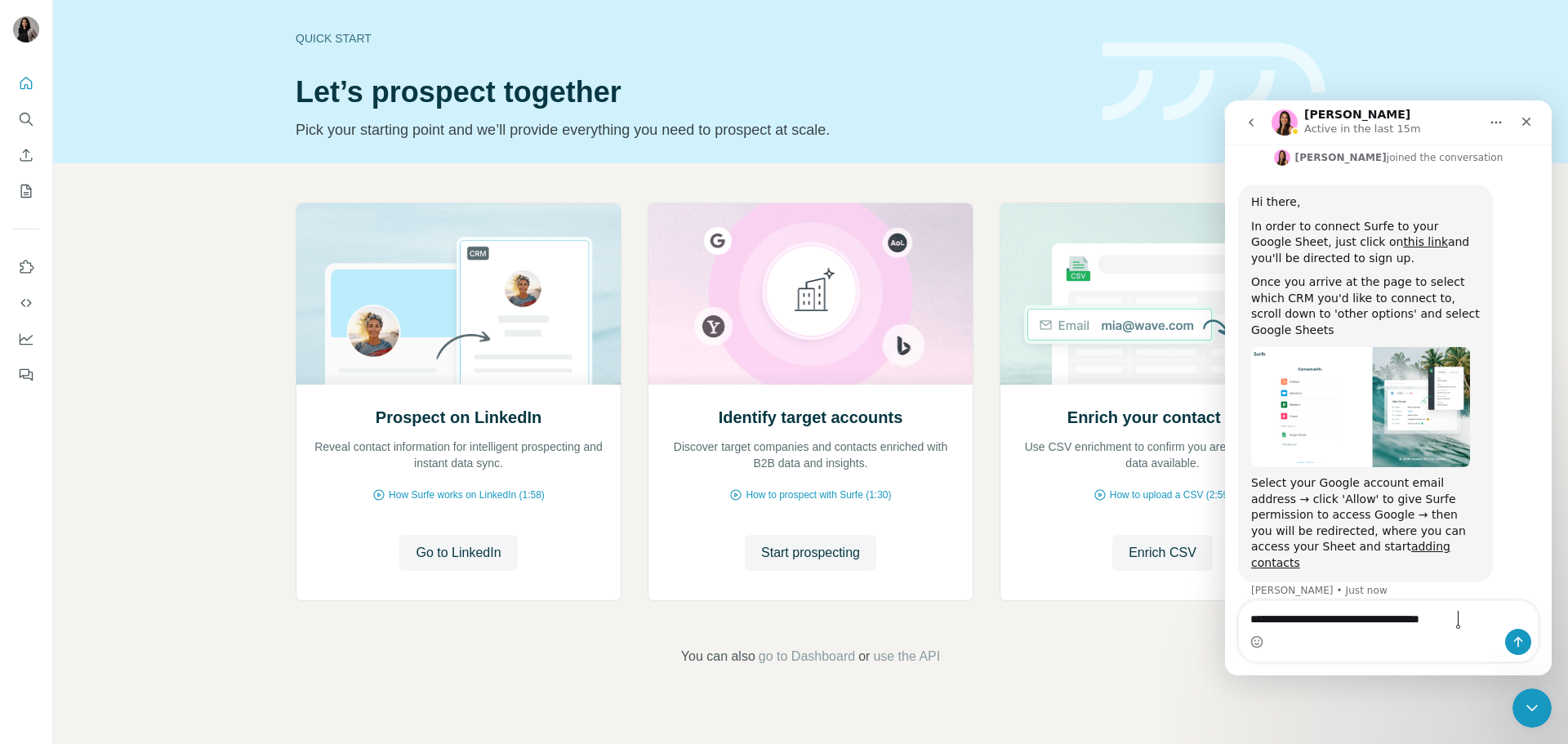
type textarea "**********"
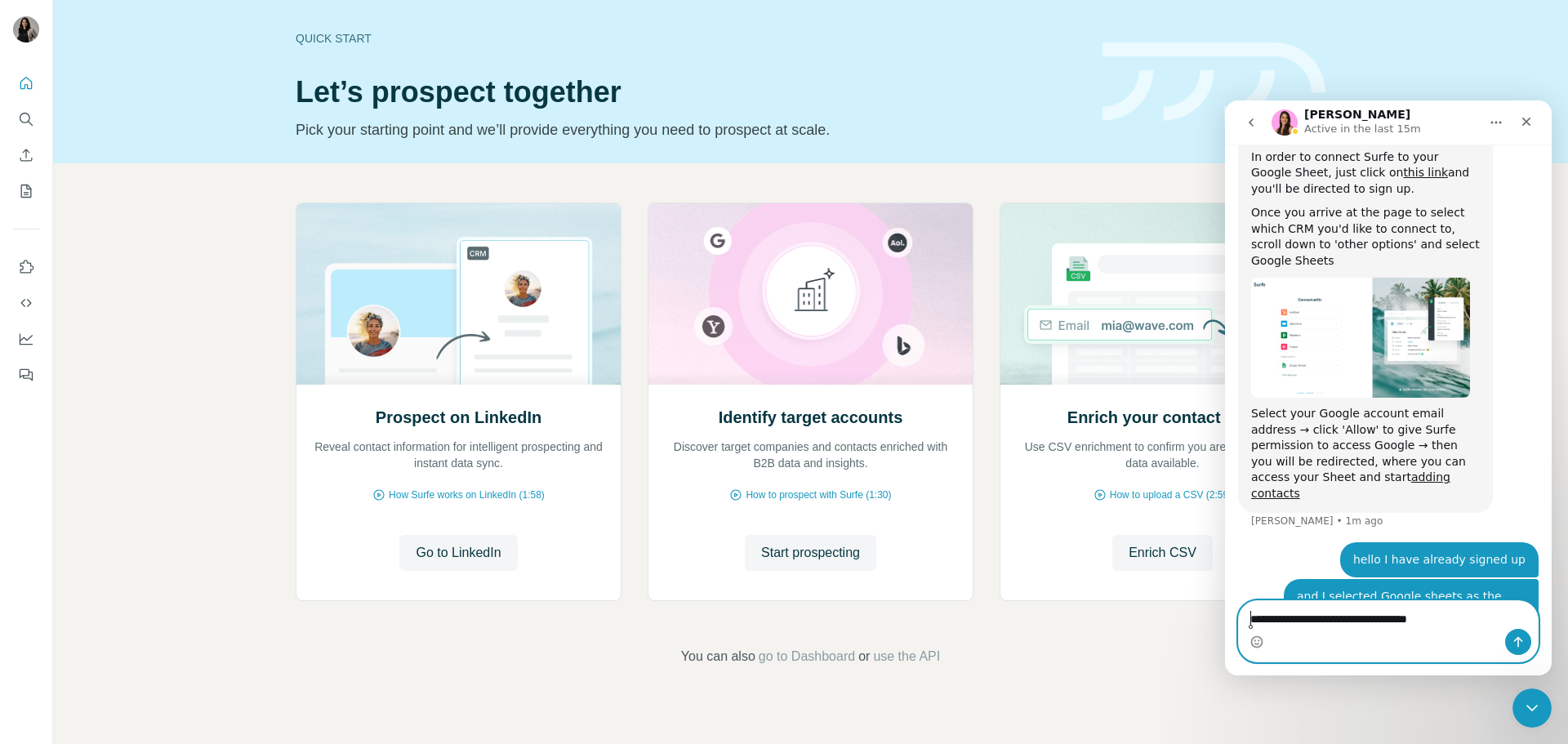
paste textarea "**********"
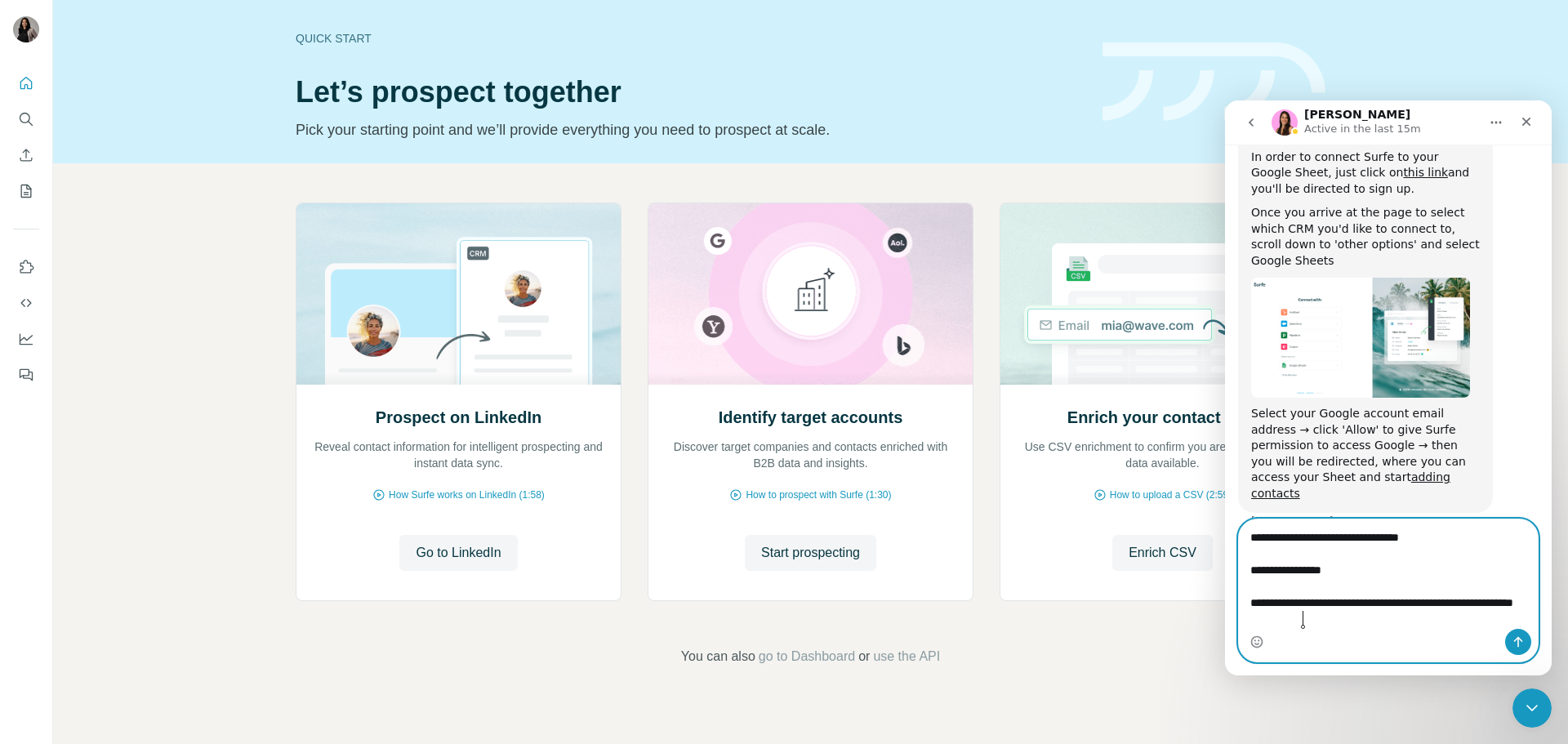
scroll to position [664, 0]
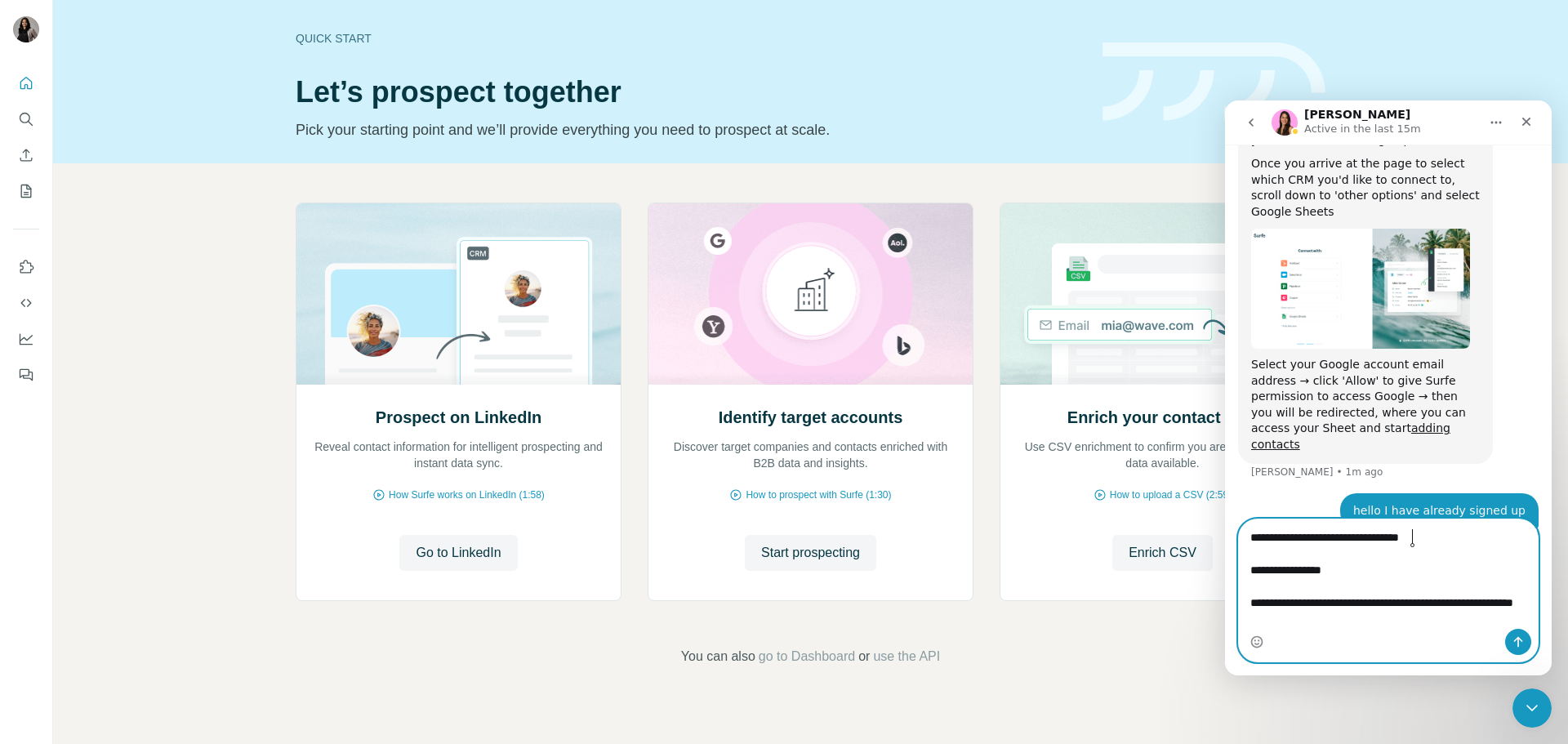
click at [1412, 542] on textarea "**********" at bounding box center [1388, 574] width 299 height 110
click at [1408, 540] on textarea "**********" at bounding box center [1388, 574] width 299 height 110
click at [1319, 537] on textarea "**********" at bounding box center [1388, 574] width 299 height 110
click at [1225, 101] on lt-strong "***" at bounding box center [1225, 101] width 0 height 0
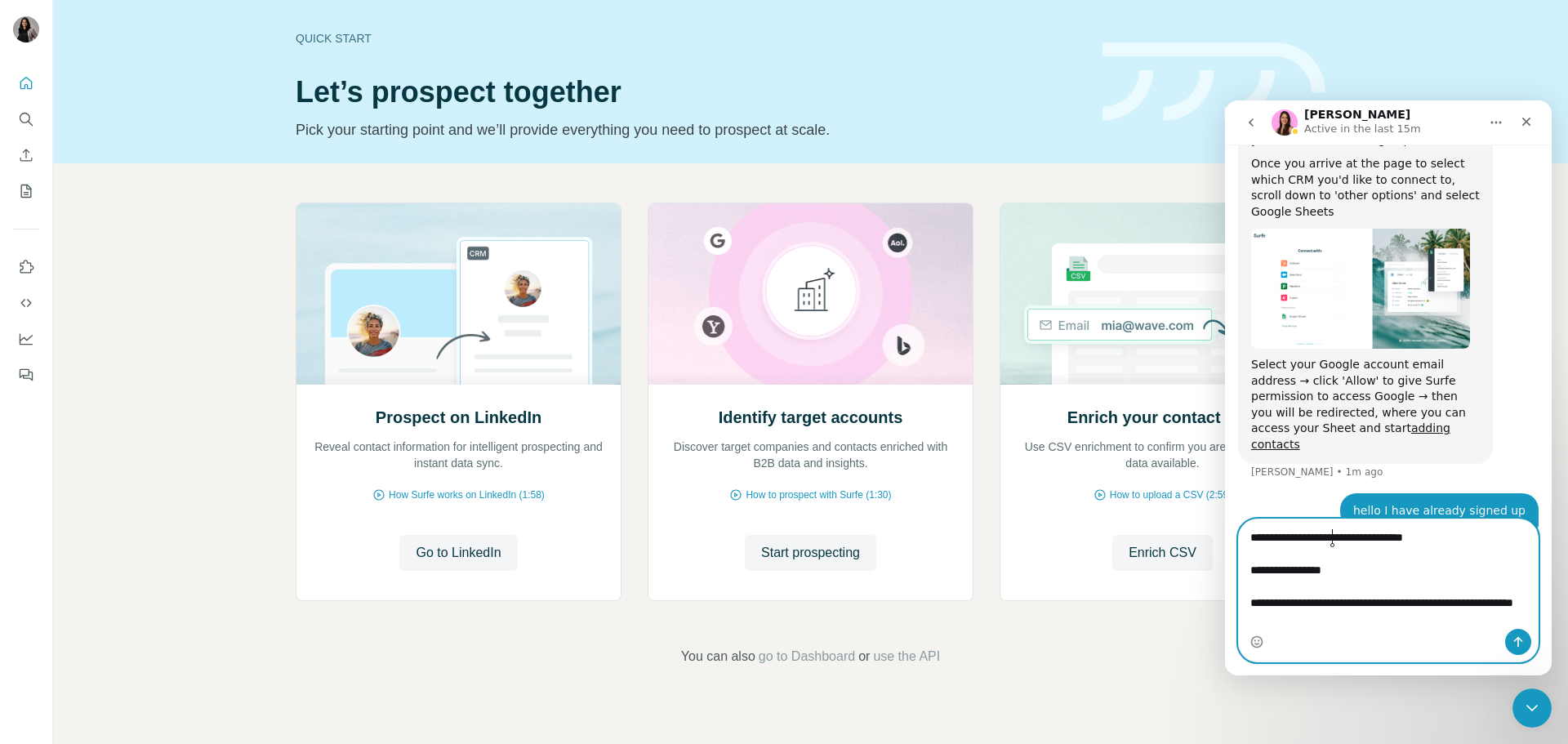
type textarea "**********"
click at [1521, 649] on button "Send a message…" at bounding box center [1517, 641] width 26 height 26
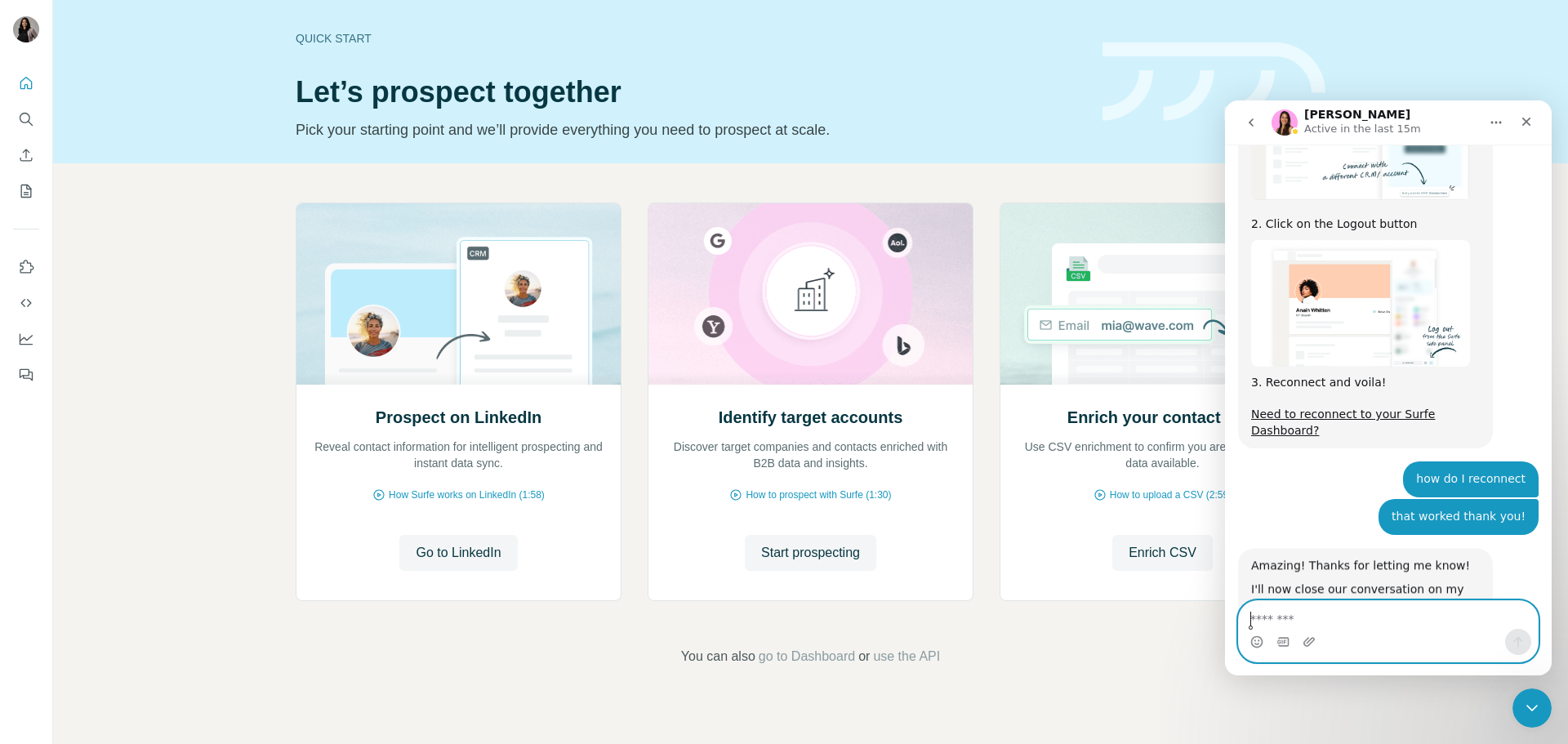
scroll to position [1629, 0]
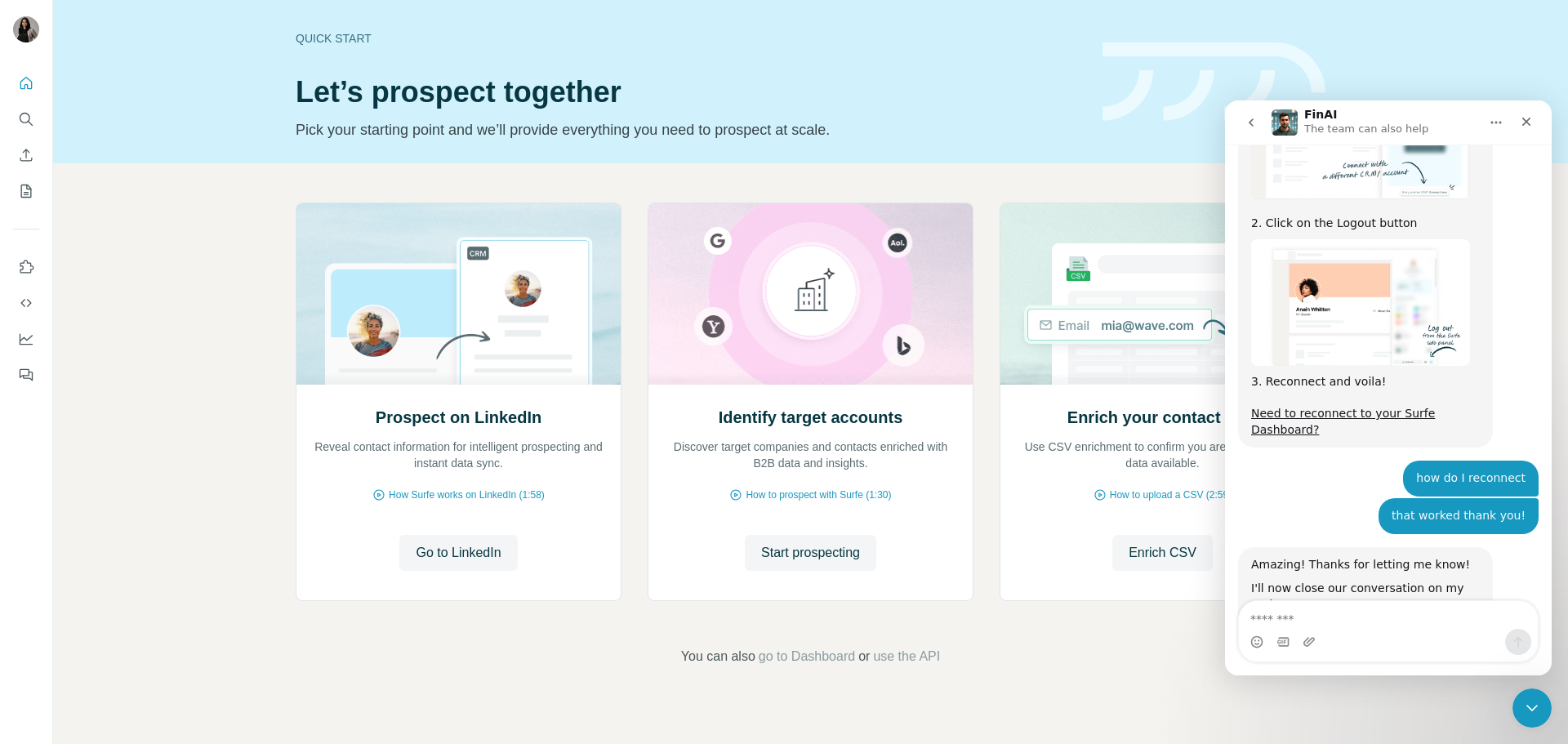
click at [1246, 647] on div "Intercom messenger" at bounding box center [1388, 641] width 299 height 26
click at [1255, 649] on div "Intercom messenger" at bounding box center [1257, 641] width 13 height 26
click at [1257, 641] on icon "Emoji picker" at bounding box center [1257, 641] width 13 height 13
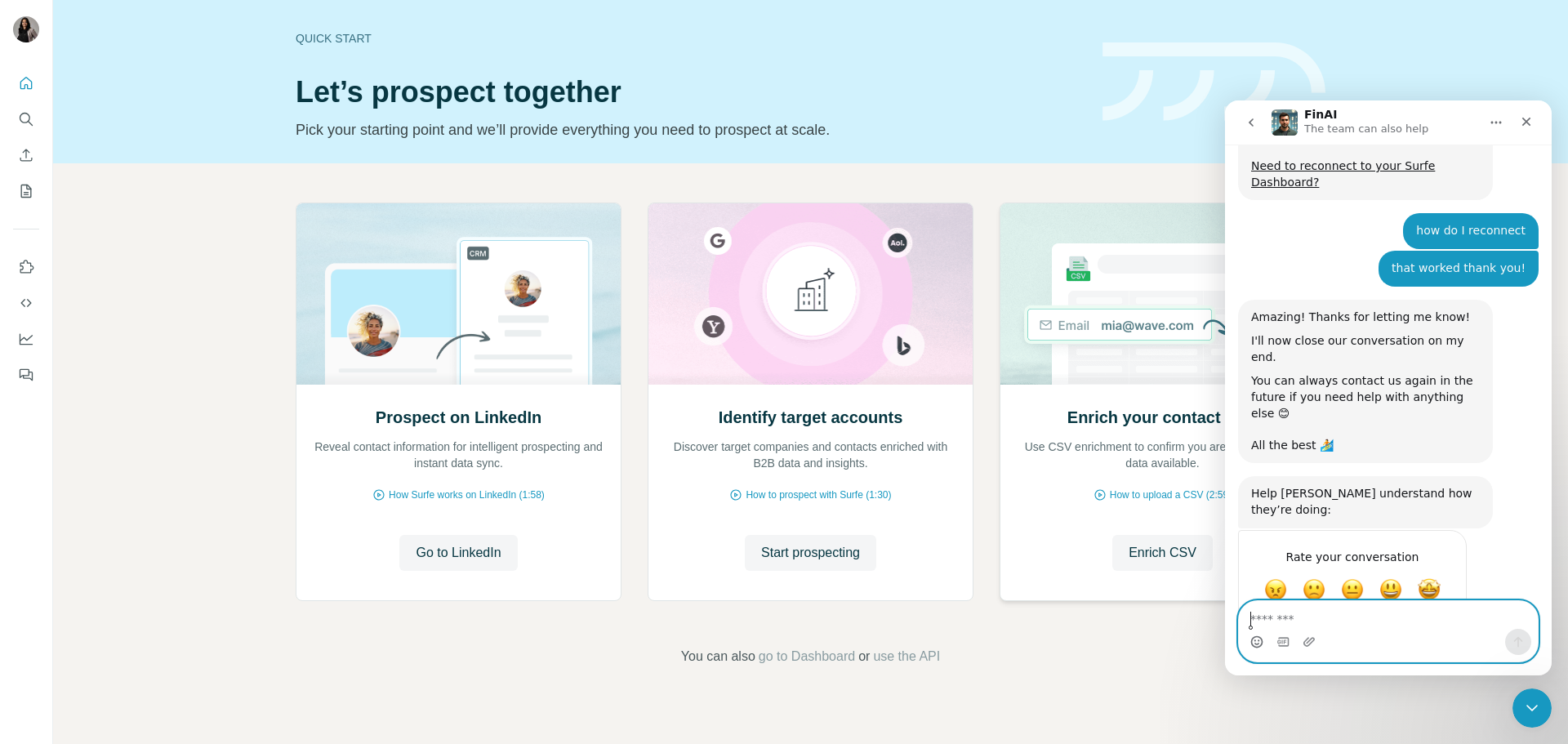
scroll to position [1880, 0]
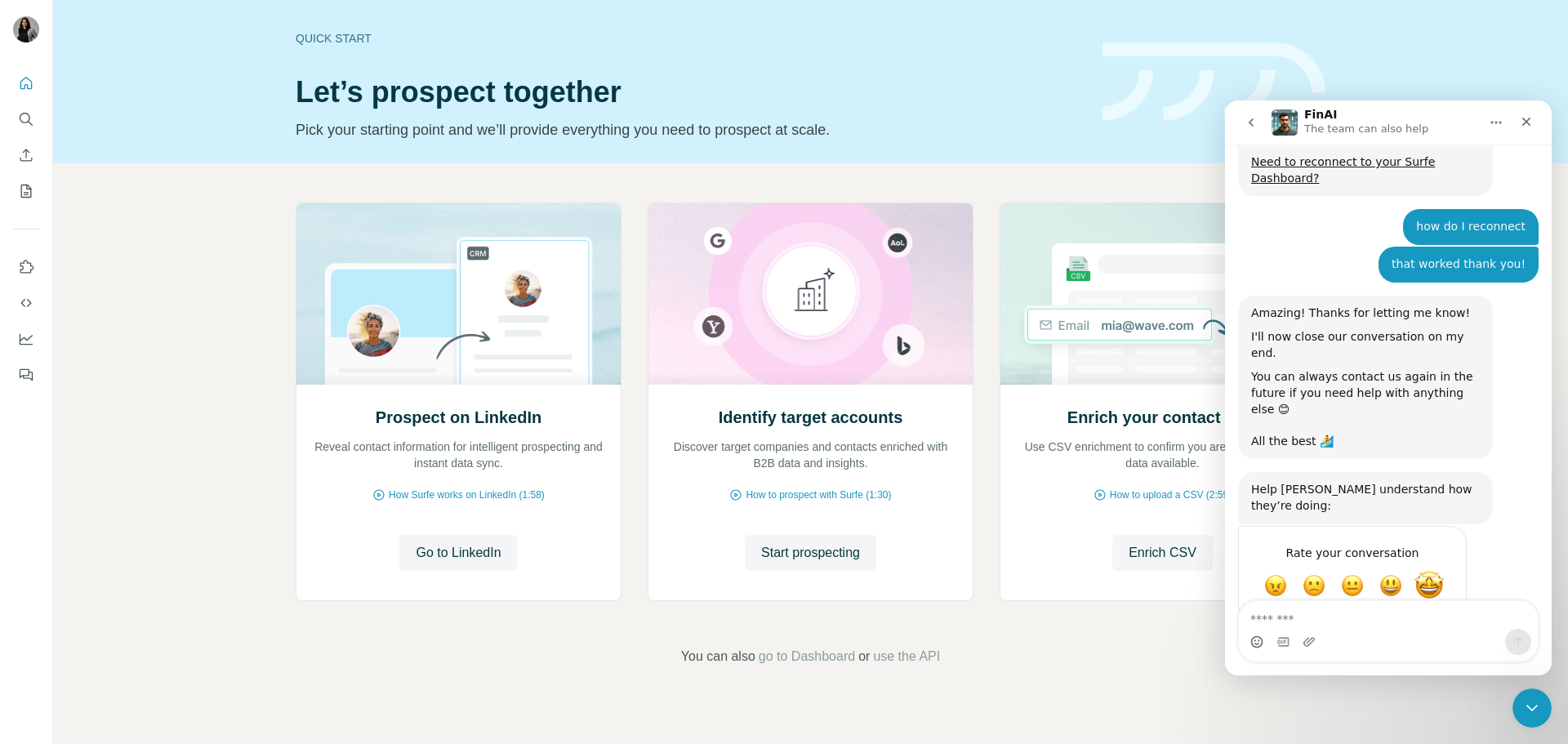
click at [1430, 571] on span "Amazing" at bounding box center [1429, 585] width 29 height 29
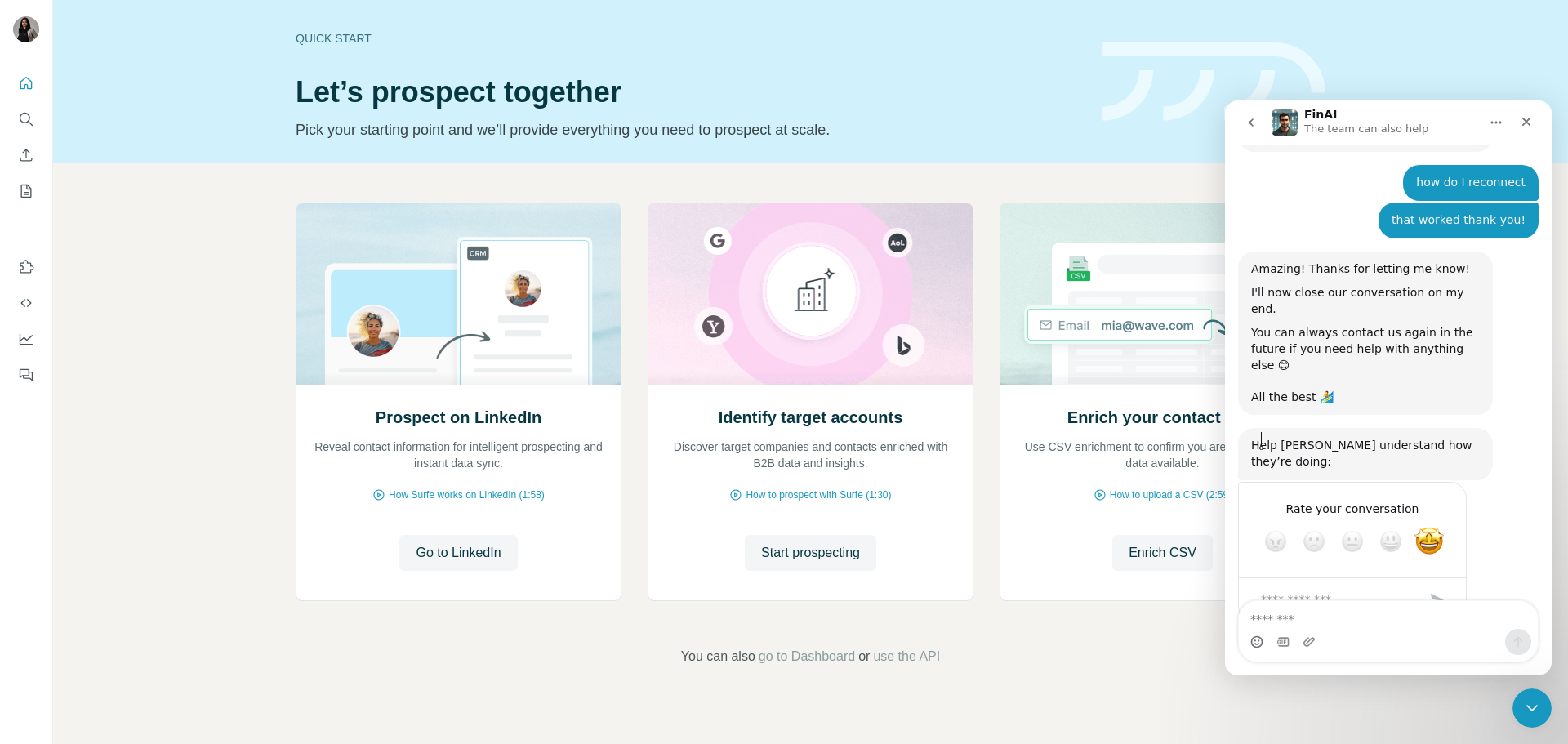
click at [1290, 437] on div "Help [PERSON_NAME] understand how they’re doing:" at bounding box center [1365, 453] width 228 height 32
copy div "[PERSON_NAME]"
click at [1310, 582] on textarea "Tell us more…" at bounding box center [1336, 599] width 170 height 35
paste textarea "*******"
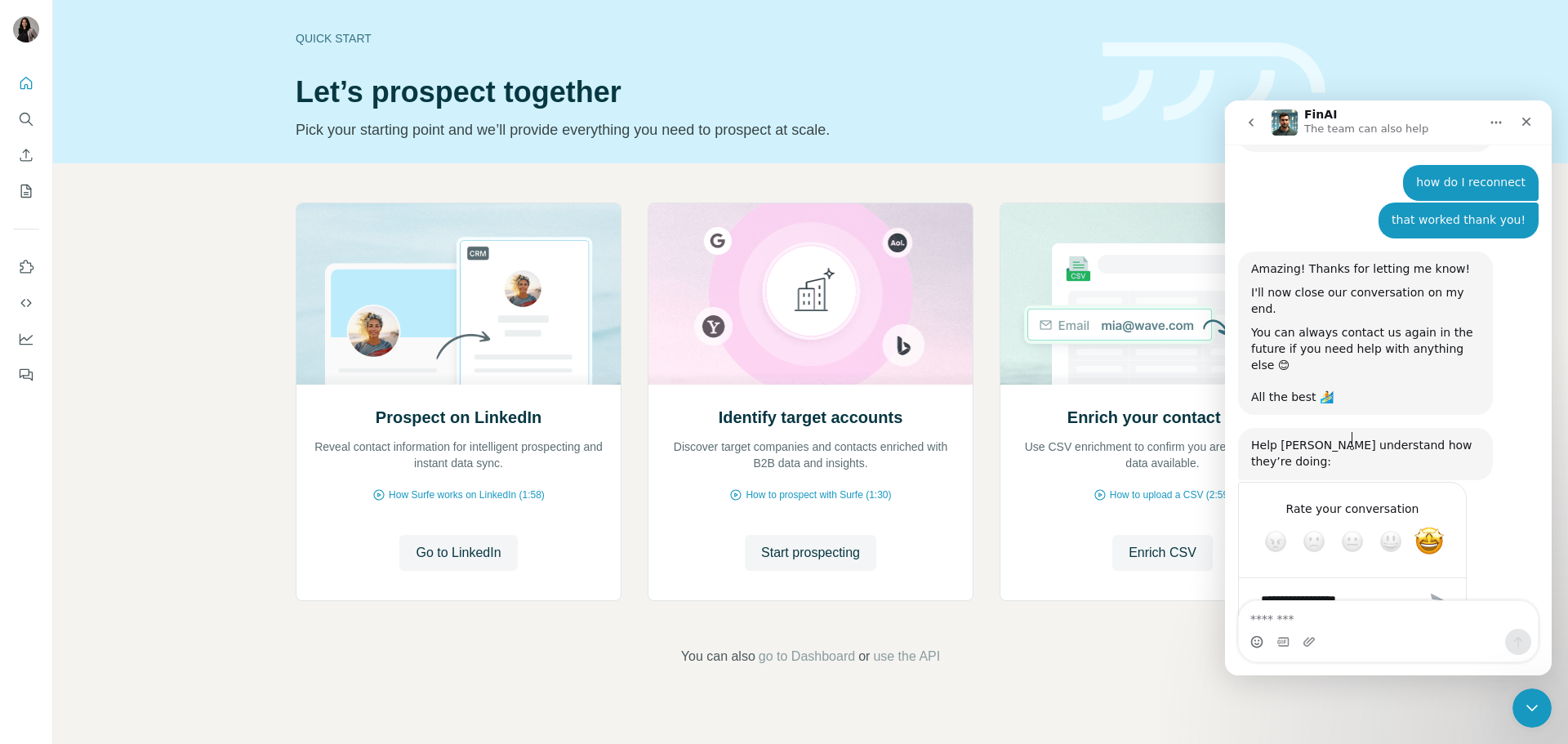
type textarea "**********"
click at [1435, 583] on div "Submit" at bounding box center [1437, 599] width 33 height 33
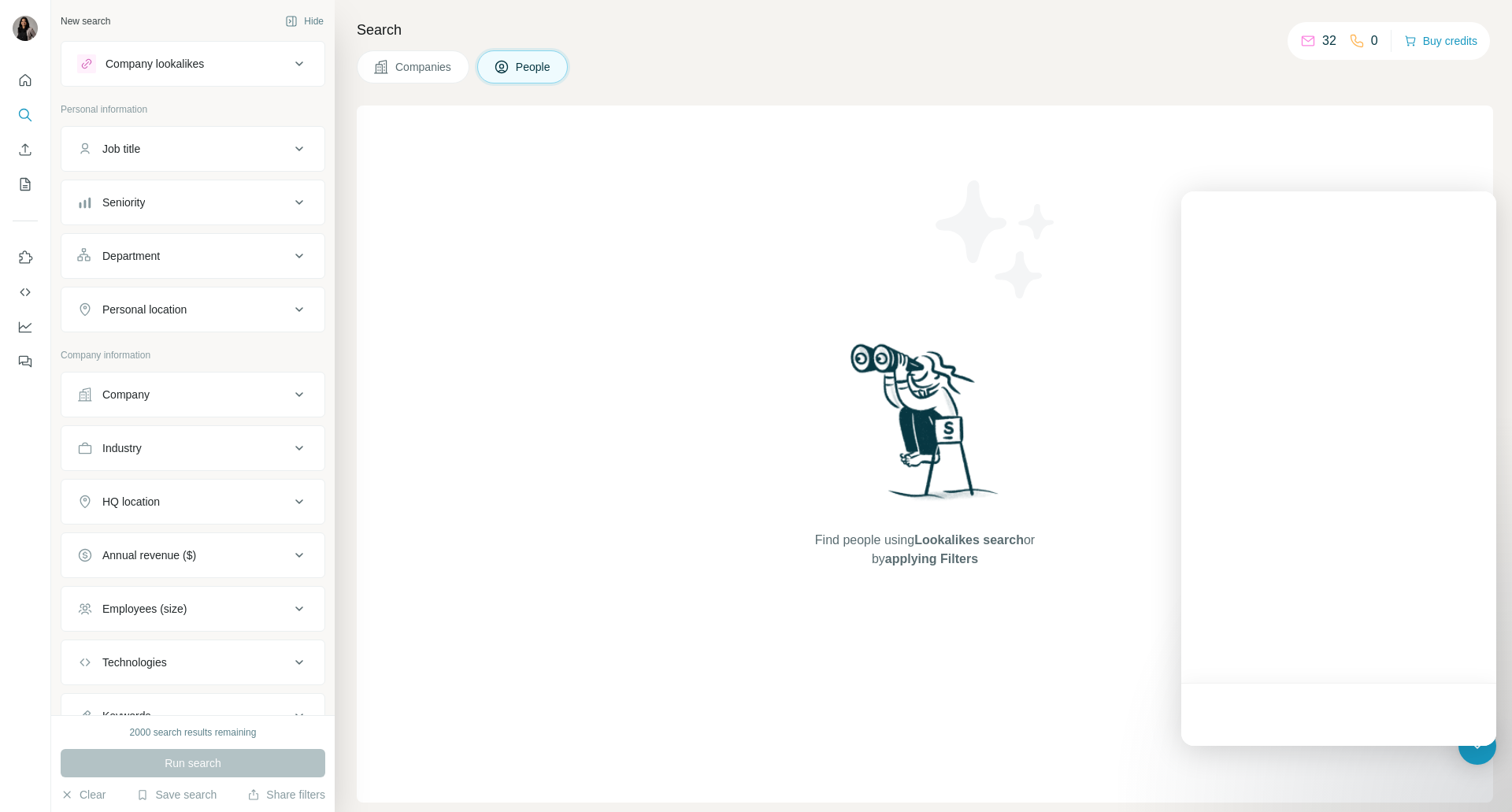
click at [1322, 41] on p "32" at bounding box center [1329, 41] width 14 height 19
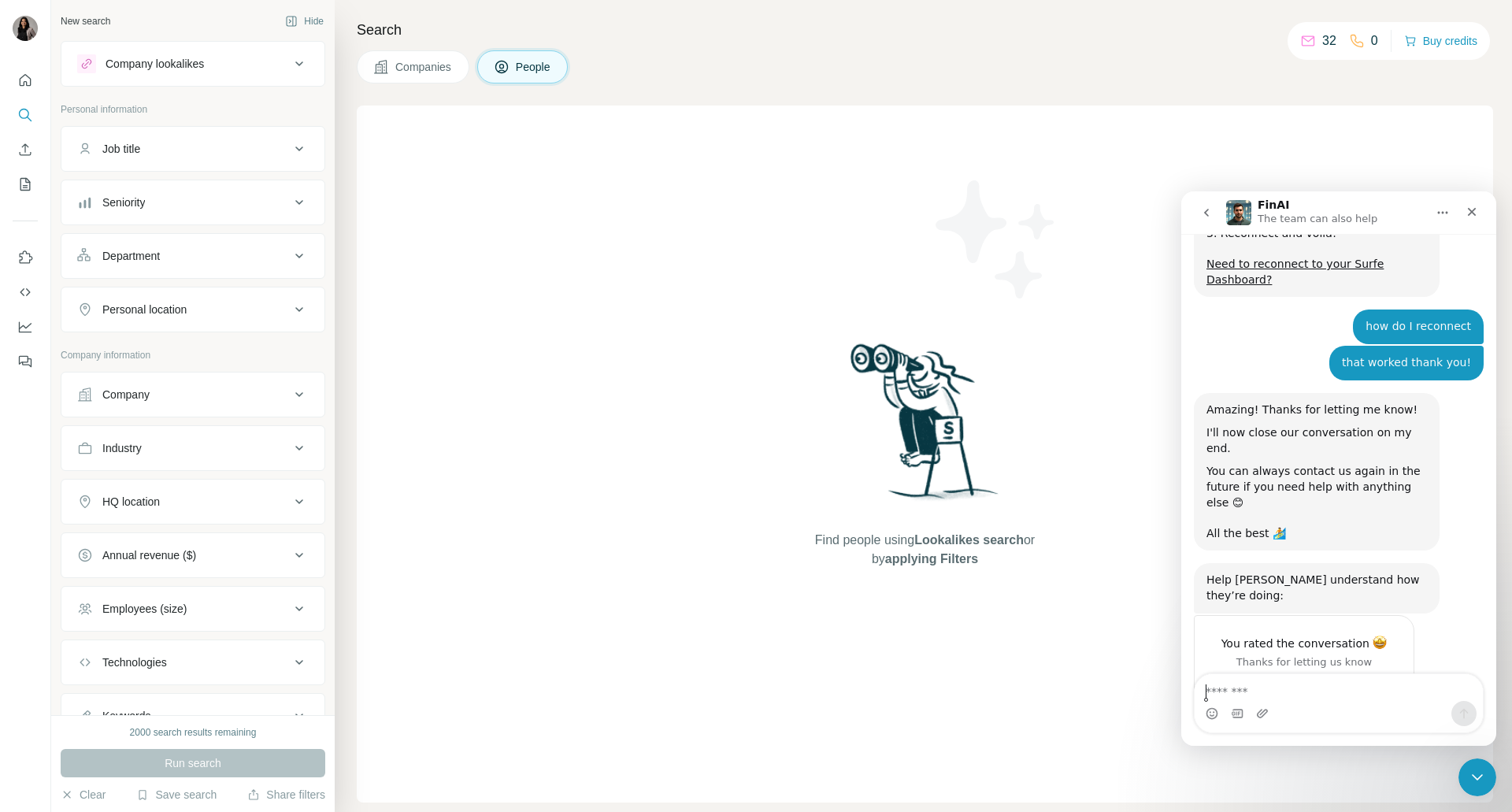
scroll to position [1837, 0]
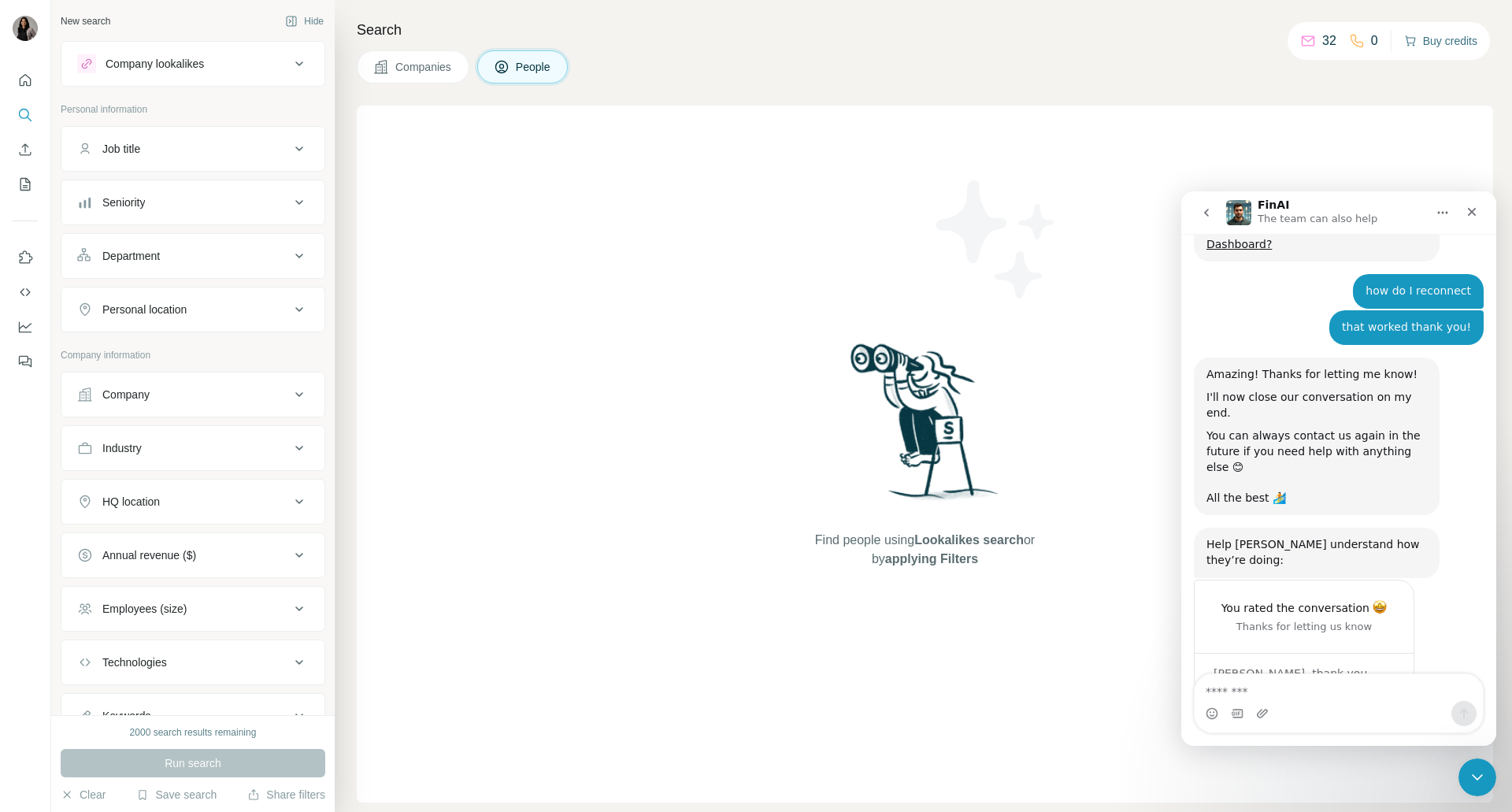
click at [1448, 46] on button "Buy credits" at bounding box center [1441, 41] width 73 height 22
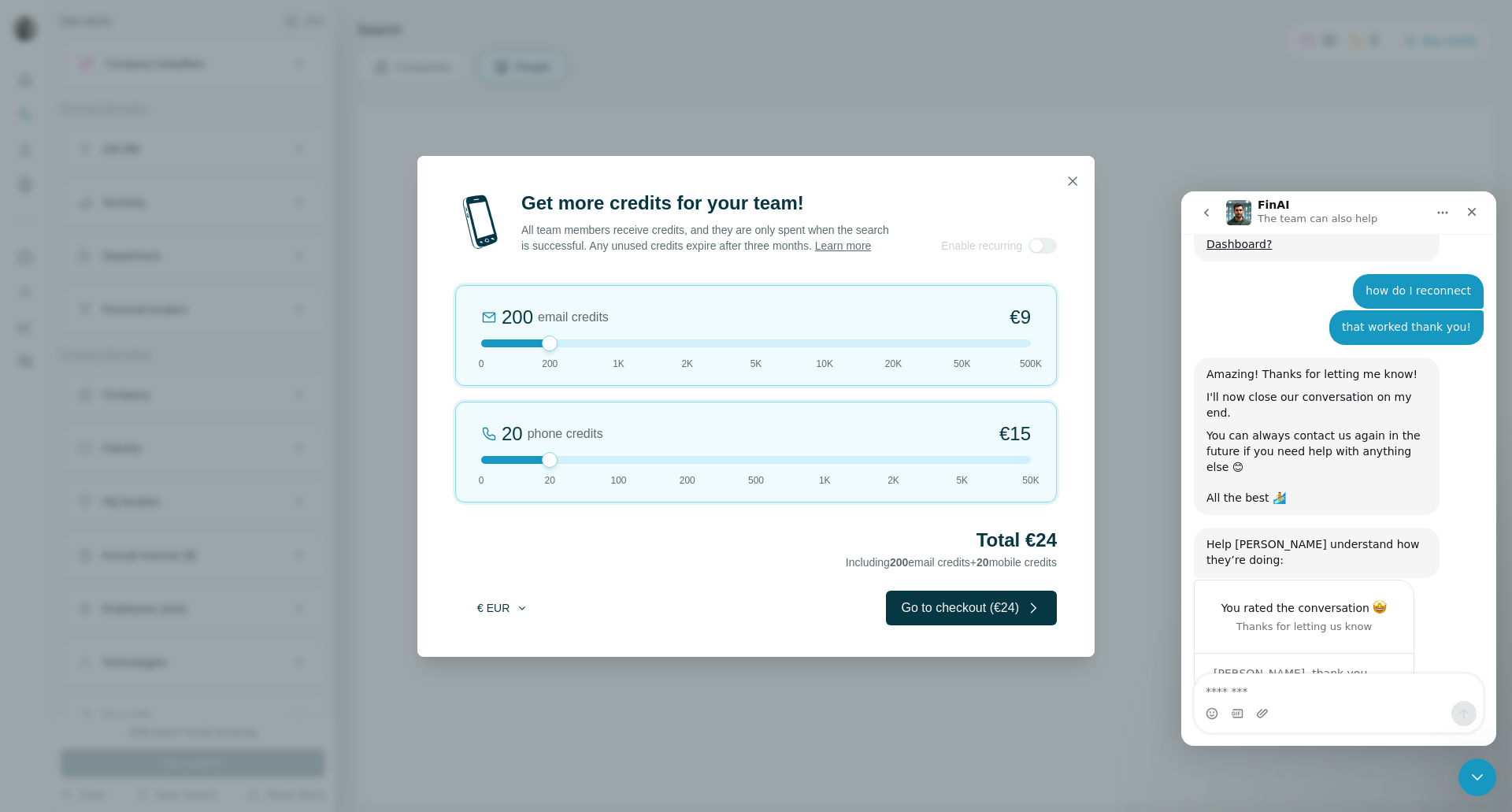
click at [509, 614] on button "€ EUR" at bounding box center [503, 608] width 73 height 28
click at [512, 646] on div "$ USD" at bounding box center [534, 652] width 133 height 15
click at [1071, 177] on icon "button" at bounding box center [1073, 181] width 9 height 9
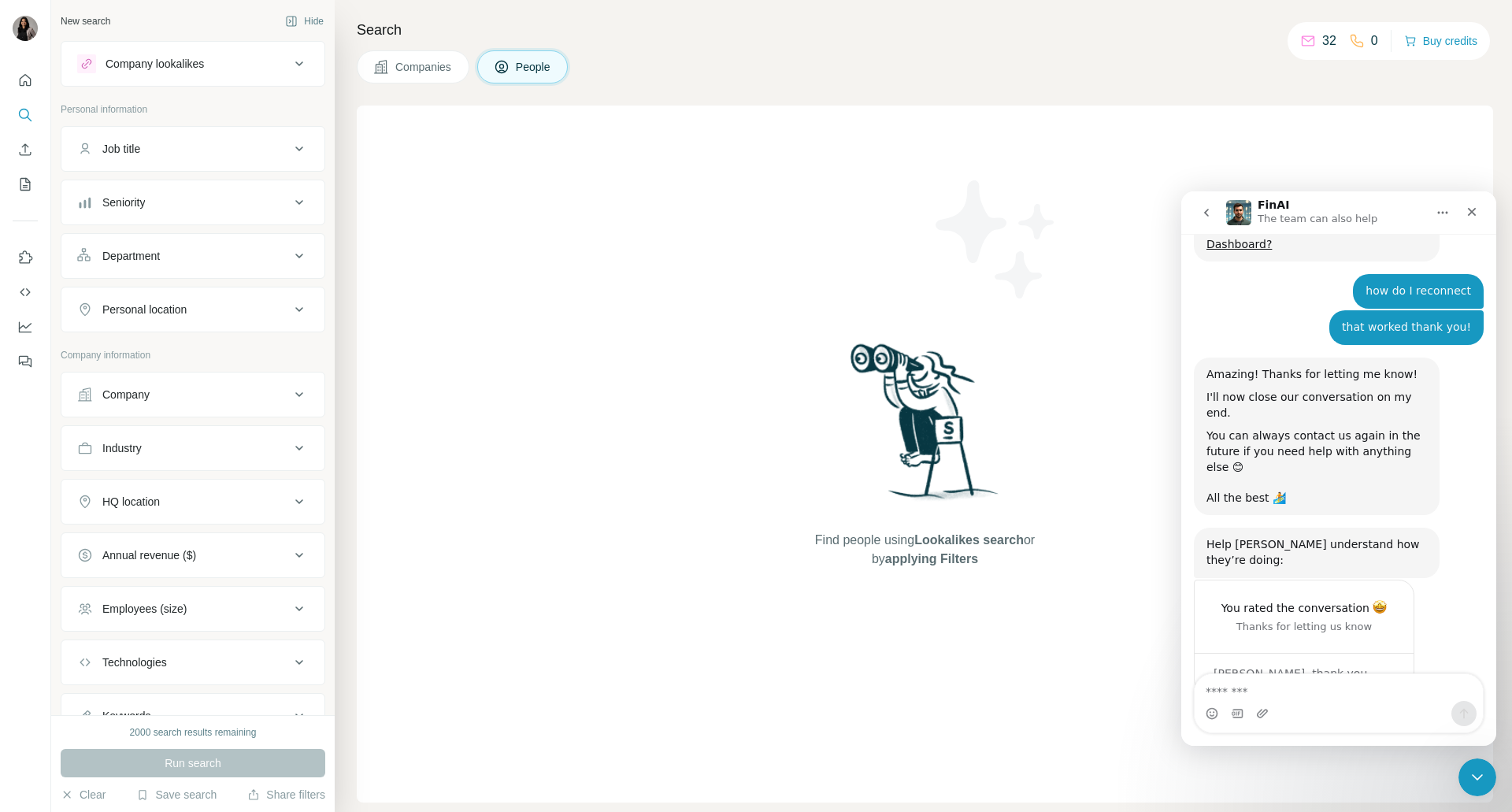
click at [1307, 40] on icon at bounding box center [1308, 40] width 15 height 15
click at [22, 82] on icon "Quick start" at bounding box center [25, 80] width 15 height 15
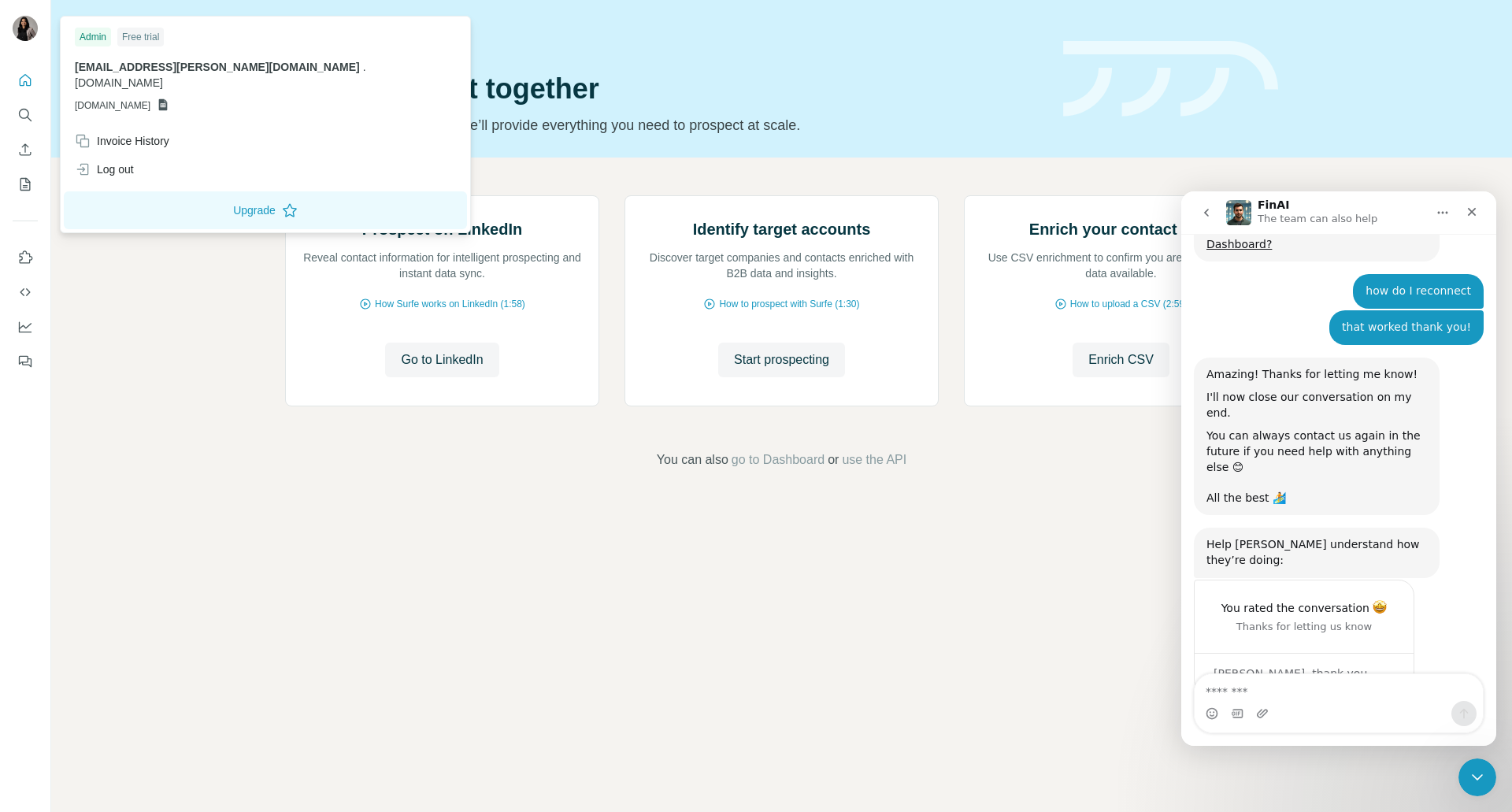
click at [28, 36] on img at bounding box center [25, 28] width 25 height 25
click at [113, 133] on div "Invoice History" at bounding box center [122, 141] width 95 height 15
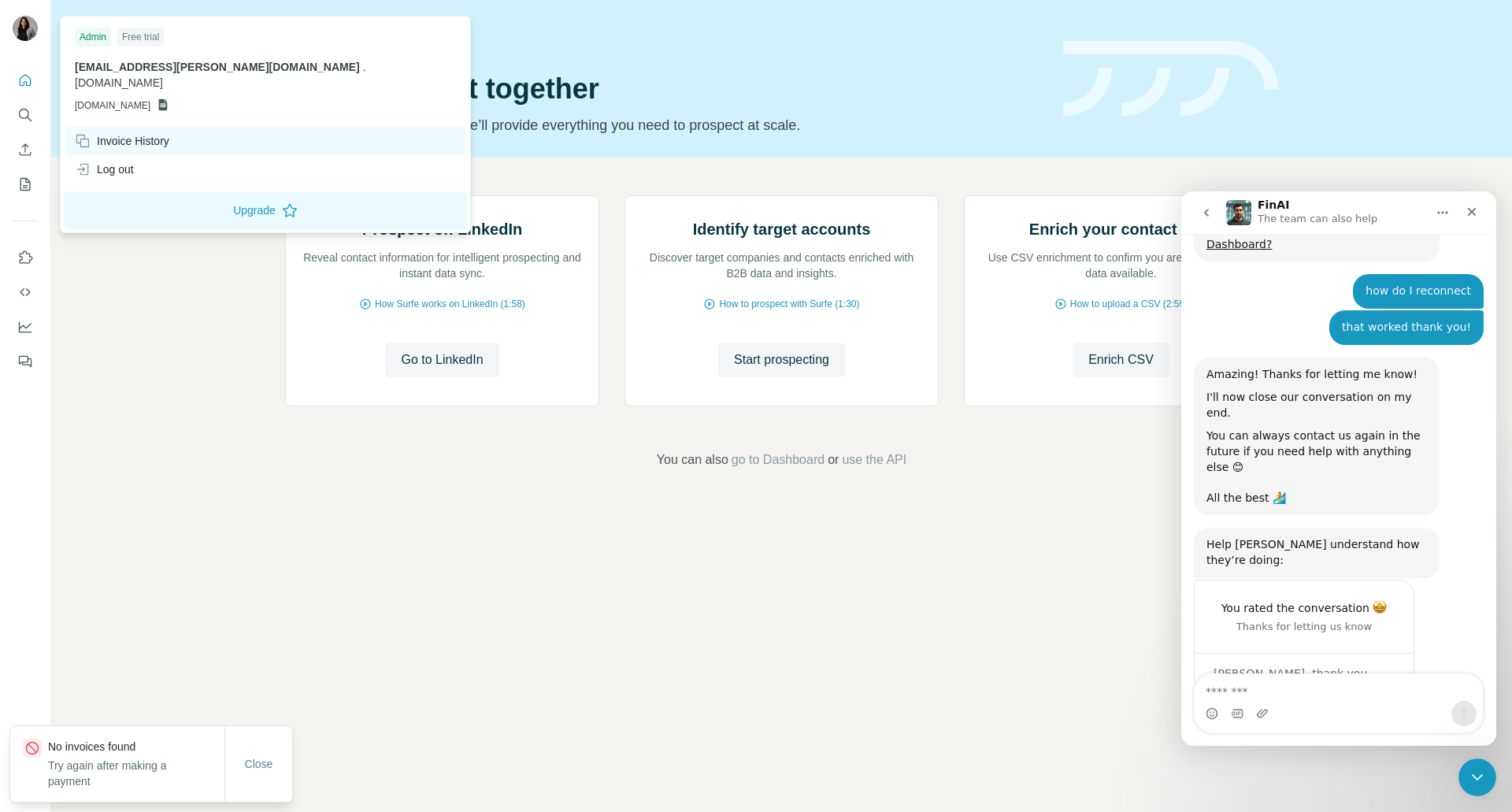
click at [153, 133] on div "Invoice History" at bounding box center [122, 141] width 95 height 15
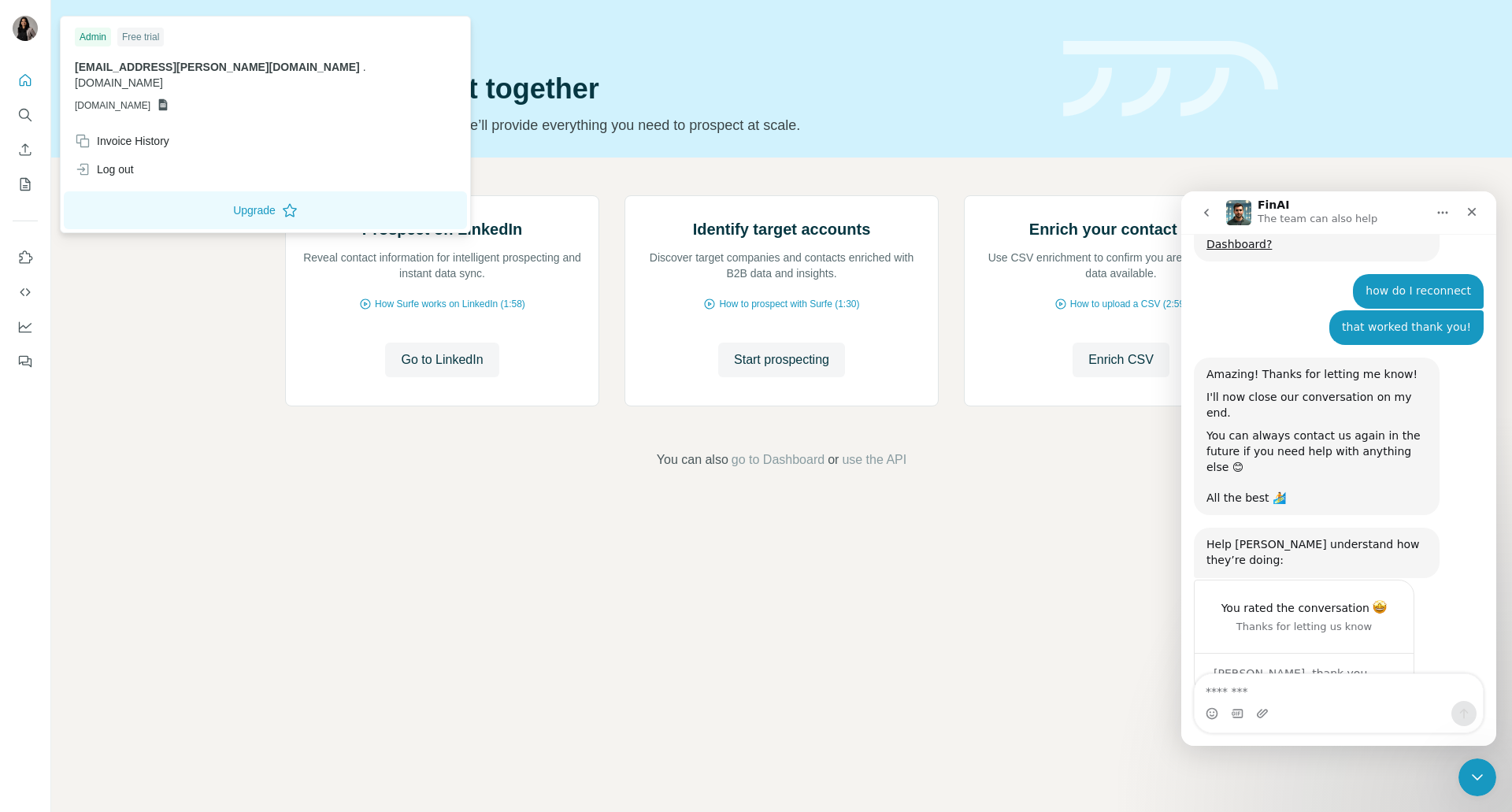
click at [148, 41] on div "Free trial" at bounding box center [140, 37] width 46 height 19
click at [176, 291] on div "Prospect on LinkedIn Reveal contact information for intelligent prospecting and…" at bounding box center [781, 332] width 1460 height 350
